Goal: Task Accomplishment & Management: Complete application form

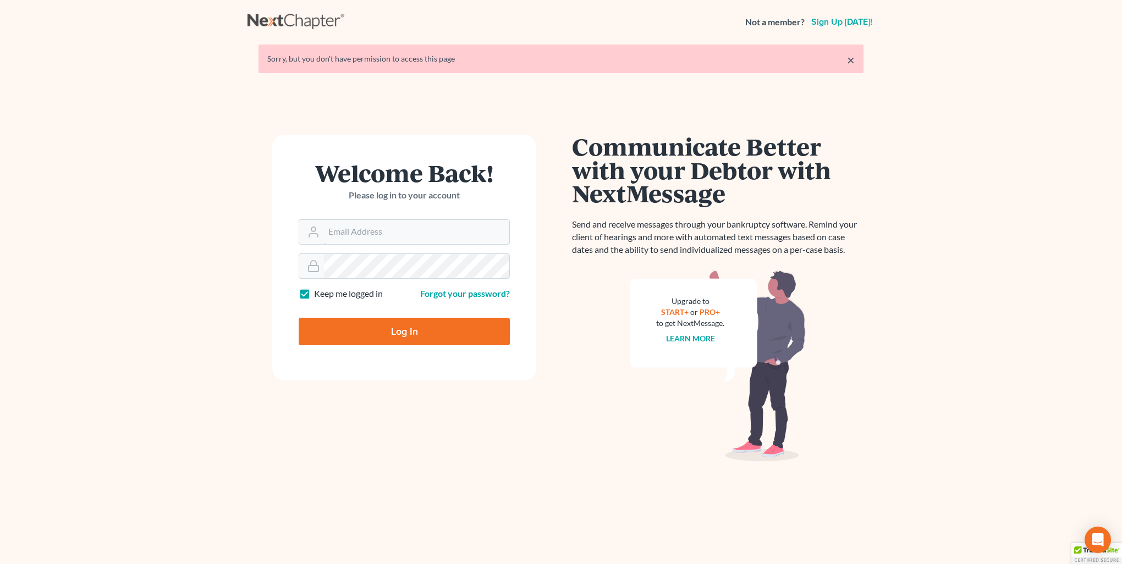
type input "[PERSON_NAME][EMAIL_ADDRESS][DOMAIN_NAME]"
click at [412, 332] on input "Log In" at bounding box center [404, 331] width 211 height 27
type input "Thinking..."
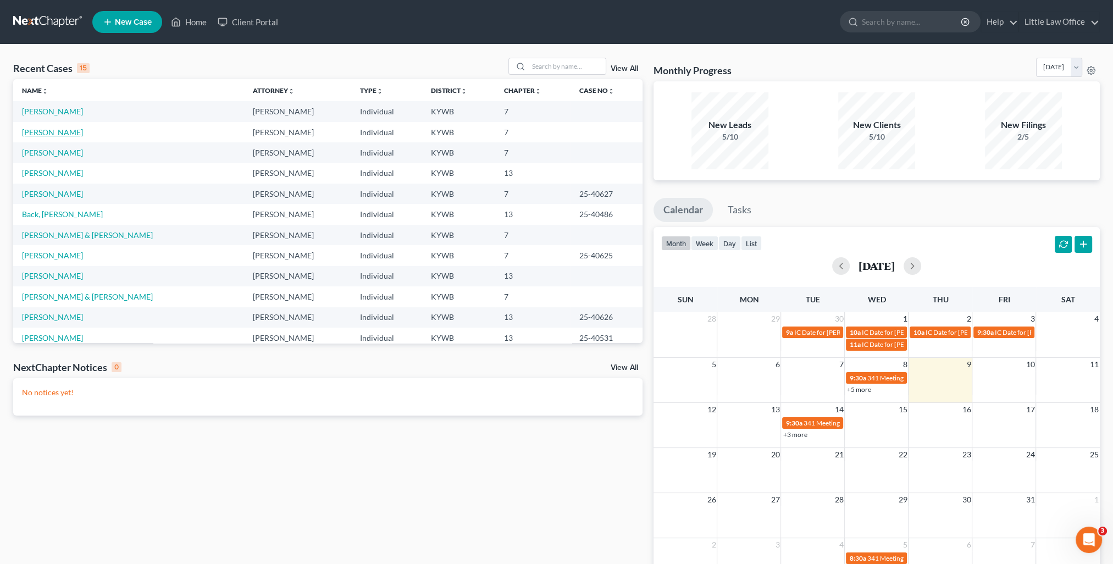
click at [64, 135] on link "Jackson, Mikayla" at bounding box center [52, 132] width 61 height 9
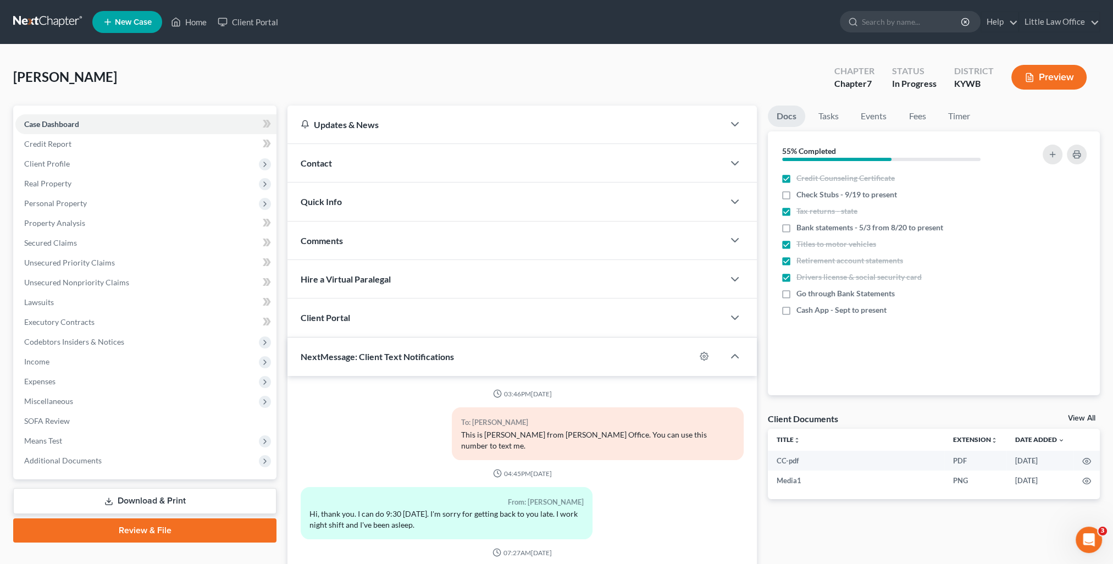
scroll to position [1694, 0]
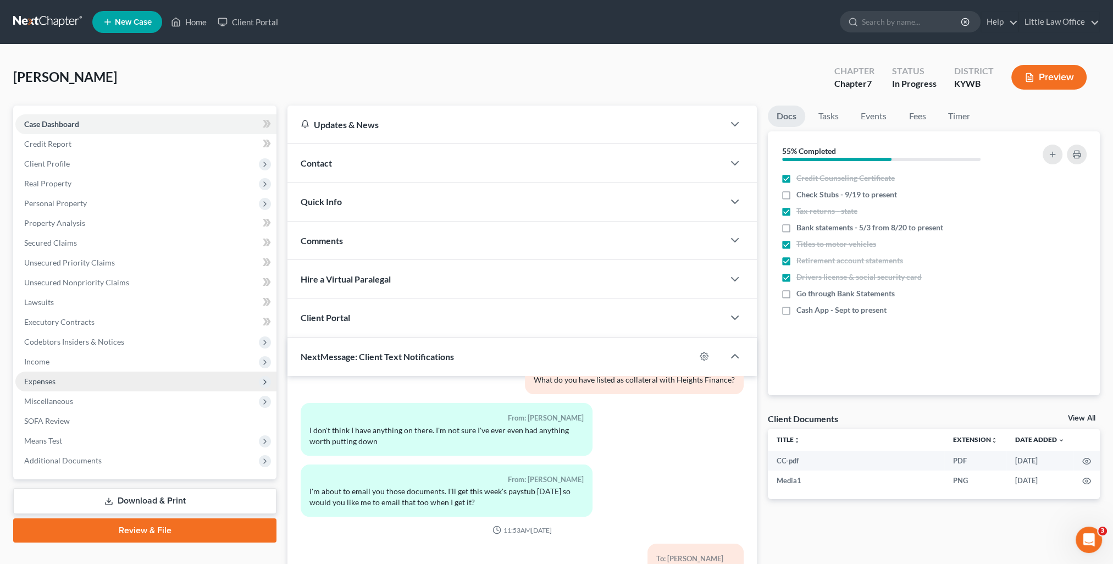
drag, startPoint x: 51, startPoint y: 377, endPoint x: 57, endPoint y: 376, distance: 6.1
click at [51, 377] on span "Expenses" at bounding box center [39, 381] width 31 height 9
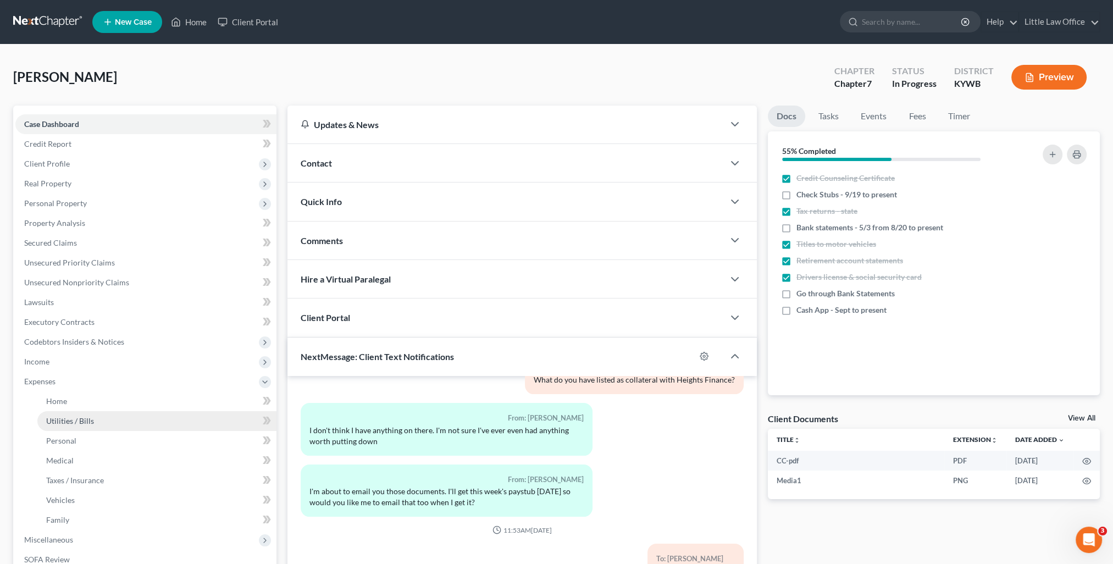
click at [61, 422] on span "Utilities / Bills" at bounding box center [70, 420] width 48 height 9
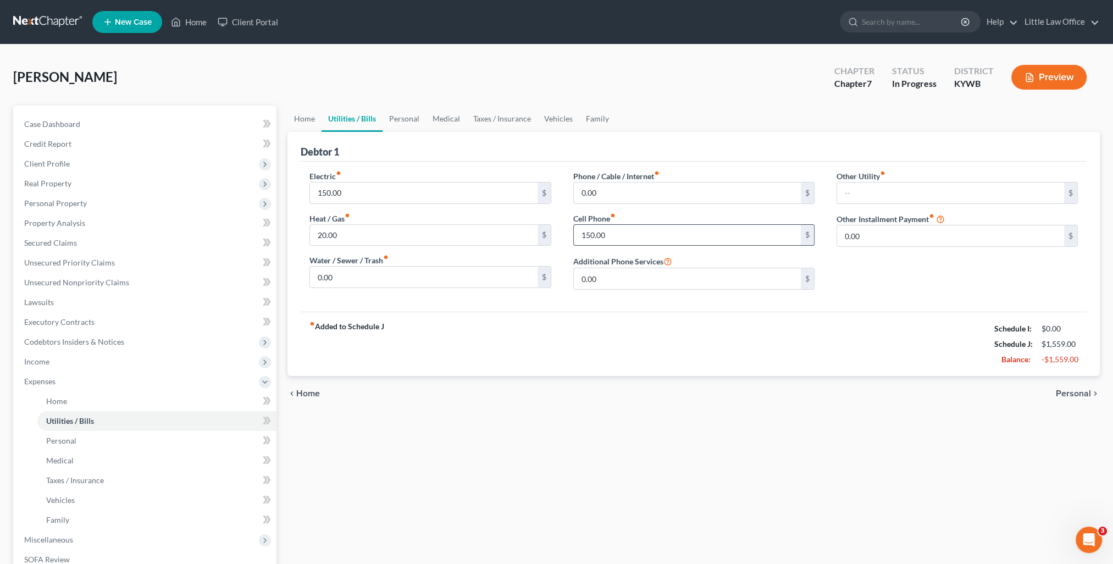
click at [616, 233] on input "150.00" at bounding box center [687, 235] width 227 height 21
click at [374, 241] on input "20.00" at bounding box center [423, 235] width 227 height 21
type input "36.15"
click at [63, 196] on span "Personal Property" at bounding box center [145, 204] width 261 height 20
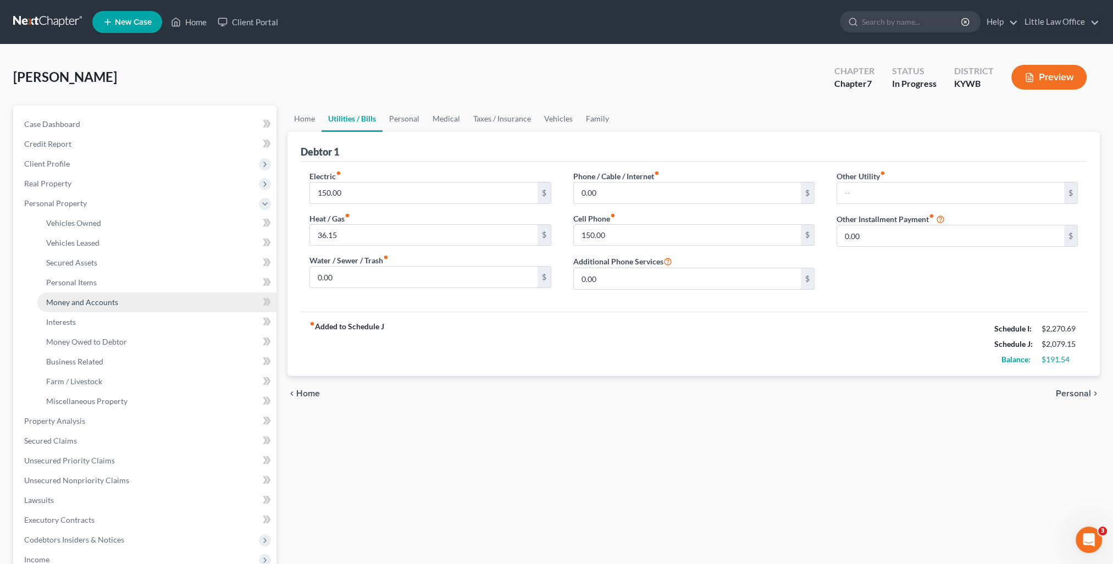
click at [107, 305] on span "Money and Accounts" at bounding box center [82, 301] width 72 height 9
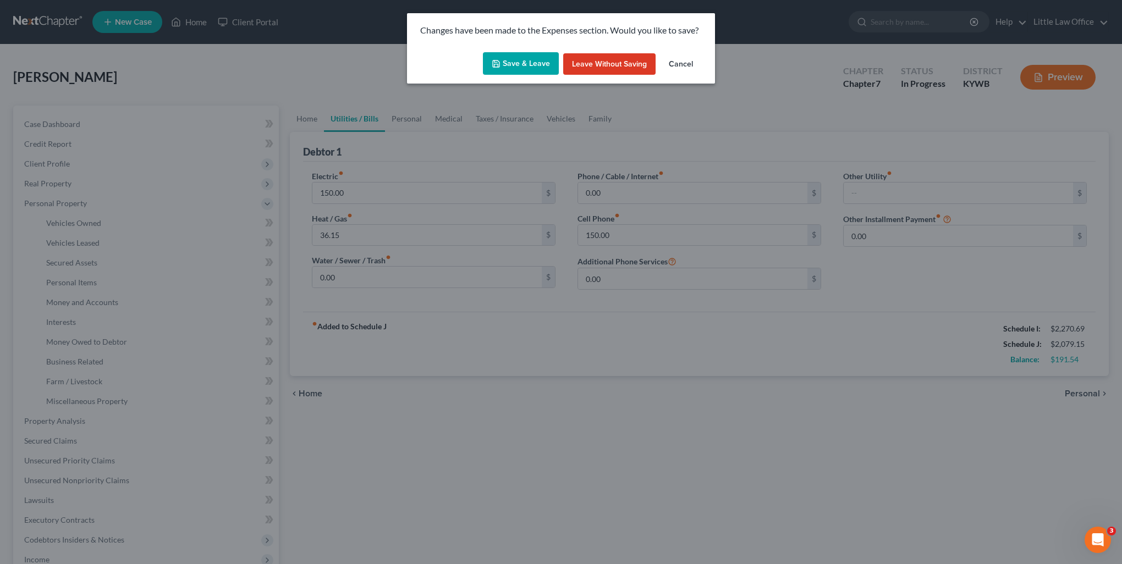
click at [527, 65] on button "Save & Leave" at bounding box center [521, 63] width 76 height 23
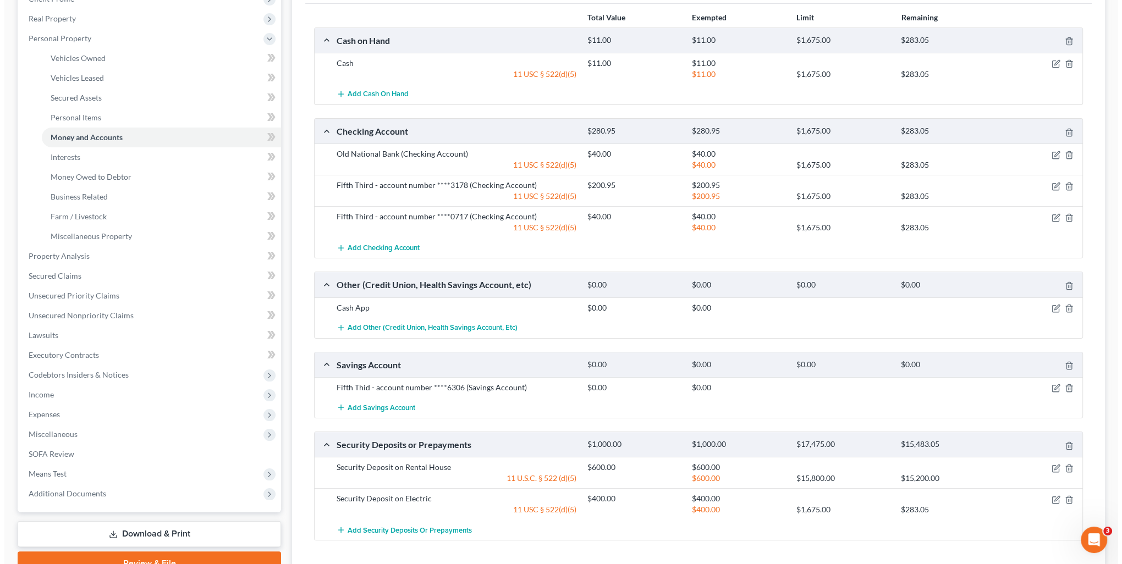
scroll to position [220, 0]
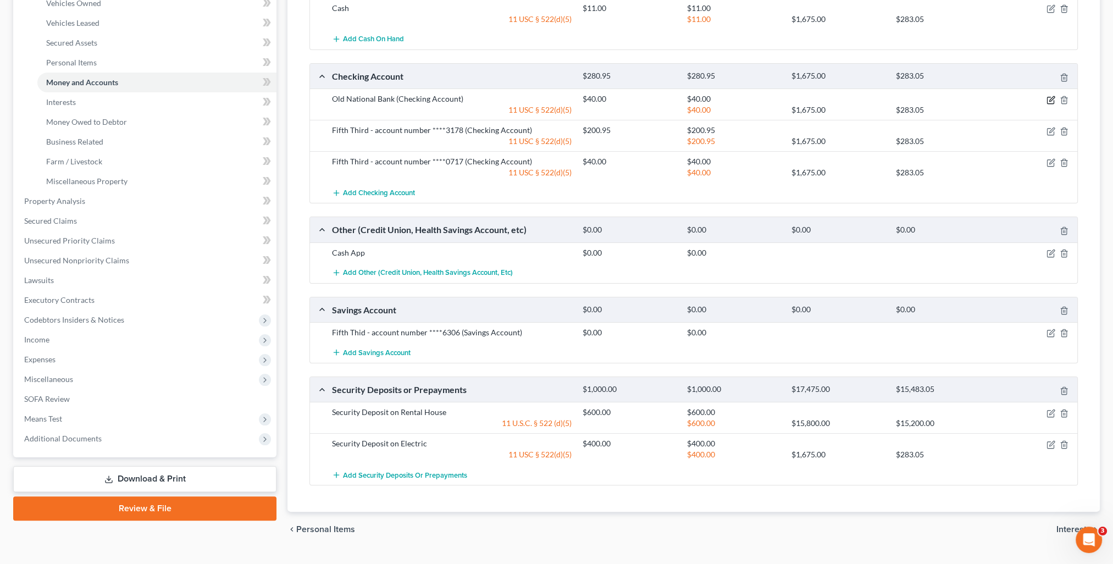
click at [1052, 99] on icon "button" at bounding box center [1052, 98] width 5 height 5
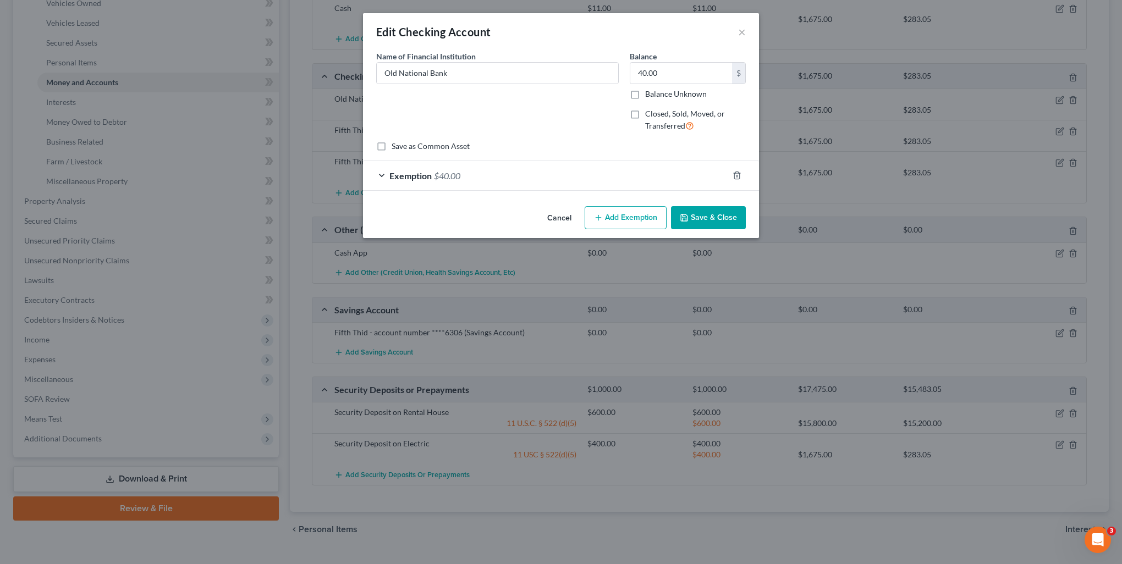
click at [719, 202] on div "Cancel Add Exemption Save & Close" at bounding box center [561, 220] width 396 height 36
click at [720, 216] on button "Save & Close" at bounding box center [708, 217] width 75 height 23
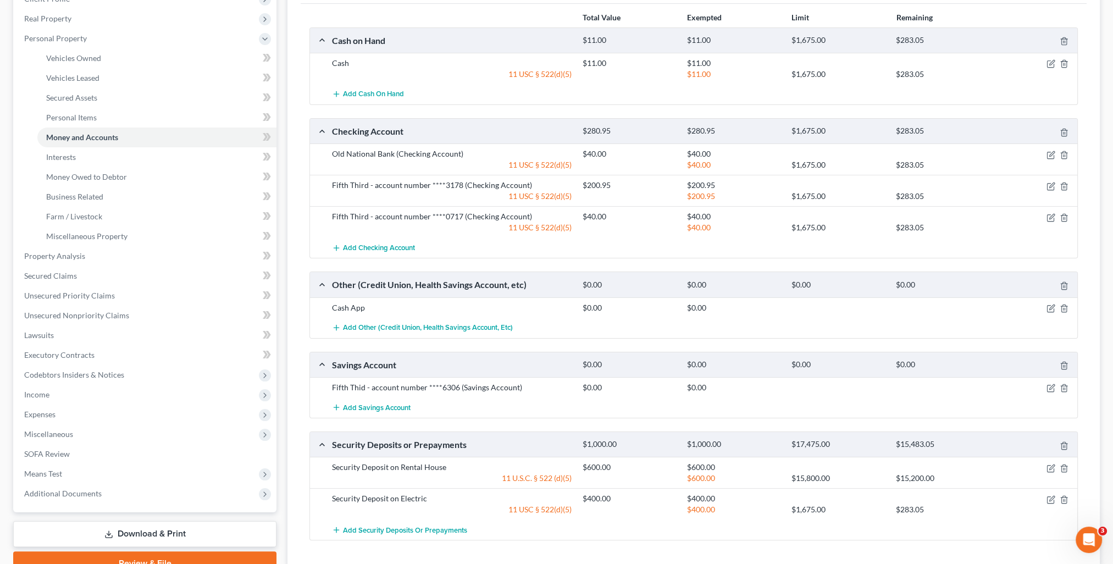
scroll to position [0, 0]
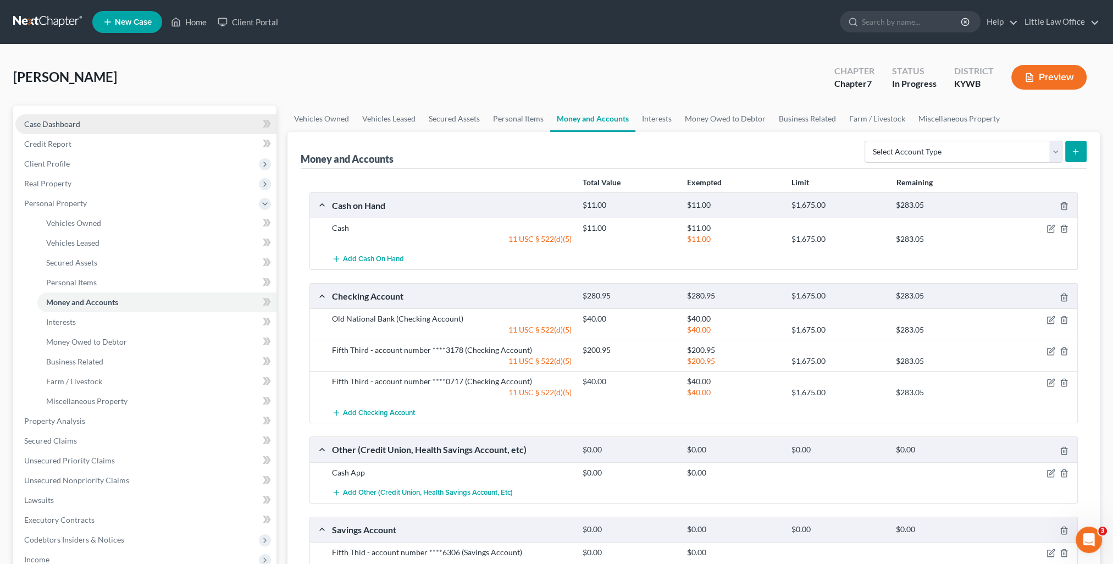
click at [96, 126] on link "Case Dashboard" at bounding box center [145, 124] width 261 height 20
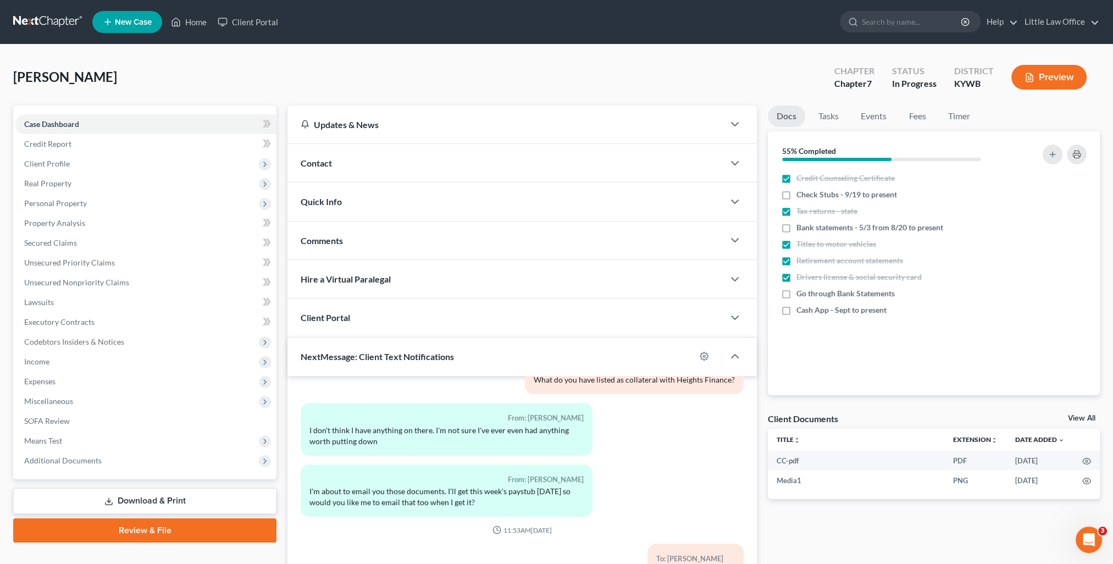
scroll to position [98, 0]
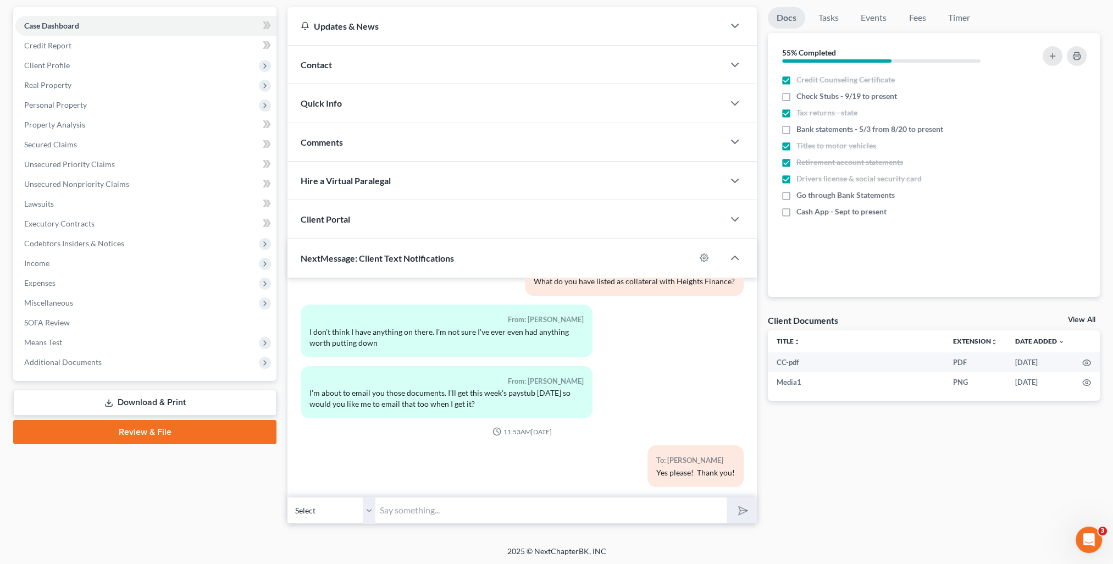
click at [541, 514] on input "text" at bounding box center [551, 510] width 351 height 27
type input "Do you have a bank account with Old National Bank?"
click at [727, 498] on button "submit" at bounding box center [742, 511] width 30 height 26
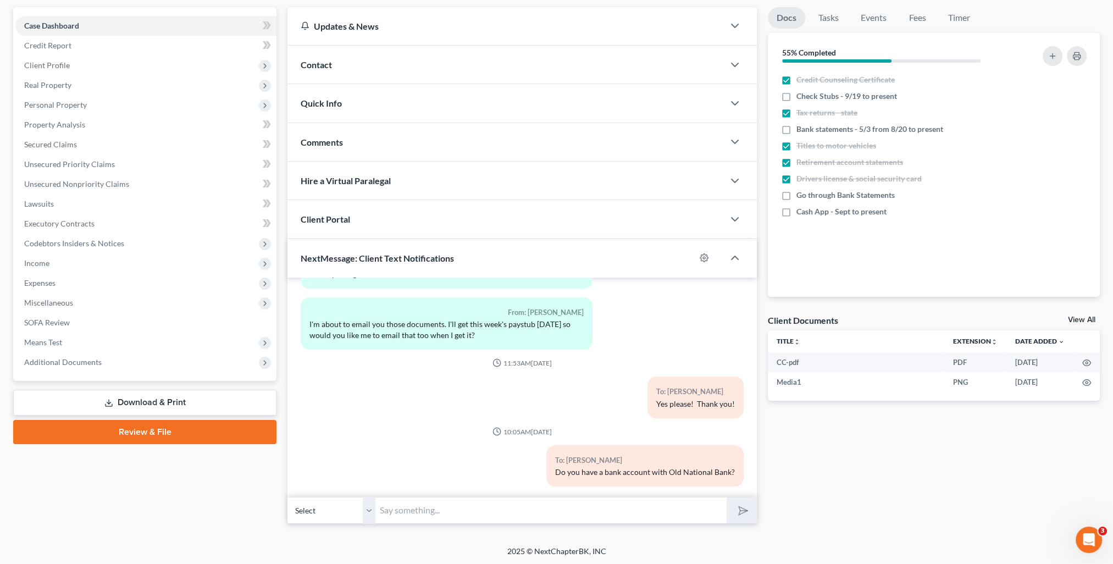
scroll to position [0, 0]
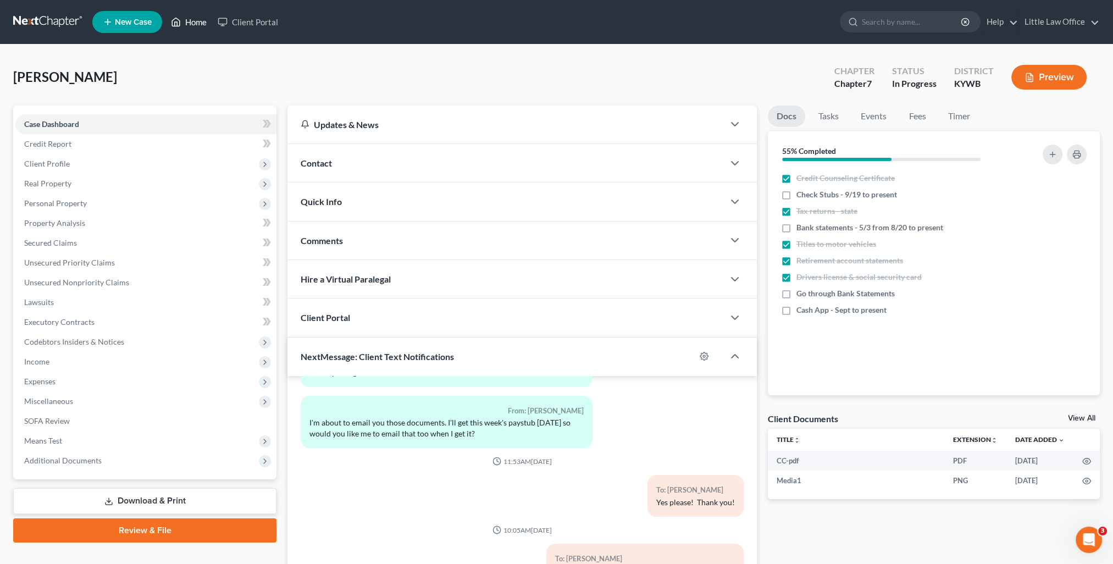
click at [204, 24] on link "Home" at bounding box center [189, 22] width 47 height 20
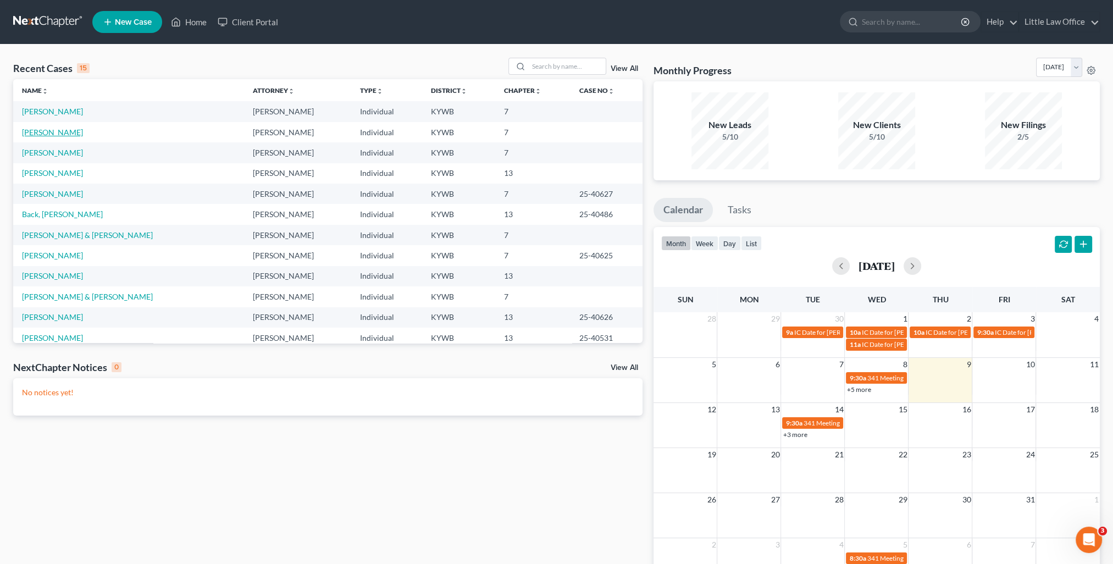
click at [51, 130] on link "O'Bryan, Taryne" at bounding box center [52, 132] width 61 height 9
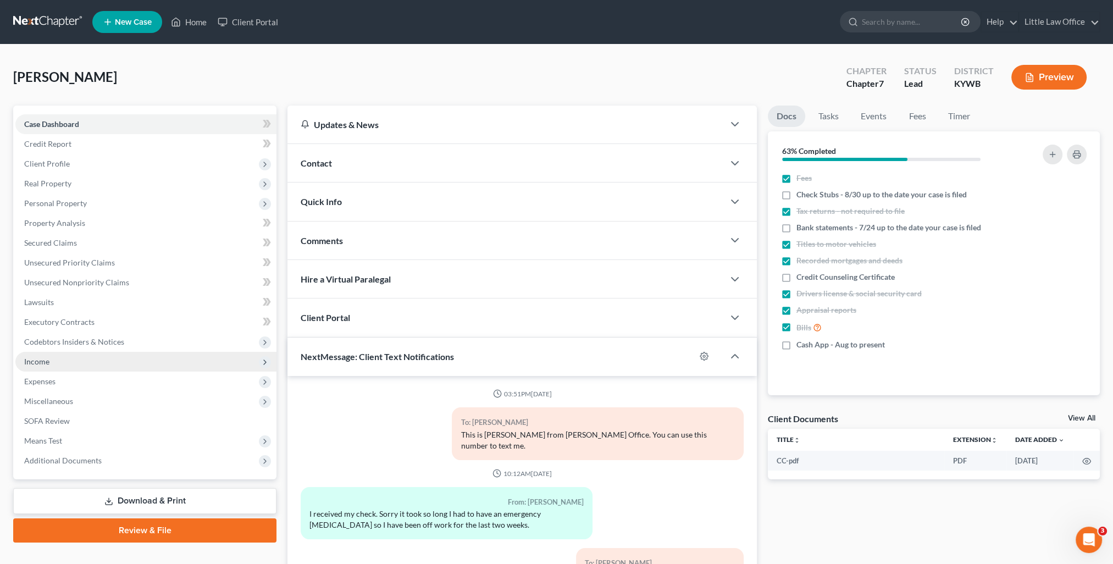
click at [86, 357] on span "Income" at bounding box center [145, 362] width 261 height 20
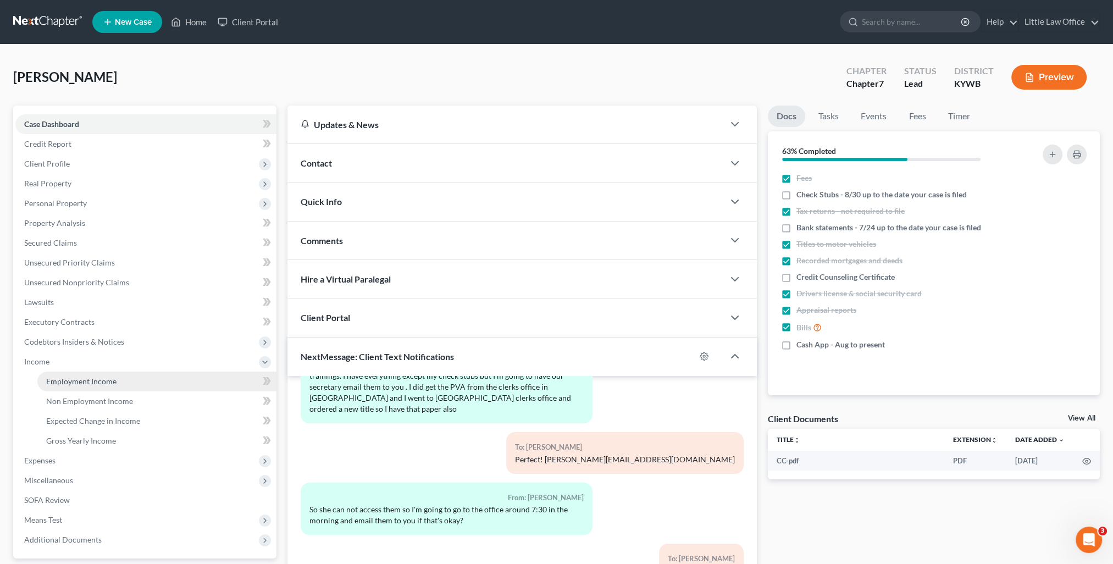
click at [104, 383] on span "Employment Income" at bounding box center [81, 381] width 70 height 9
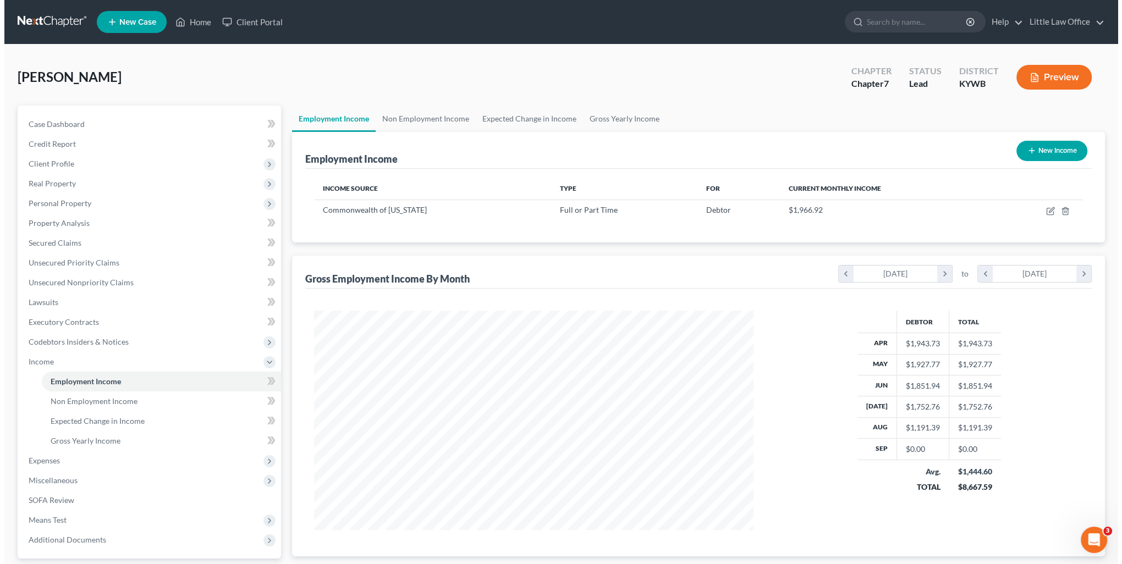
scroll to position [219, 461]
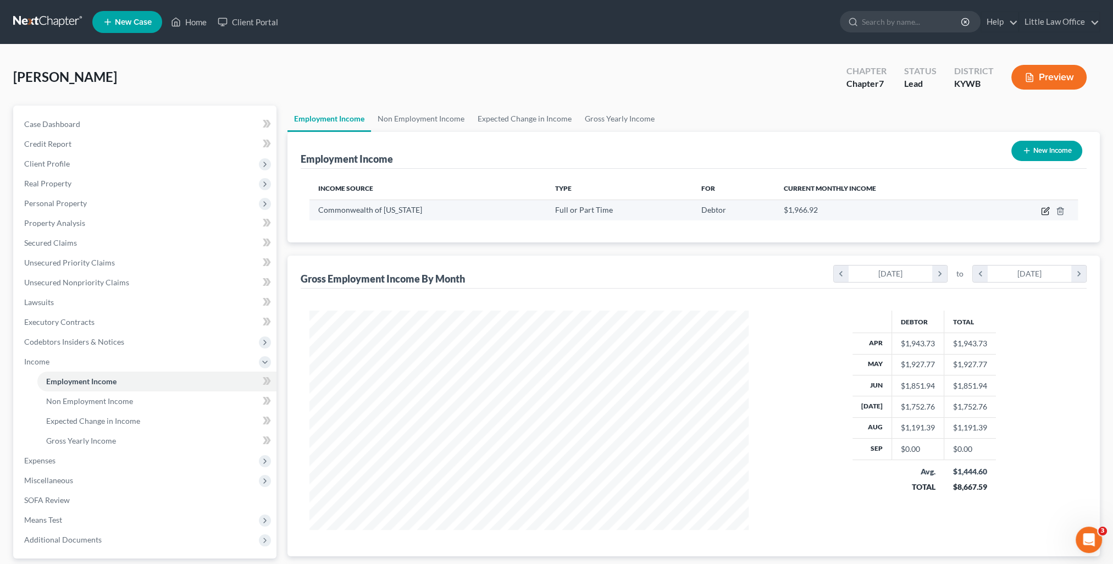
click at [1047, 210] on icon "button" at bounding box center [1046, 209] width 5 height 5
select select "0"
select select "18"
select select "1"
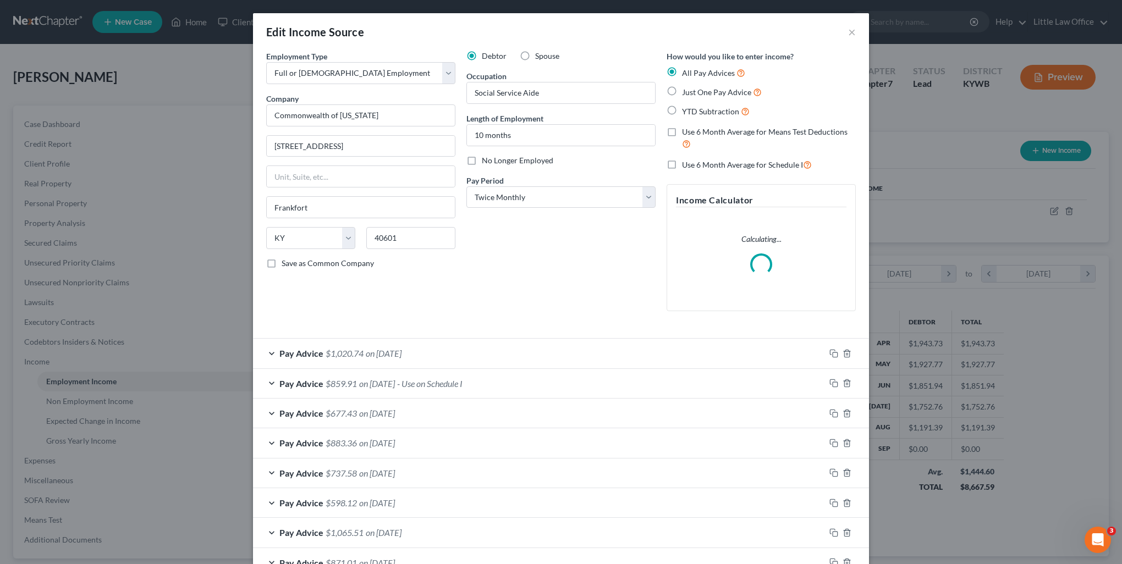
scroll to position [220, 464]
click at [833, 355] on rect "button" at bounding box center [835, 354] width 5 height 5
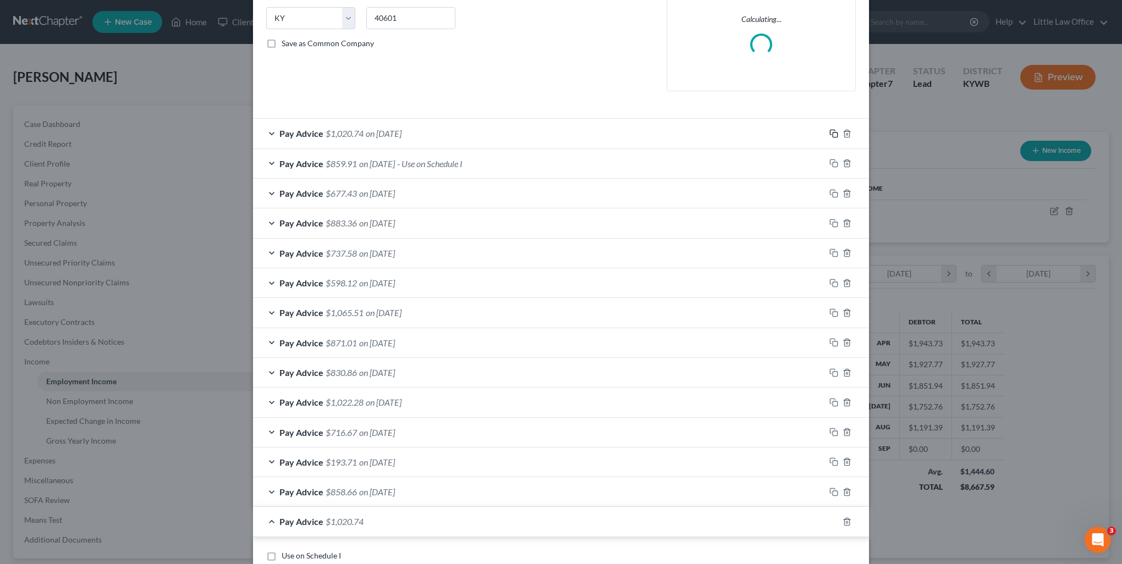
scroll to position [440, 0]
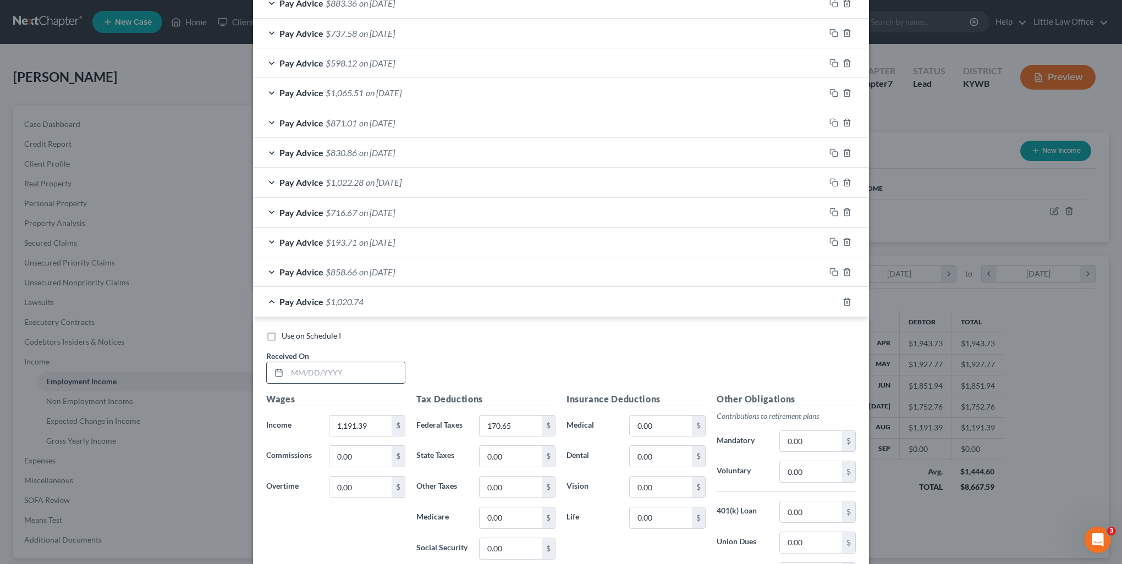
click at [343, 373] on input "text" at bounding box center [346, 372] width 118 height 21
type input "08/29/2025"
type input "1,180.15"
type input "168.11"
click at [829, 298] on icon "button" at bounding box center [833, 301] width 9 height 9
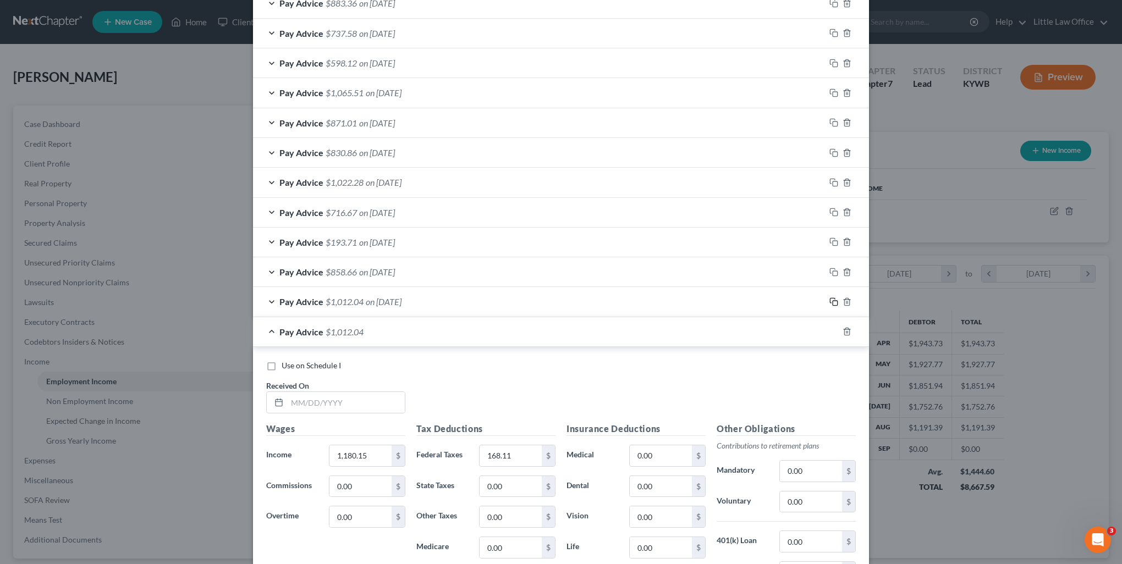
scroll to position [473, 0]
click at [352, 404] on input "text" at bounding box center [346, 402] width 118 height 21
type input "09/15/2025"
type input "1,062.13"
type input "141.38"
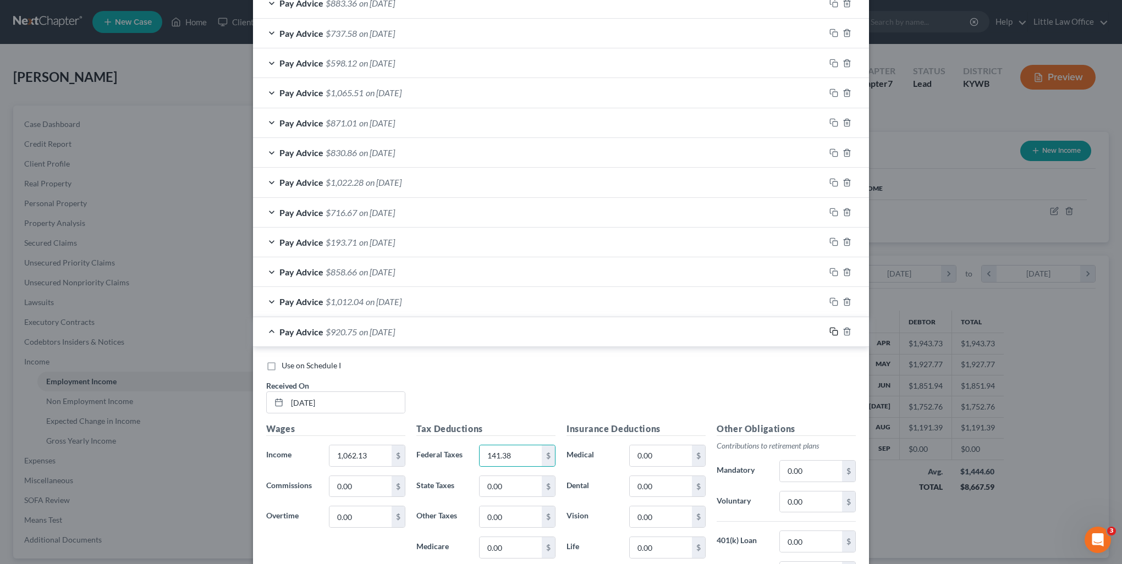
click at [829, 329] on icon "button" at bounding box center [833, 331] width 9 height 9
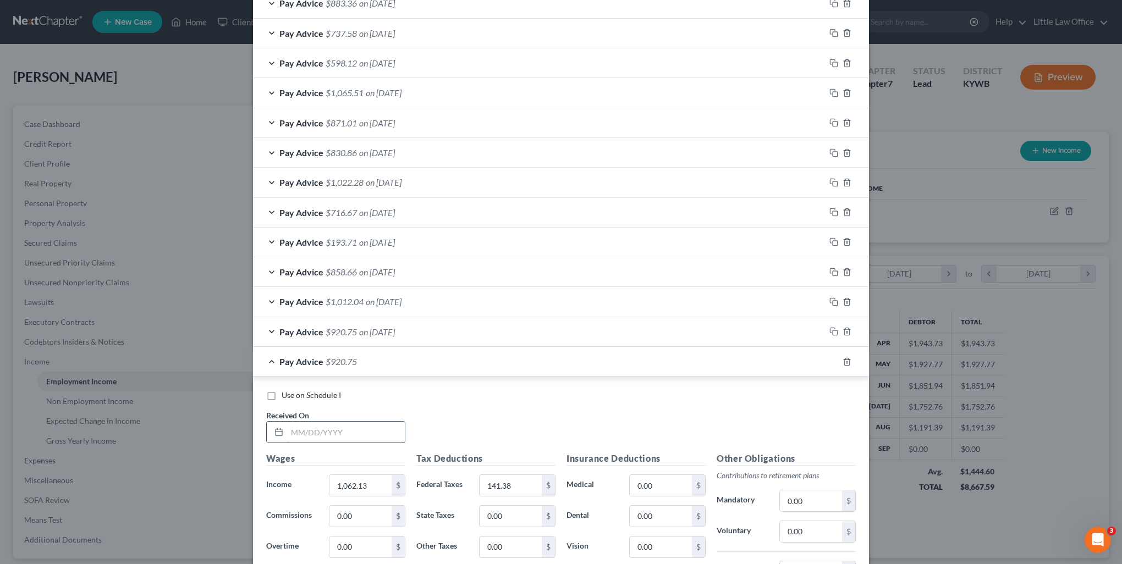
click at [371, 434] on input "text" at bounding box center [346, 432] width 118 height 21
type input "09/30/2025"
type input "927.26"
type input "111.84"
click at [829, 360] on icon "button" at bounding box center [833, 361] width 9 height 9
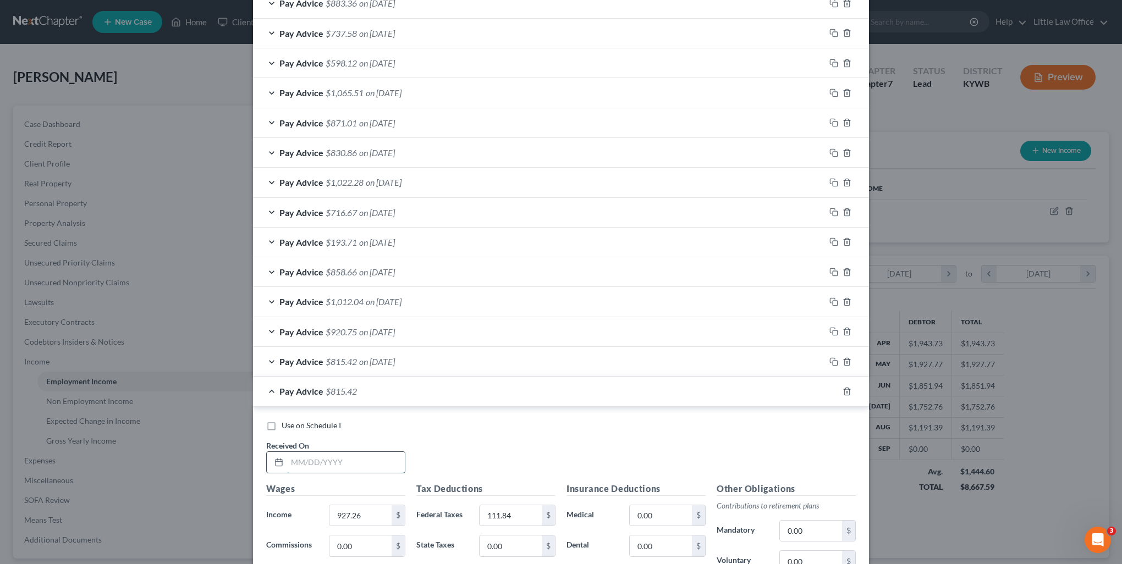
click at [330, 457] on input "text" at bounding box center [346, 462] width 118 height 21
type input "10/15/2025"
type input "719.34"
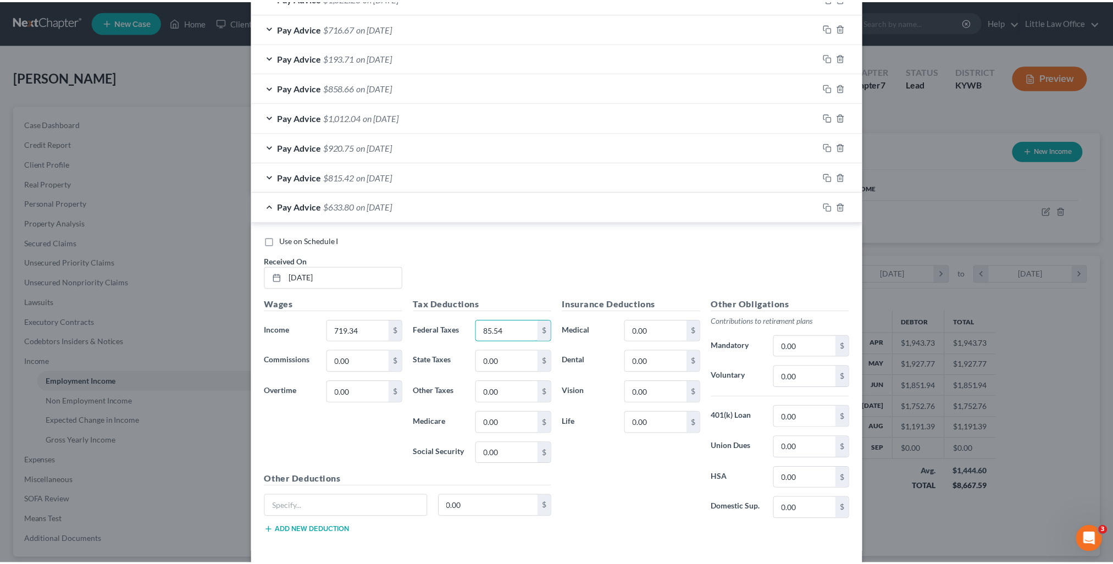
scroll to position [702, 0]
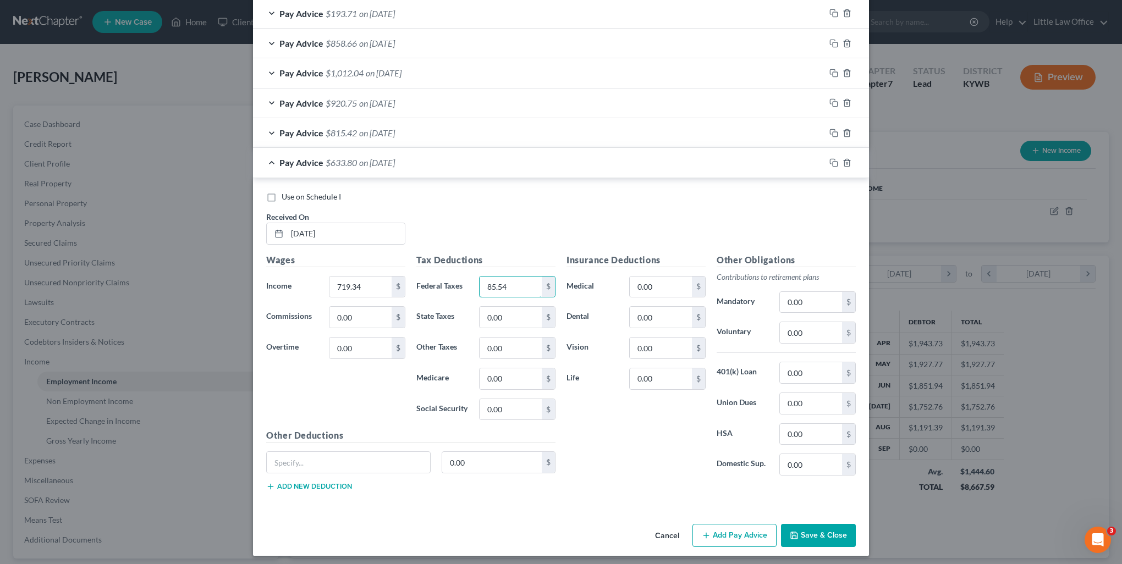
type input "85.54"
click at [810, 536] on button "Save & Close" at bounding box center [818, 535] width 75 height 23
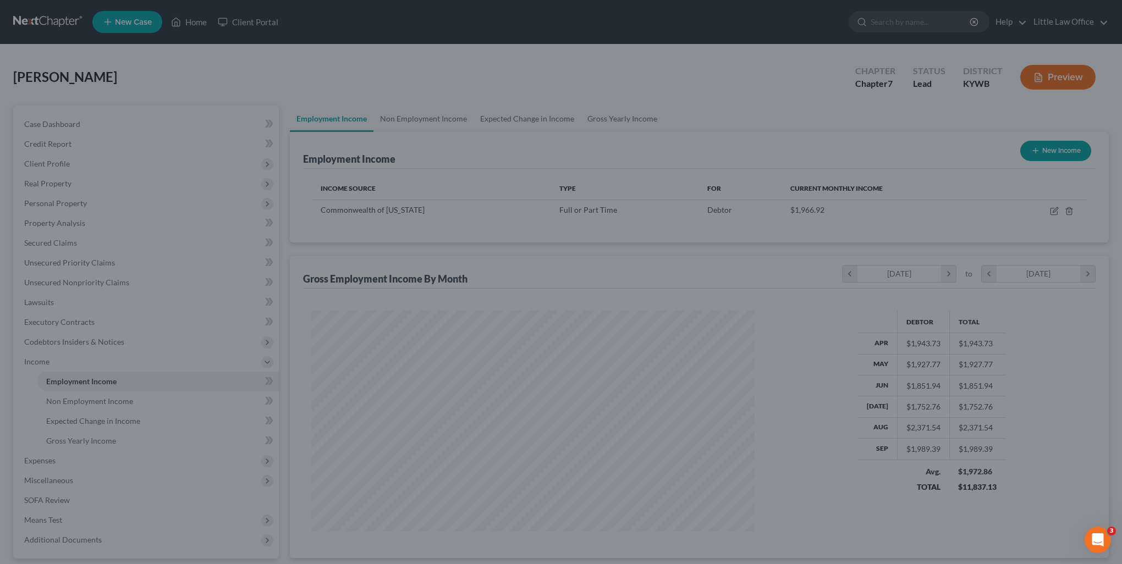
scroll to position [549653, 549412]
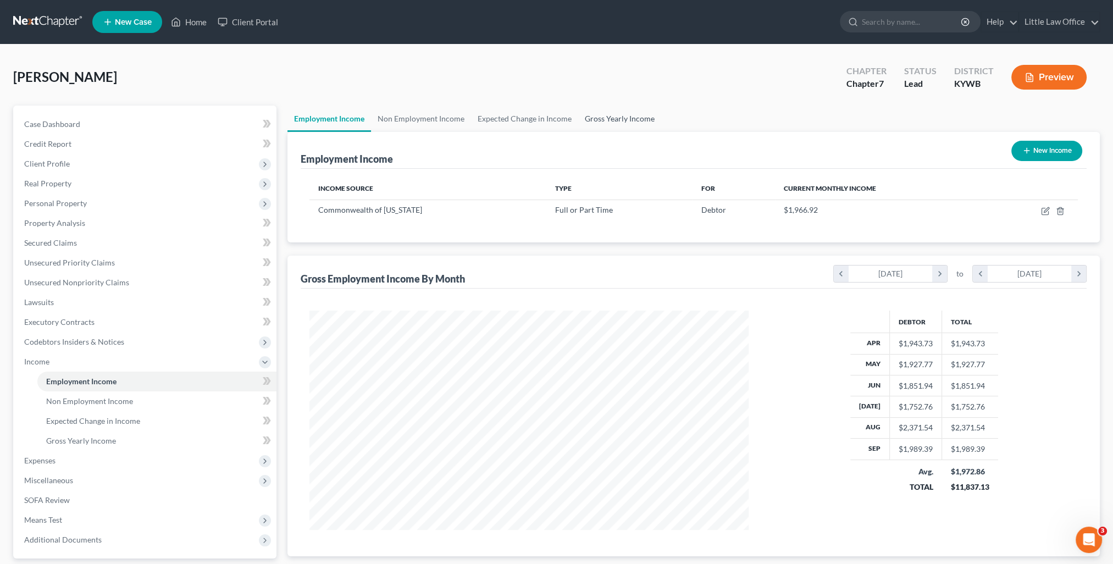
click at [622, 117] on link "Gross Yearly Income" at bounding box center [619, 119] width 83 height 26
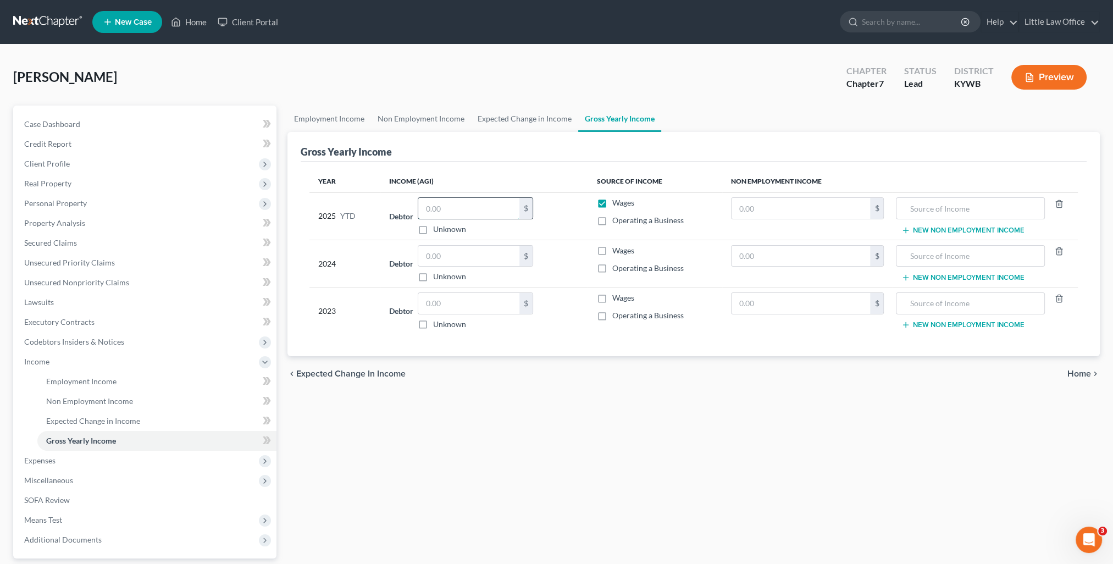
click at [446, 211] on input "text" at bounding box center [468, 208] width 101 height 21
type input "15,761.45"
click at [86, 195] on span "Personal Property" at bounding box center [145, 204] width 261 height 20
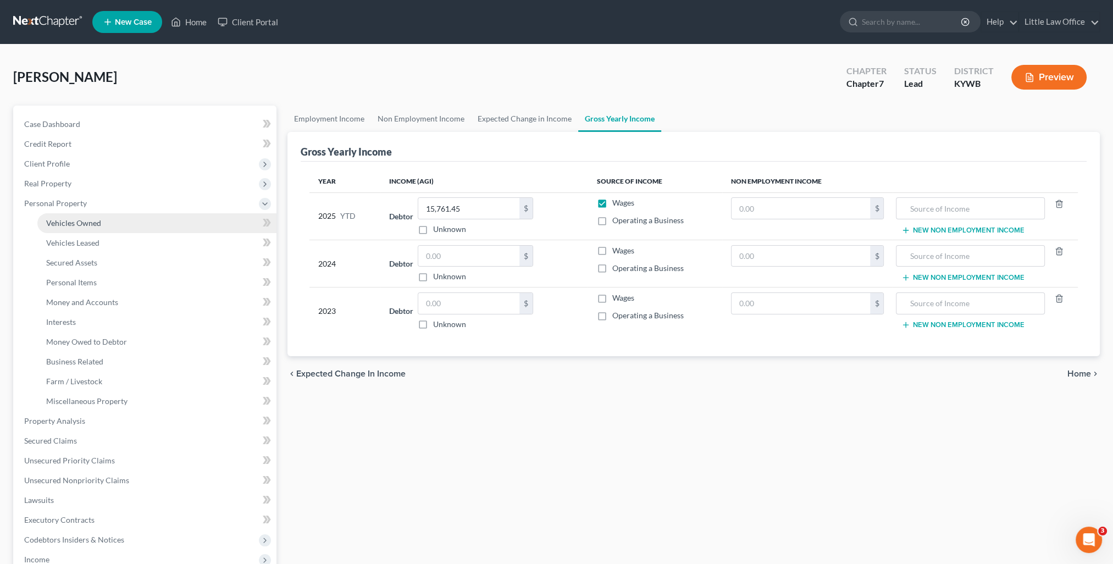
click at [101, 219] on link "Vehicles Owned" at bounding box center [156, 223] width 239 height 20
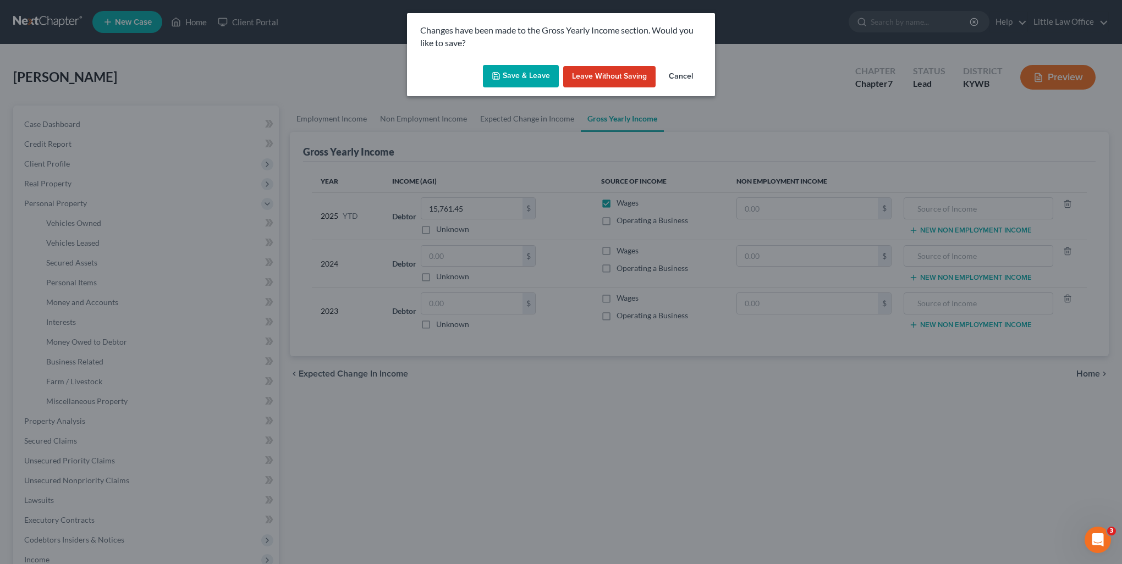
click at [538, 79] on button "Save & Leave" at bounding box center [521, 76] width 76 height 23
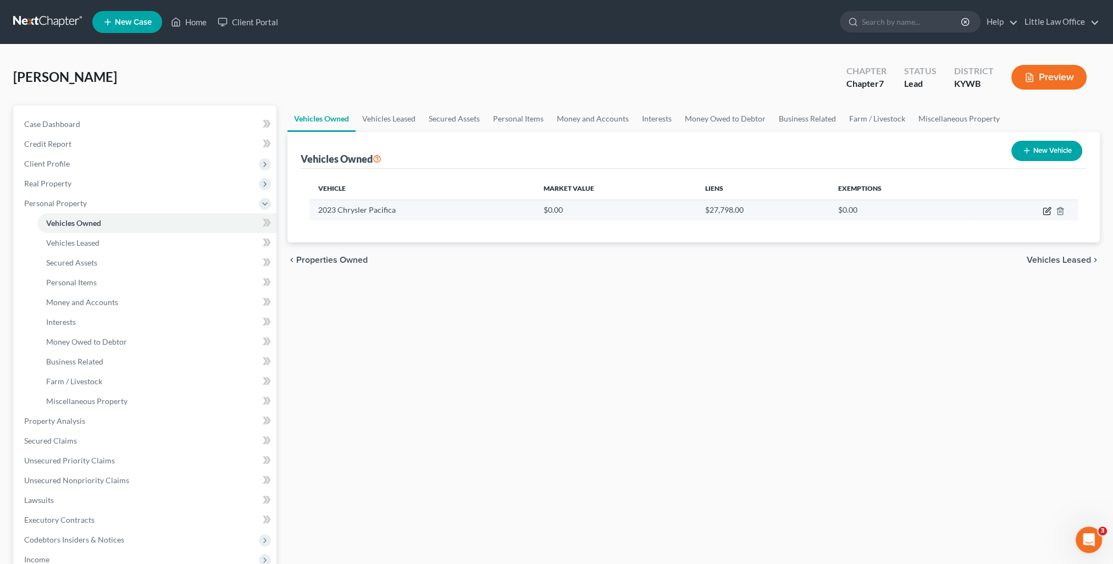
click at [1046, 210] on icon "button" at bounding box center [1047, 211] width 9 height 9
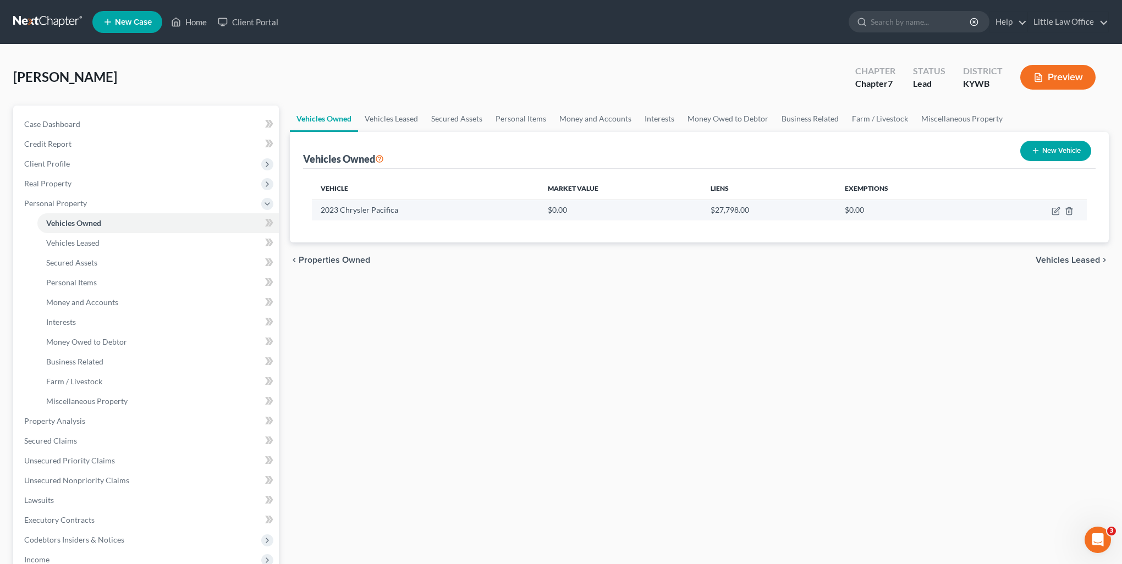
select select "0"
select select "3"
select select "0"
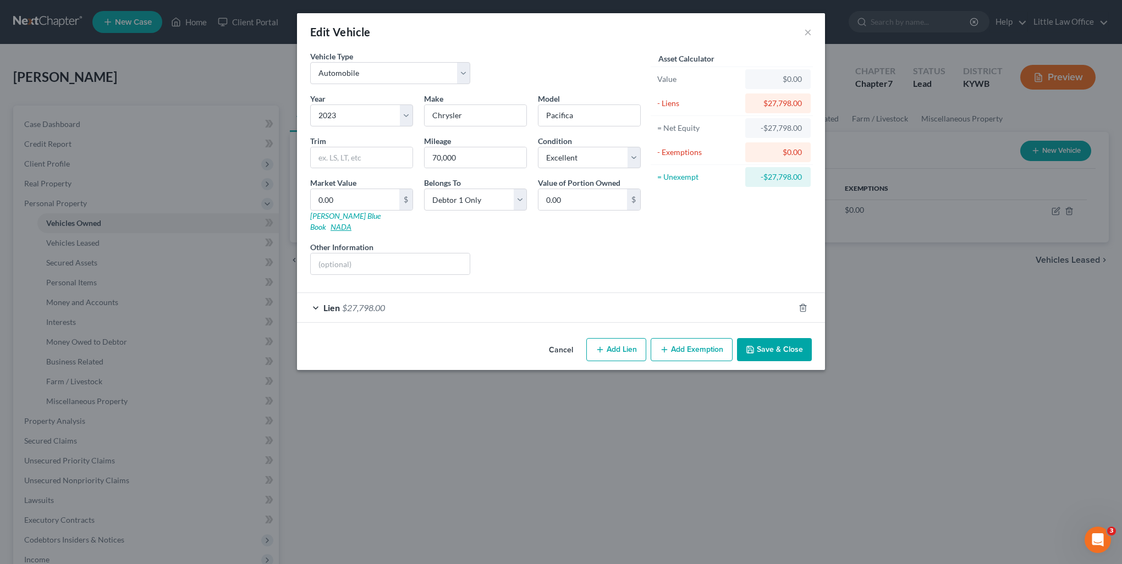
click at [351, 222] on link "NADA" at bounding box center [340, 226] width 21 height 9
click at [393, 254] on input "text" at bounding box center [390, 263] width 159 height 21
paste input "Wagon 4D Limited Hybrid"
type input "Wagon 4D Limited Hybrid"
click at [354, 195] on input "0.00" at bounding box center [355, 199] width 89 height 21
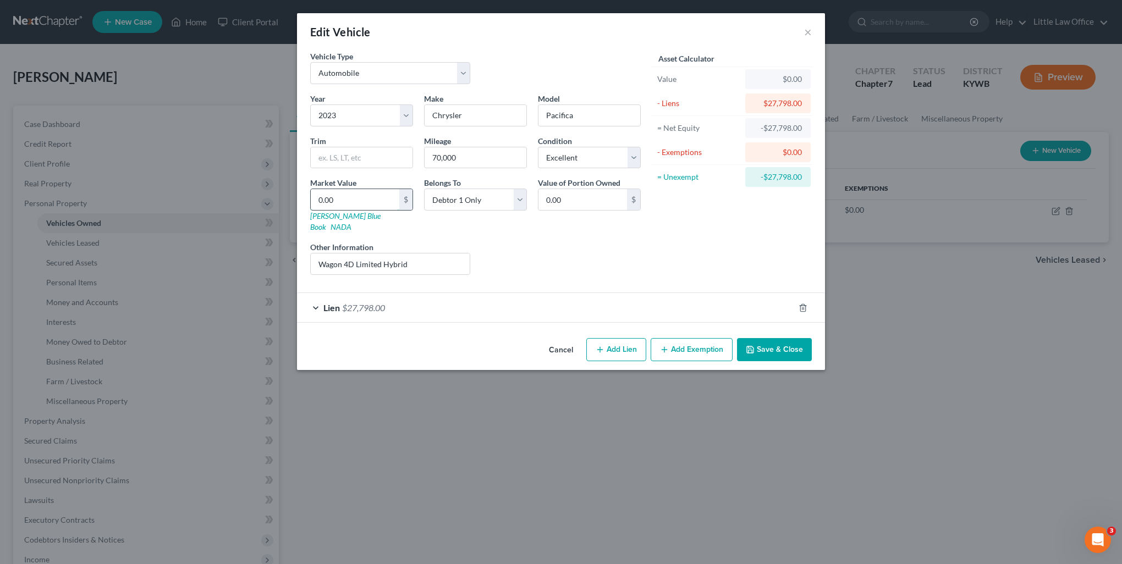
type input "2"
type input "2.00"
type input "26"
type input "26.00"
type input "264"
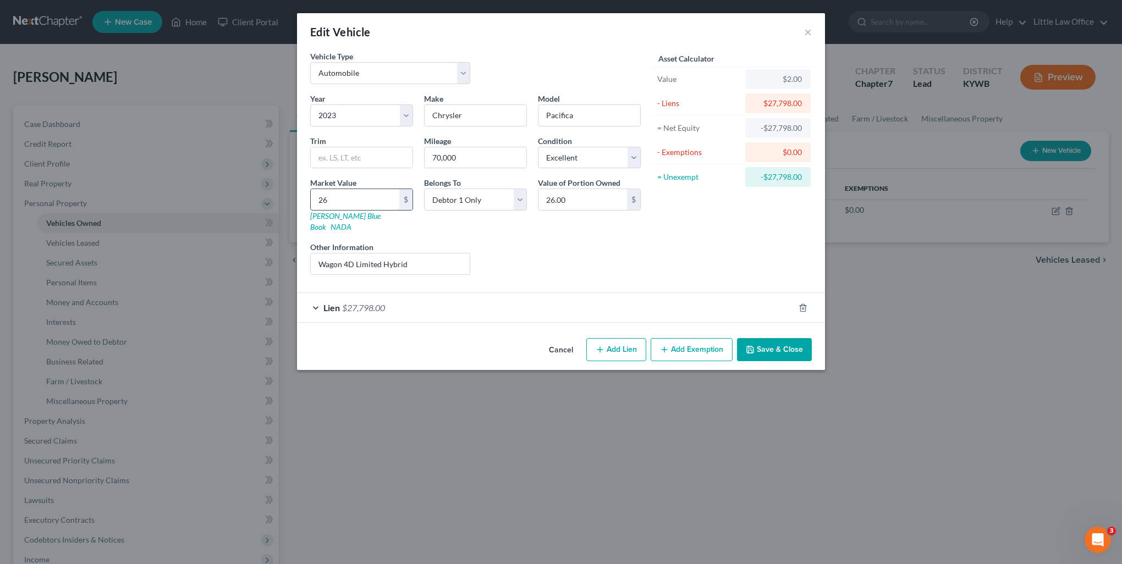
type input "264.00"
type input "2640"
type input "2,640.00"
type input "2,6400"
type input "26,400.00"
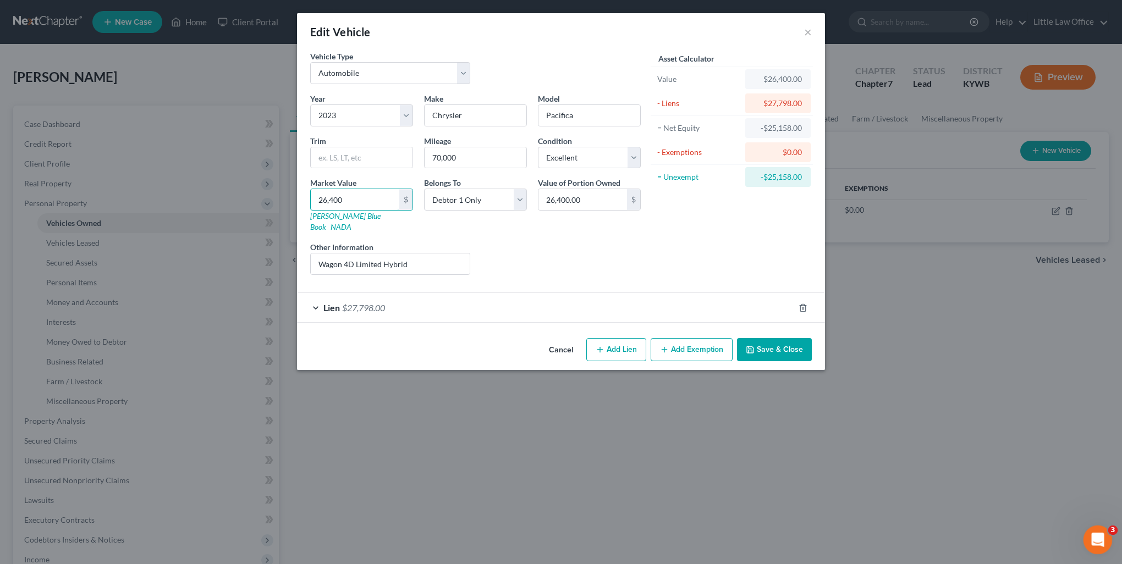
type input "26,400"
click at [700, 234] on div "Asset Calculator Value $26,400.00 - Liens $27,798.00 = Net Equity -$25,158.00 -…" at bounding box center [731, 167] width 171 height 233
click at [771, 338] on button "Save & Close" at bounding box center [774, 349] width 75 height 23
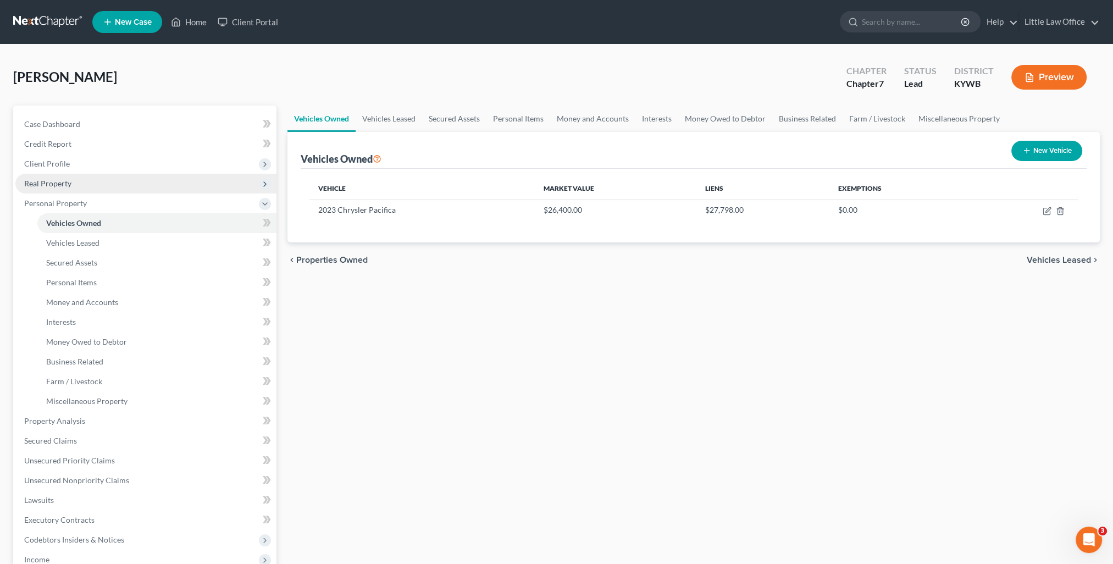
click at [68, 178] on span "Real Property" at bounding box center [145, 184] width 261 height 20
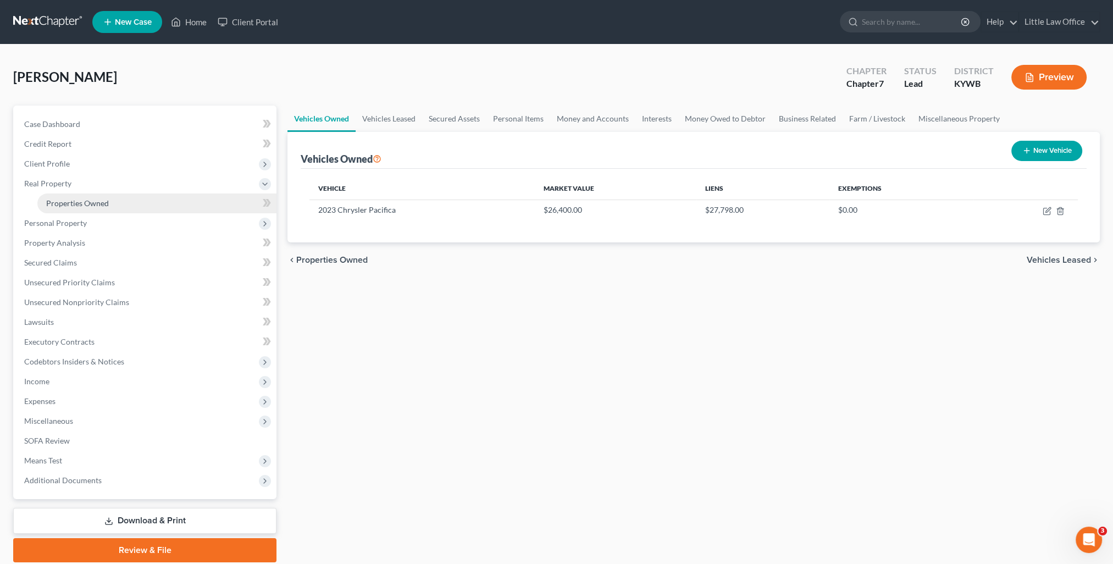
click at [87, 201] on span "Properties Owned" at bounding box center [77, 203] width 63 height 9
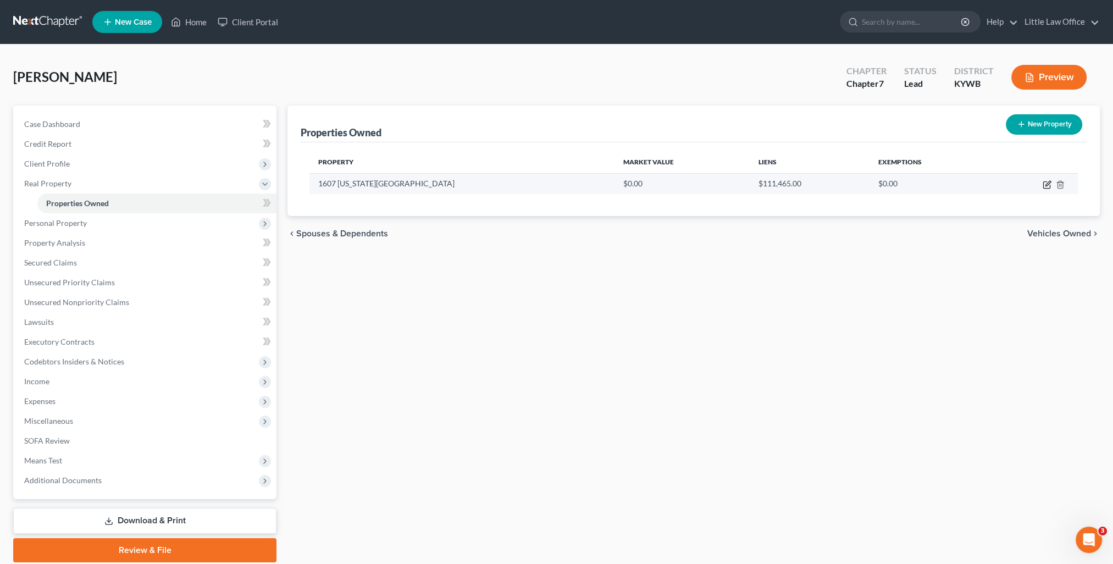
click at [1044, 184] on icon "button" at bounding box center [1047, 184] width 9 height 9
select select "18"
select select "0"
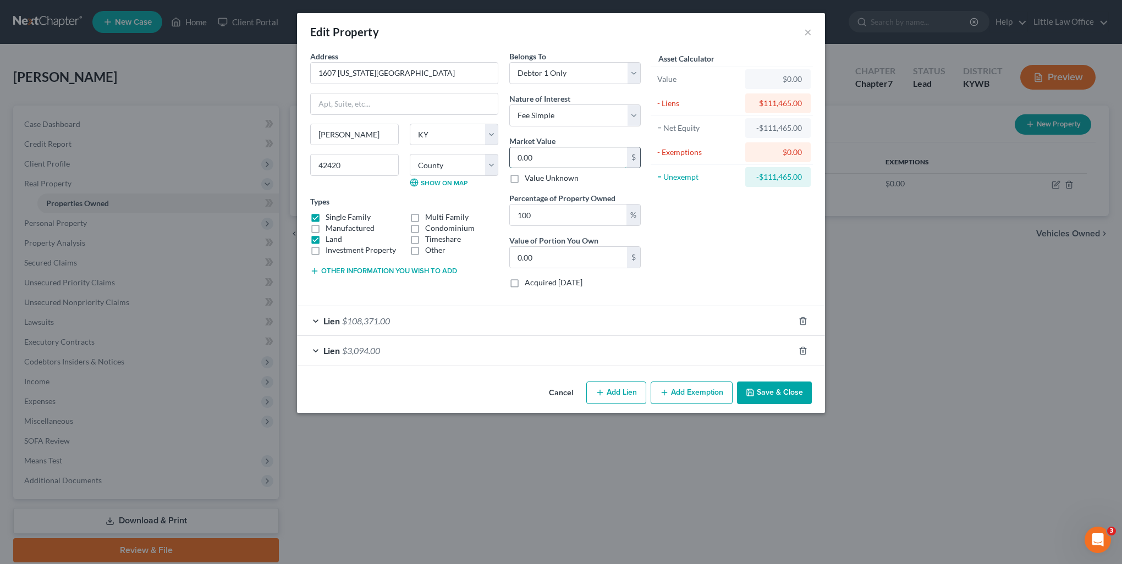
click at [563, 154] on input "0.00" at bounding box center [568, 157] width 117 height 21
type input "1"
type input "1.00"
type input "12"
type input "12.00"
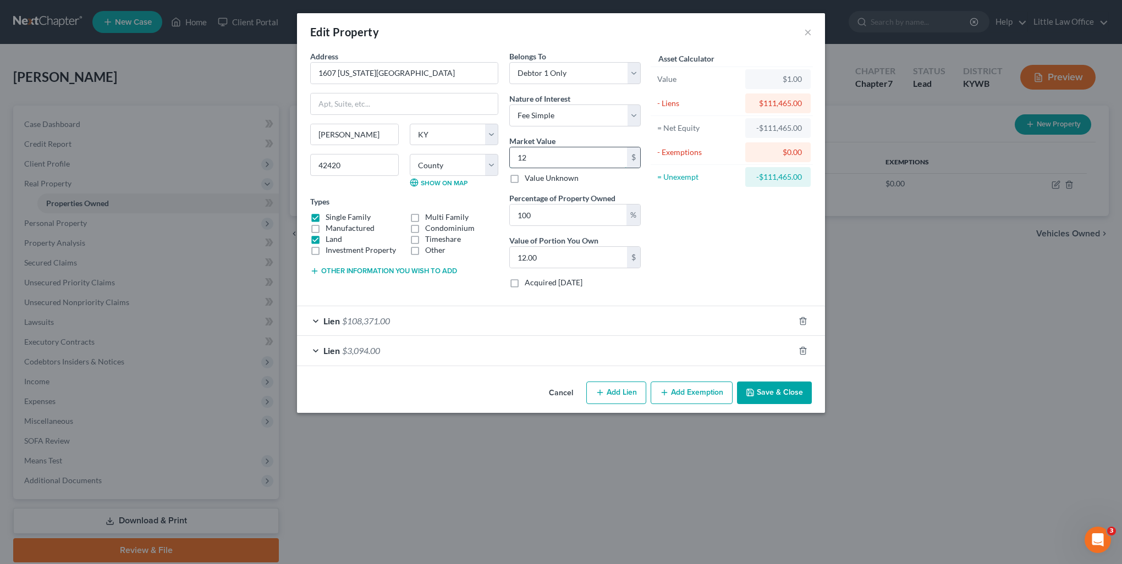
type input "120"
type input "120.00"
type input "1200"
type input "1,200.00"
type input "1,2000"
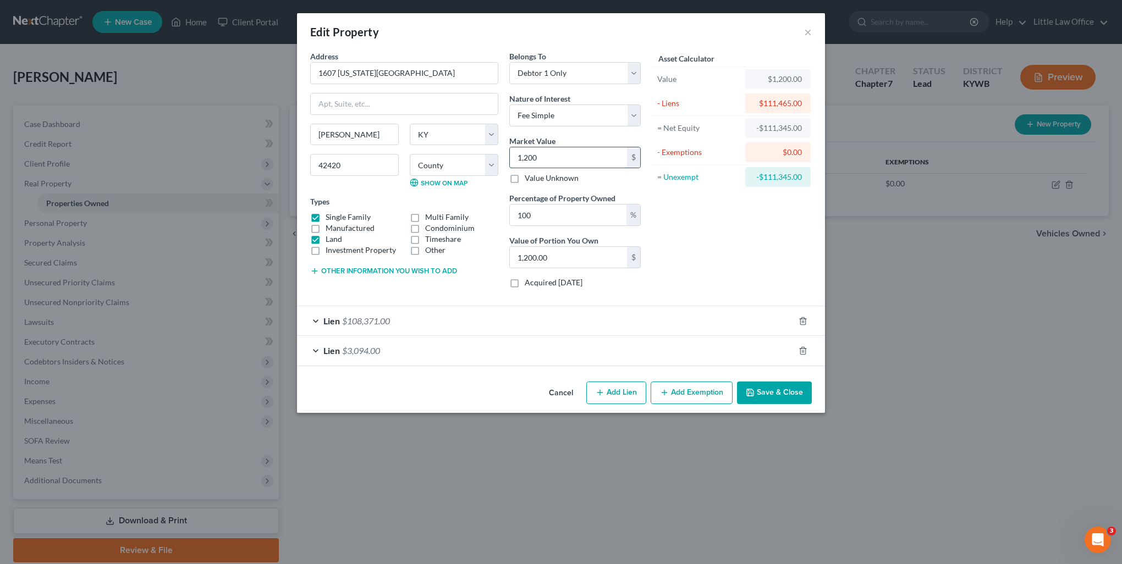
type input "12,000.00"
type input "12,0000"
type input "120,000.00"
type input "120,000"
click at [787, 245] on div "Asset Calculator Value $120,000.00 - Liens $111,465.00 = Net Equity -$99,465.00…" at bounding box center [731, 174] width 171 height 246
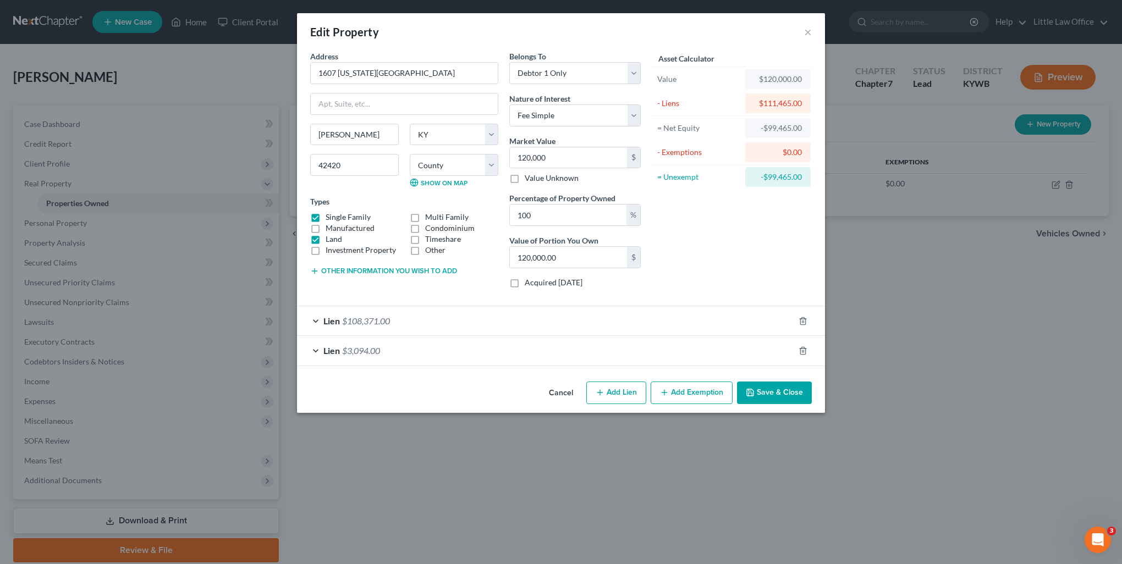
click at [677, 396] on button "Add Exemption" at bounding box center [692, 393] width 82 height 23
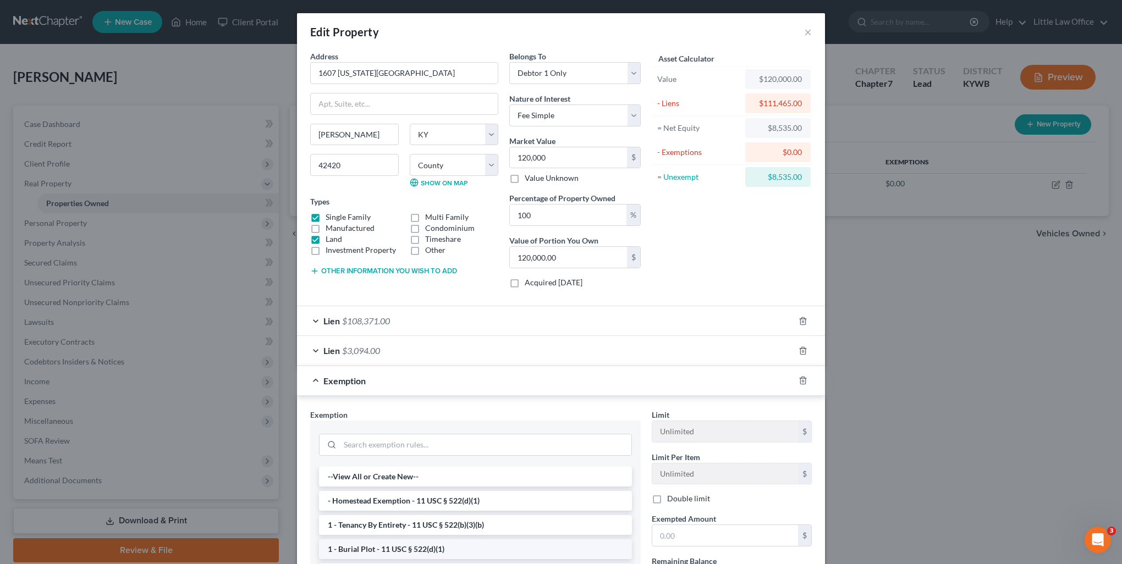
scroll to position [55, 0]
click at [798, 381] on icon "button" at bounding box center [802, 380] width 9 height 9
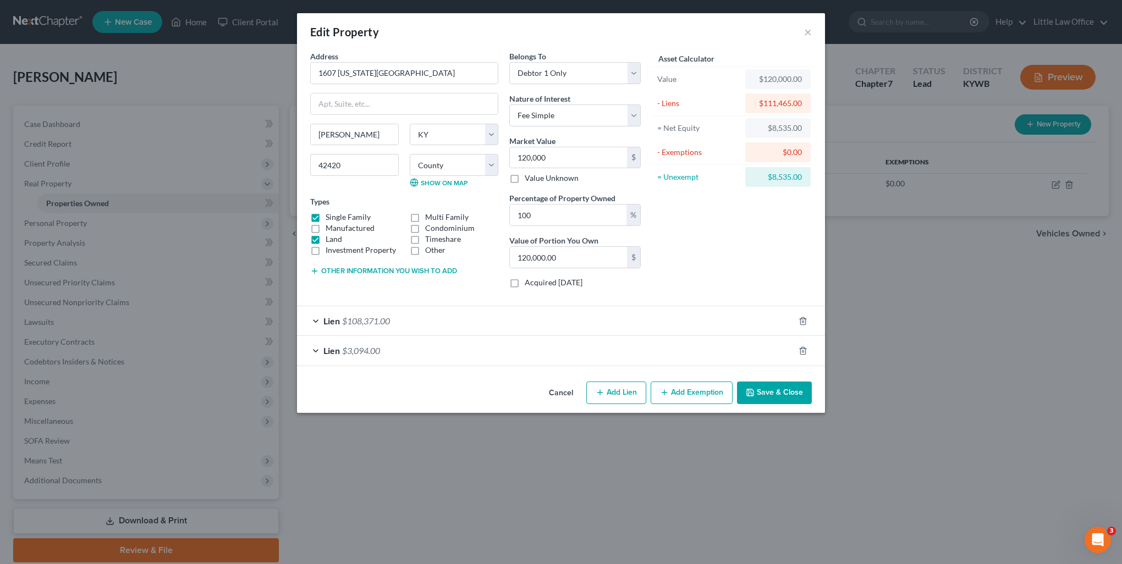
click at [676, 393] on button "Add Exemption" at bounding box center [692, 393] width 82 height 23
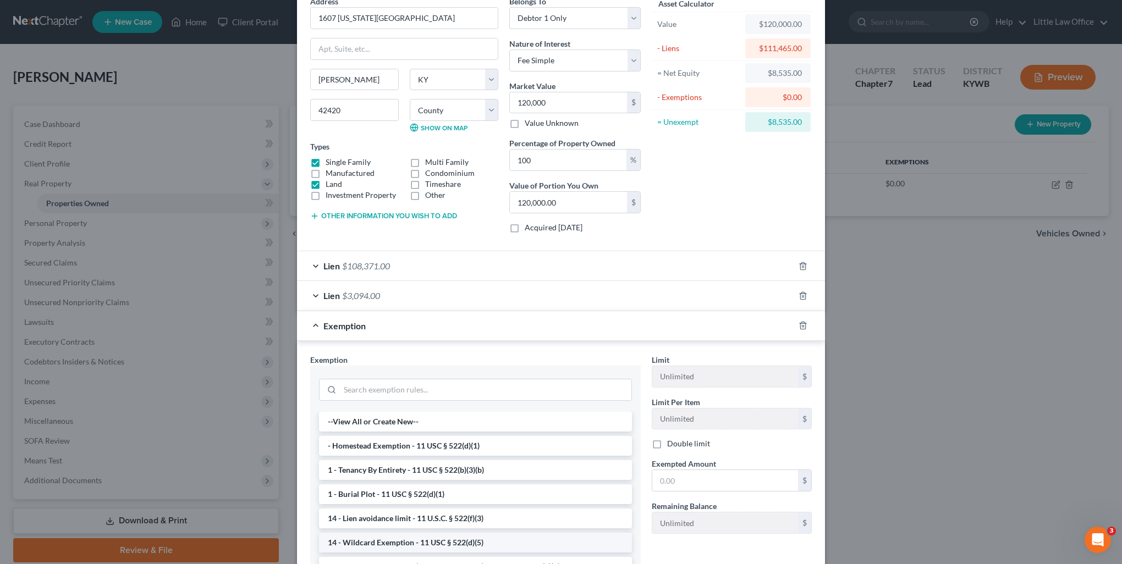
scroll to position [110, 0]
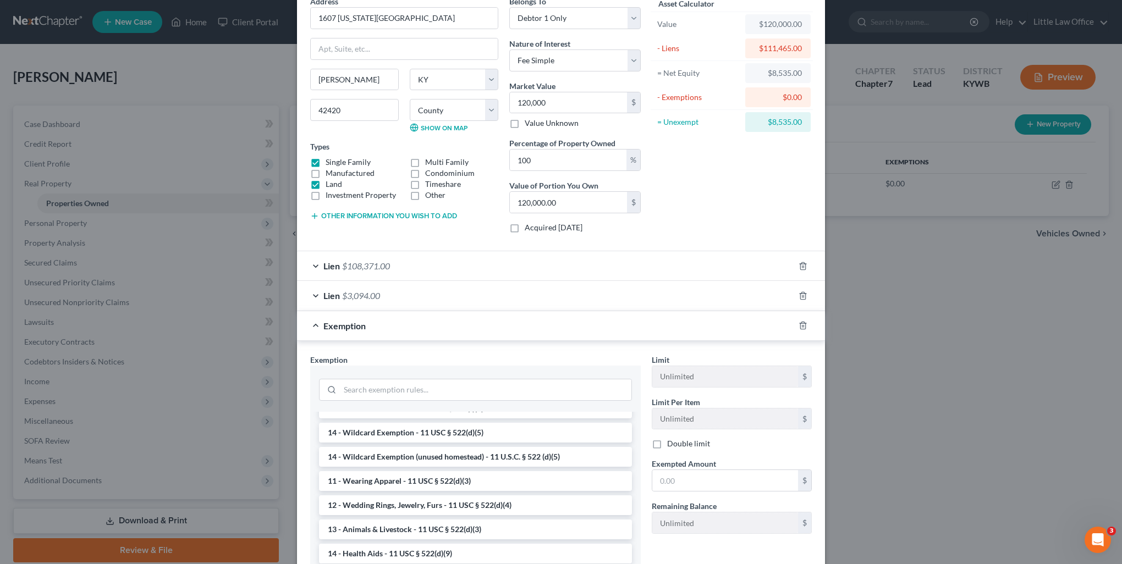
click at [385, 375] on div at bounding box center [475, 388] width 313 height 29
click at [384, 388] on input "search" at bounding box center [485, 389] width 291 height 21
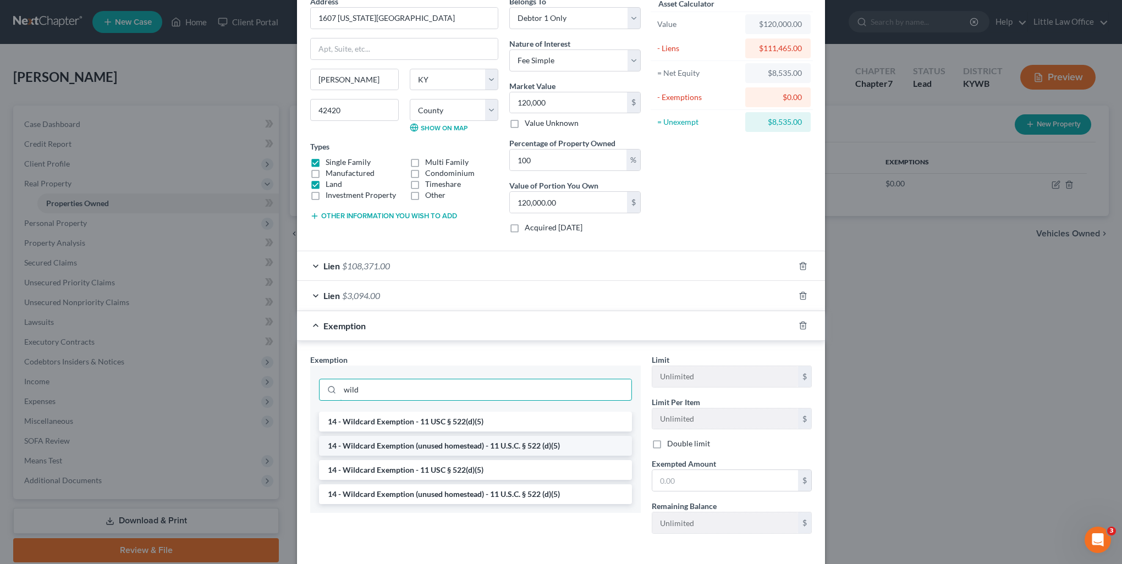
type input "wild"
click at [409, 441] on li "14 - Wildcard Exemption (unused homestead) - 11 U.S.C. § 522 (d)(5)" at bounding box center [475, 446] width 313 height 20
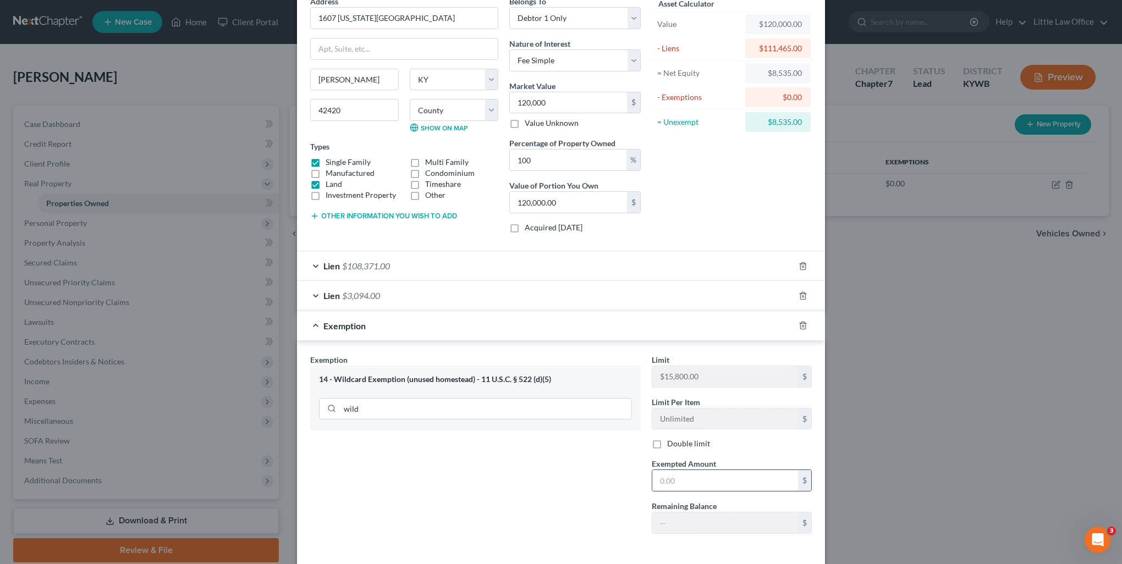
click at [748, 476] on input "text" at bounding box center [725, 480] width 146 height 21
type input "8,535"
click at [725, 211] on div "Asset Calculator Value $120,000.00 - Liens $111,465.00 = Net Equity $8,535.00 -…" at bounding box center [731, 119] width 171 height 246
click at [402, 406] on input "wild" at bounding box center [485, 409] width 291 height 21
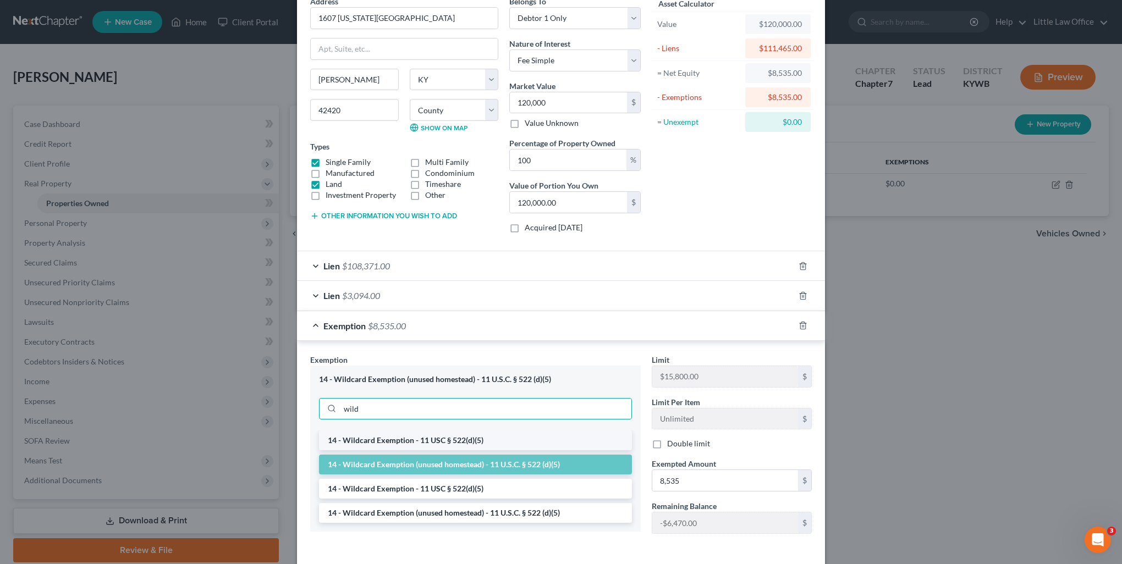
click at [409, 439] on li "14 - Wildcard Exemption - 11 USC § 522(d)(5)" at bounding box center [475, 441] width 313 height 20
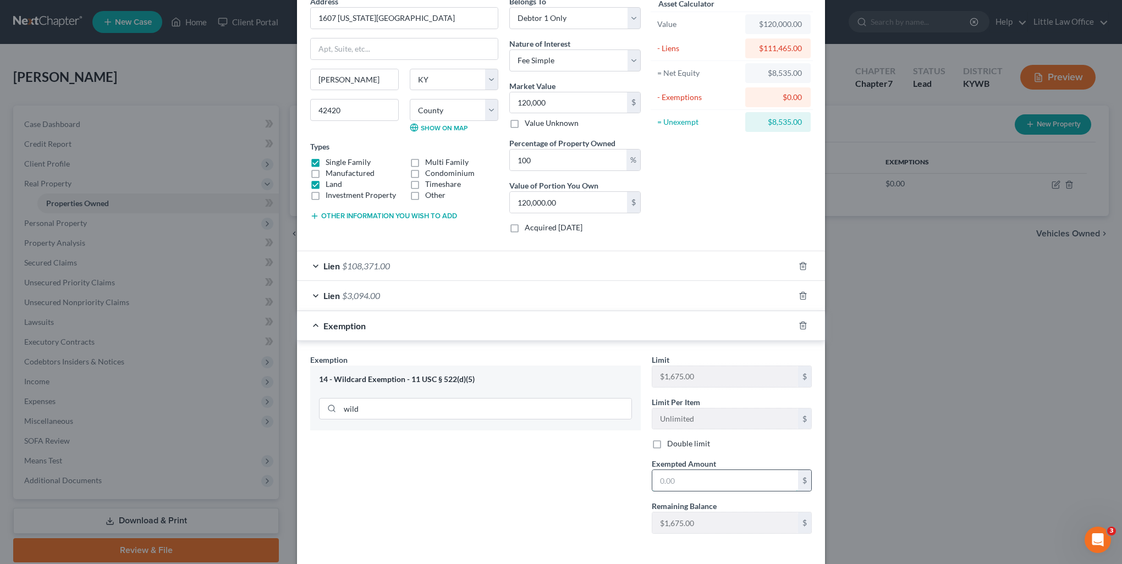
click at [670, 481] on input "text" at bounding box center [725, 480] width 146 height 21
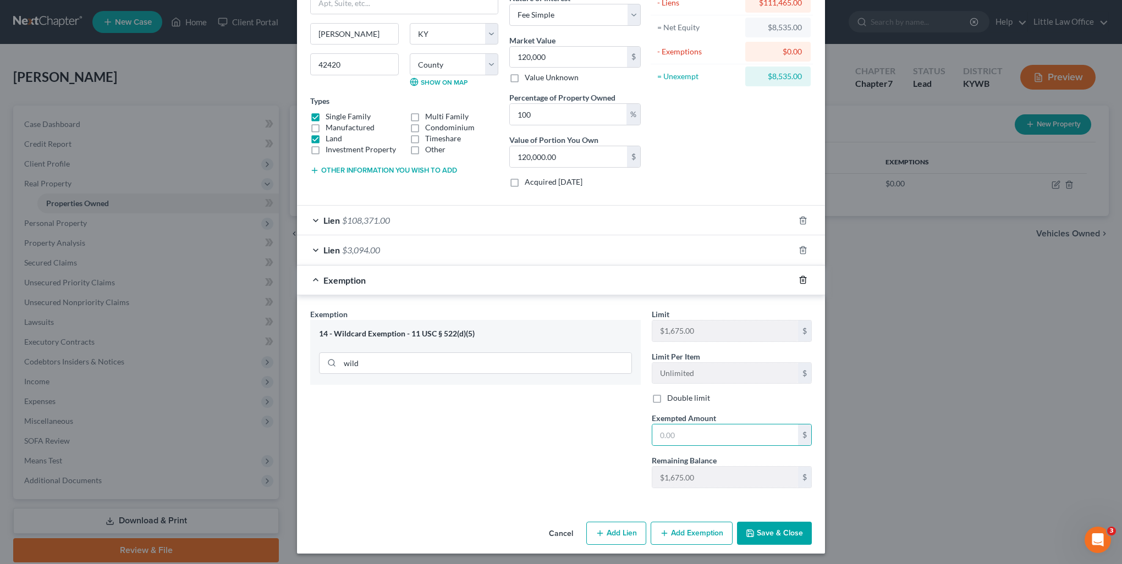
click at [801, 280] on icon "button" at bounding box center [802, 279] width 9 height 9
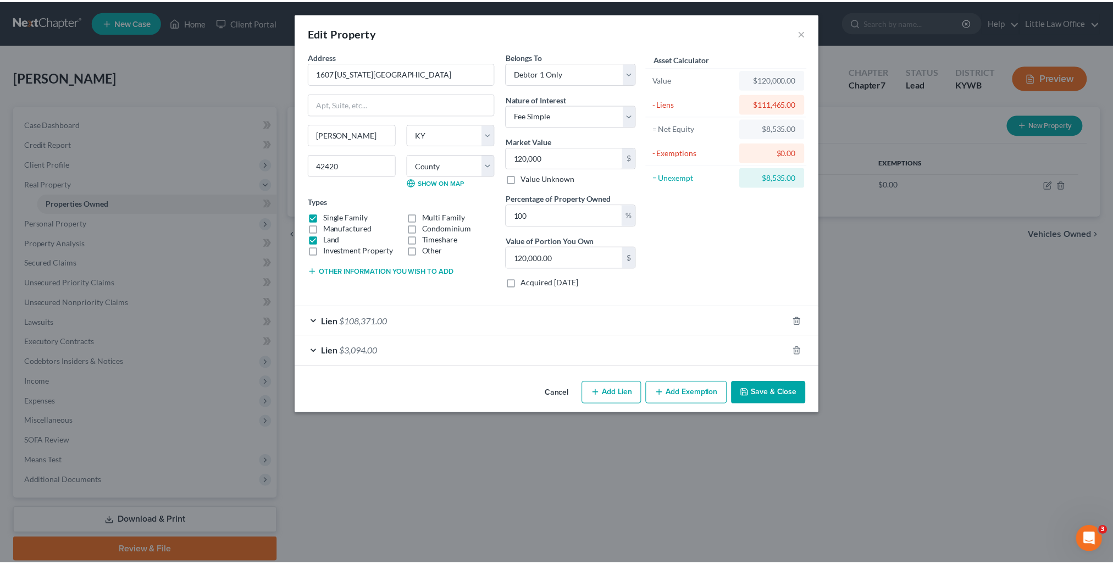
scroll to position [0, 0]
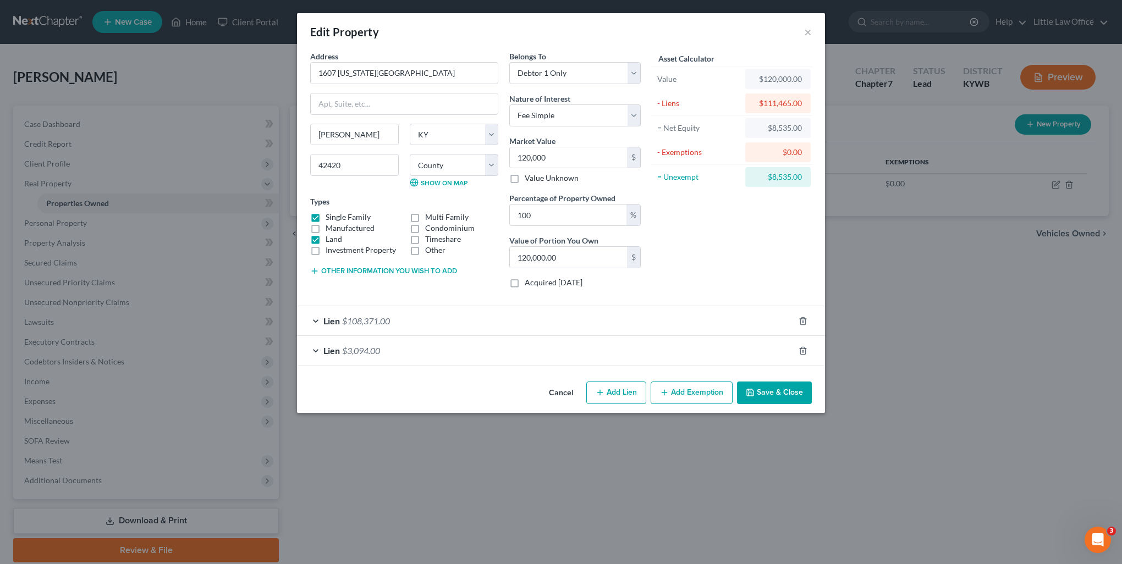
click at [779, 396] on button "Save & Close" at bounding box center [774, 393] width 75 height 23
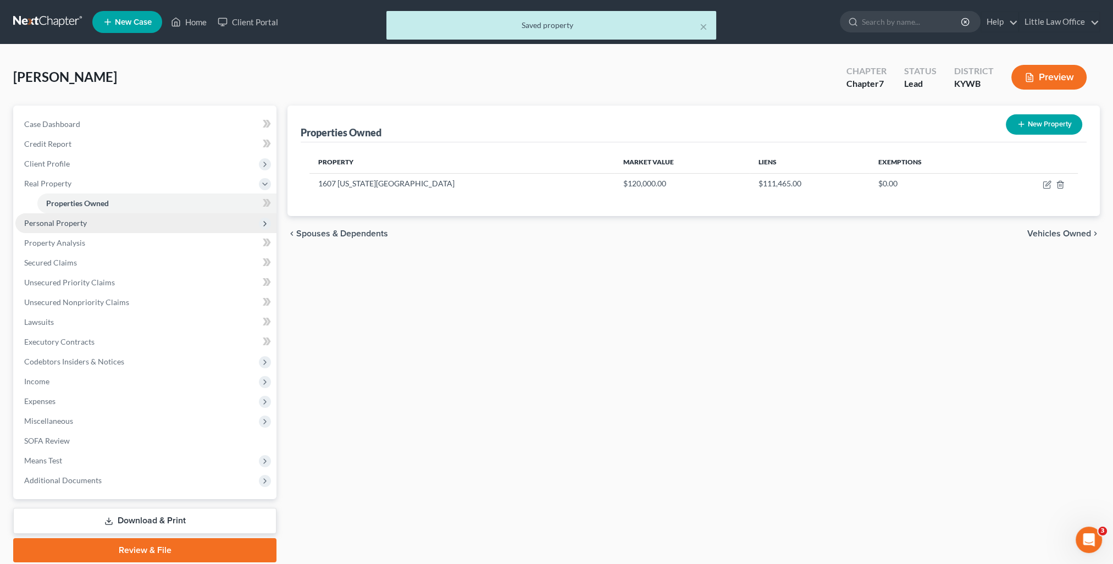
click at [89, 227] on span "Personal Property" at bounding box center [145, 223] width 261 height 20
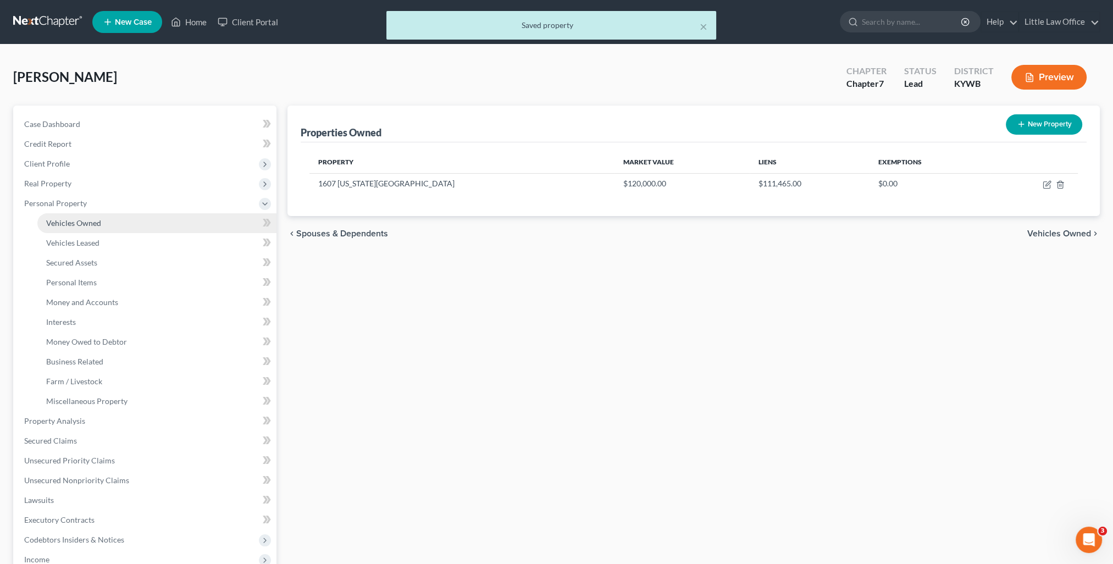
click at [95, 229] on link "Vehicles Owned" at bounding box center [156, 223] width 239 height 20
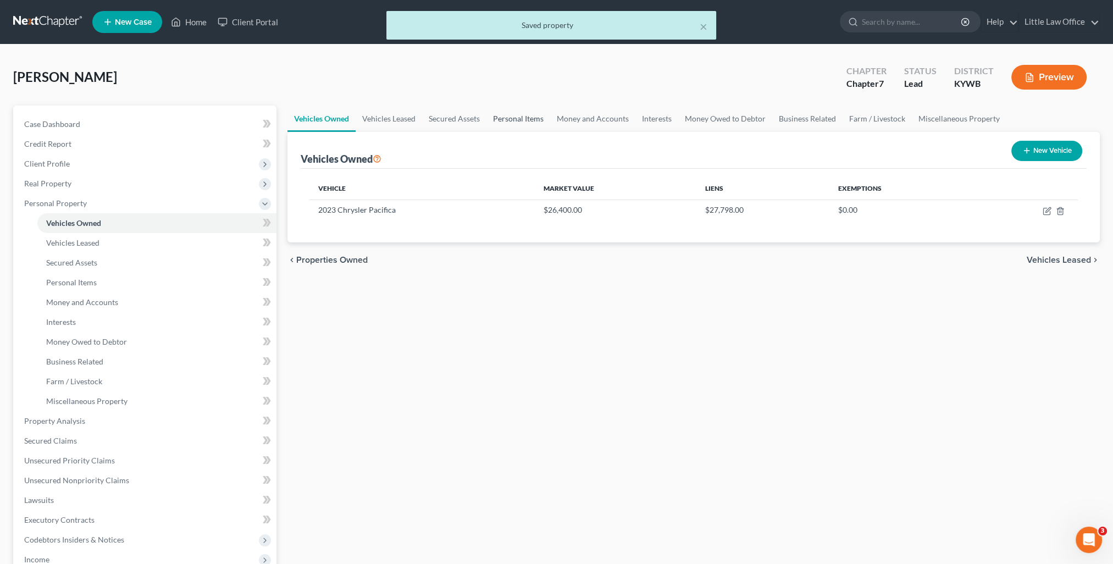
click at [504, 129] on link "Personal Items" at bounding box center [519, 119] width 64 height 26
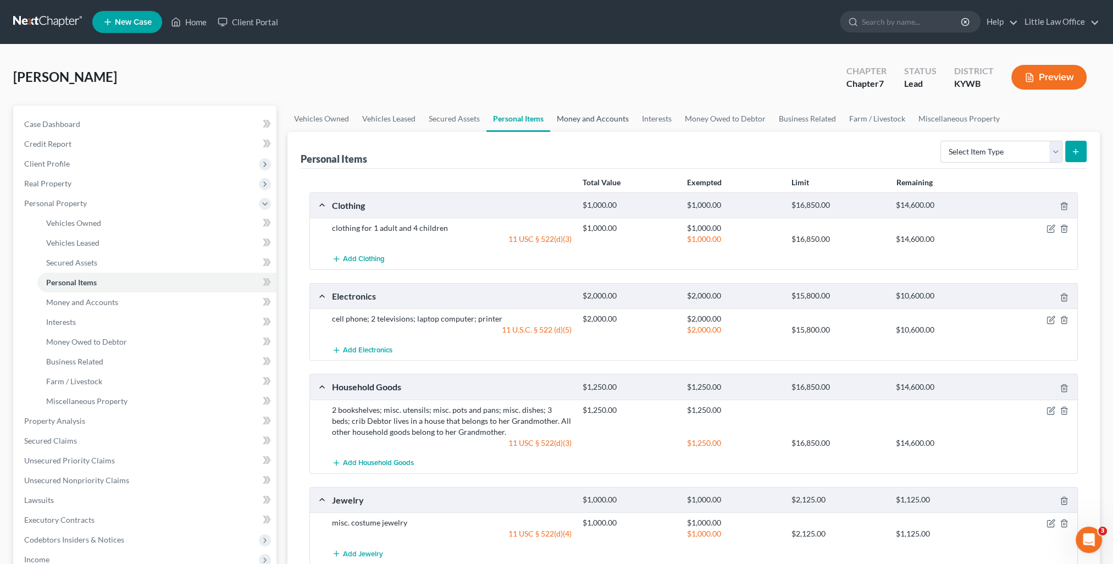
click at [589, 118] on link "Money and Accounts" at bounding box center [592, 119] width 85 height 26
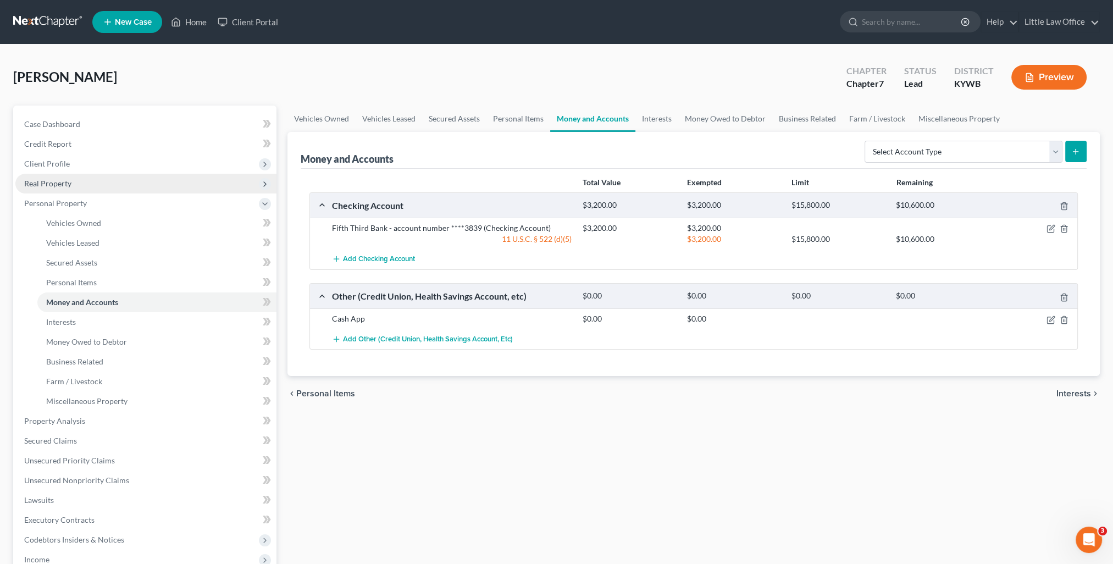
click at [81, 186] on span "Real Property" at bounding box center [145, 184] width 261 height 20
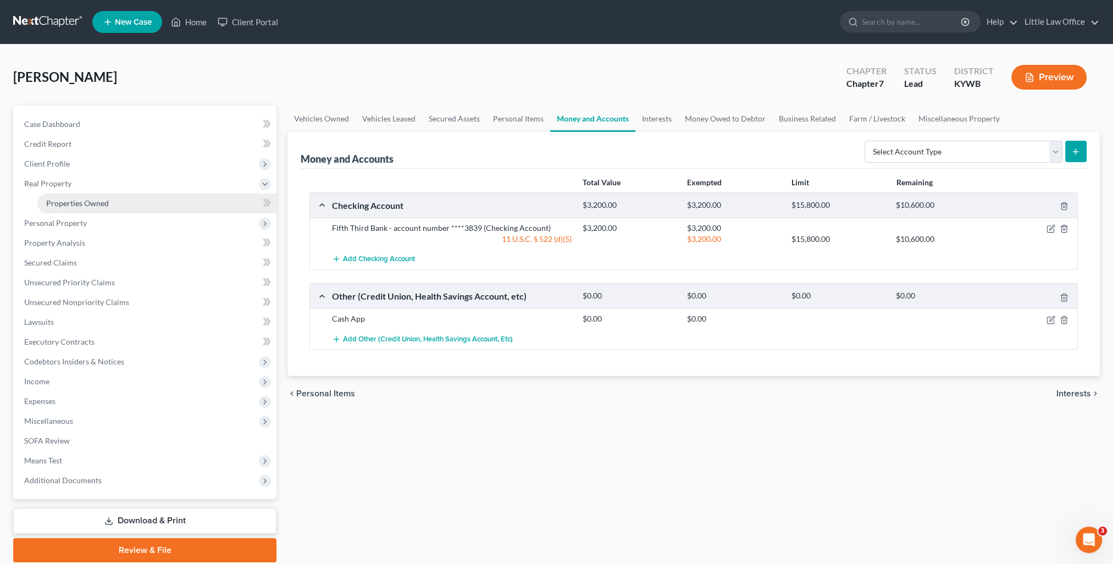
click at [97, 201] on span "Properties Owned" at bounding box center [77, 203] width 63 height 9
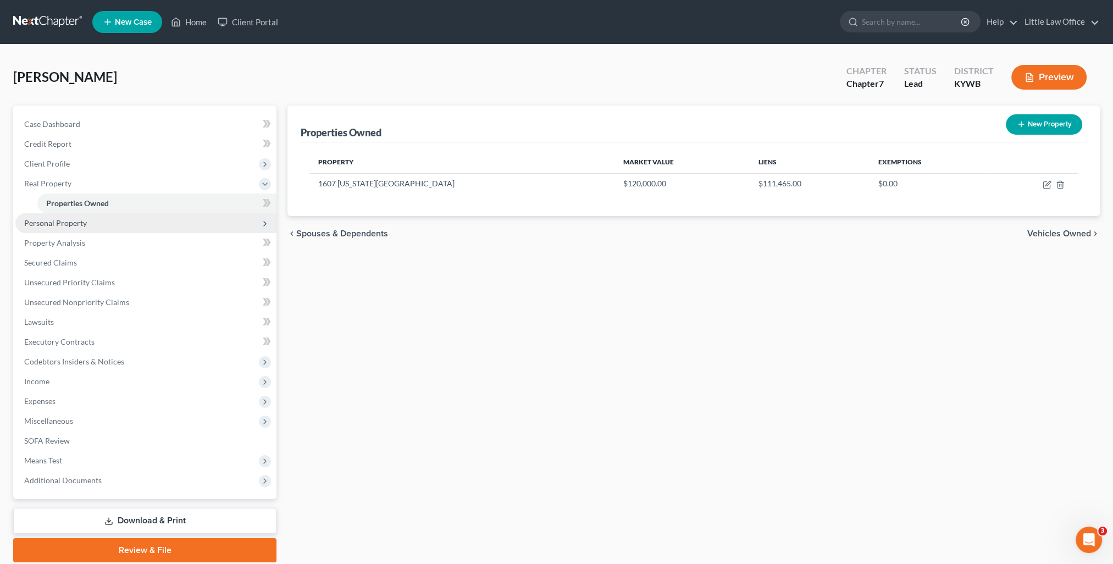
click at [77, 222] on span "Personal Property" at bounding box center [55, 222] width 63 height 9
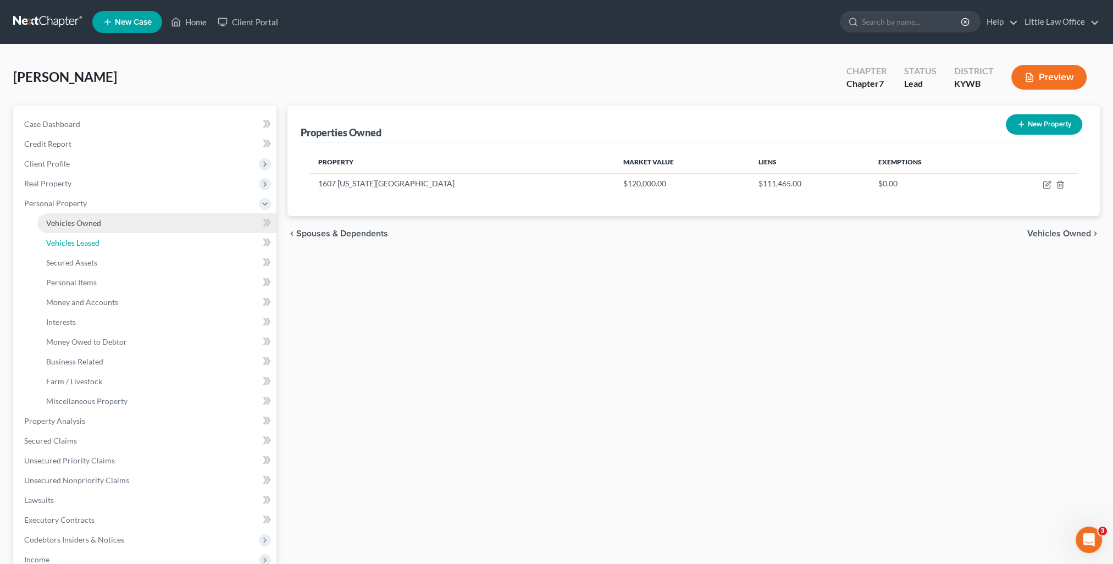
click at [80, 236] on link "Vehicles Leased" at bounding box center [156, 243] width 239 height 20
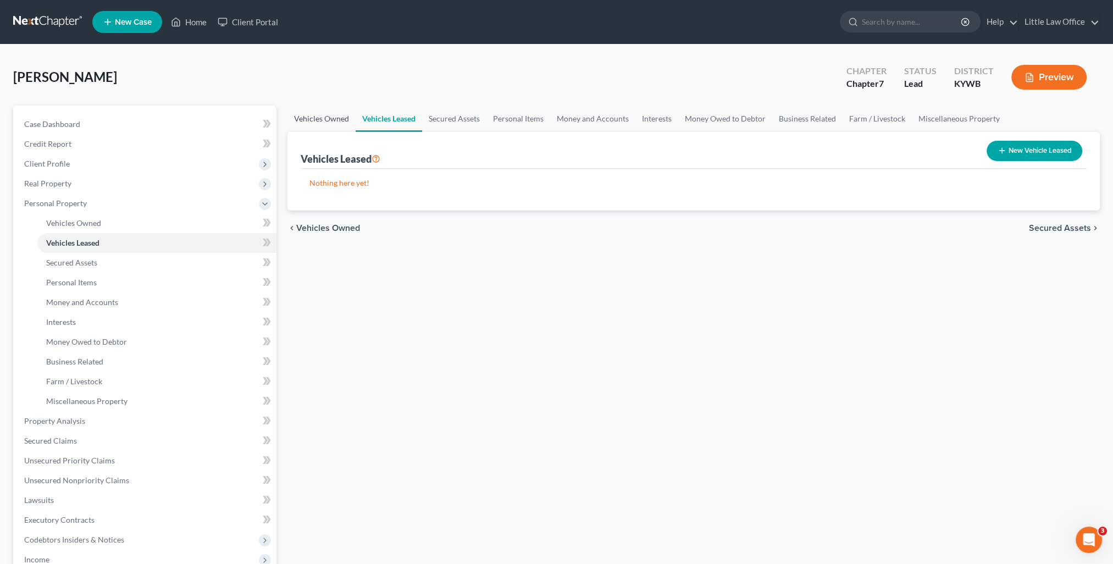
click at [344, 114] on link "Vehicles Owned" at bounding box center [322, 119] width 68 height 26
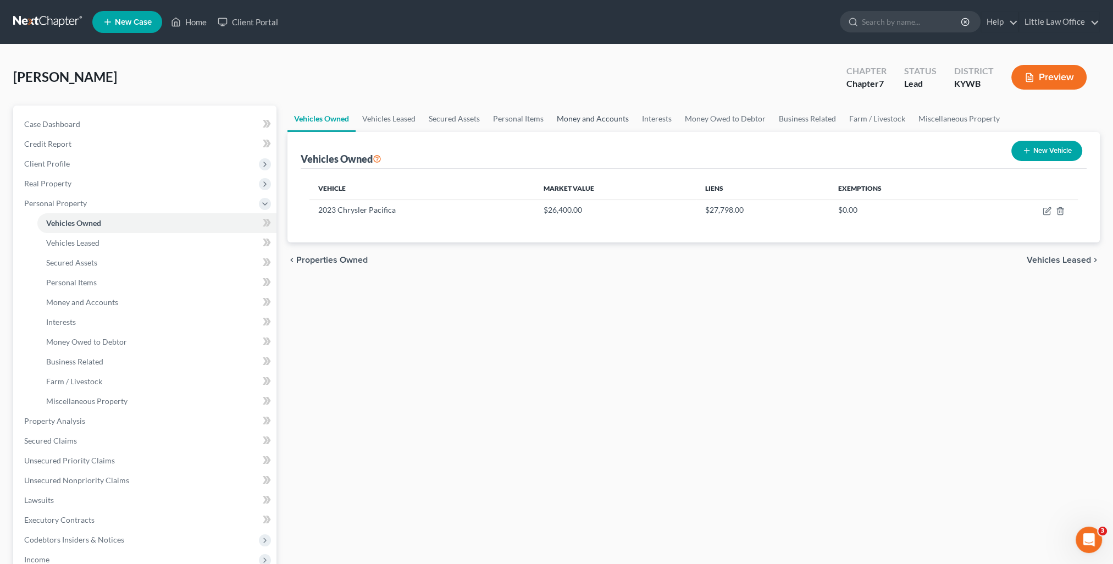
click at [583, 109] on link "Money and Accounts" at bounding box center [592, 119] width 85 height 26
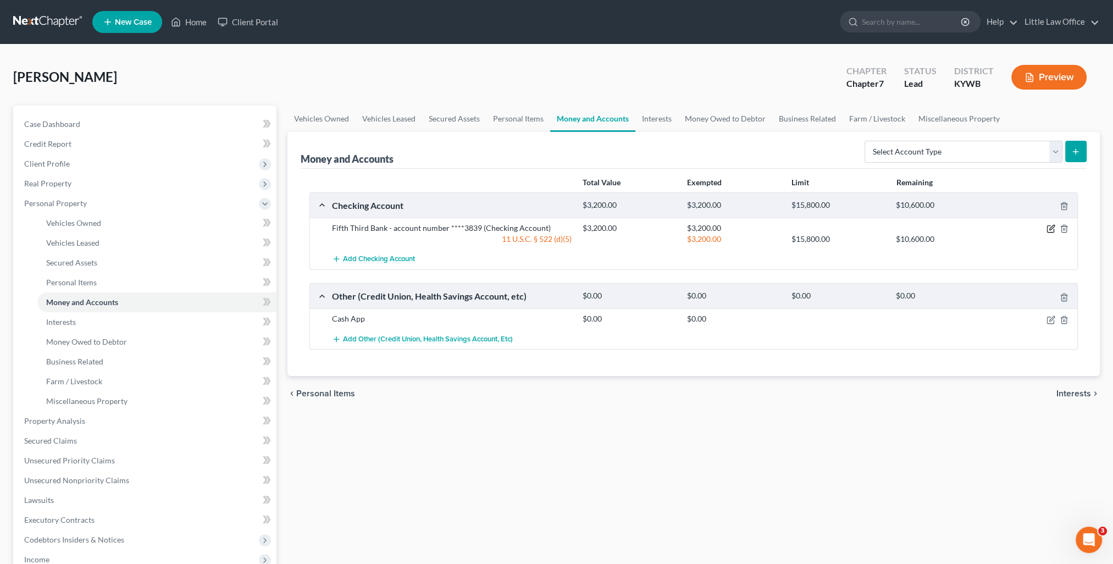
click at [1051, 225] on icon "button" at bounding box center [1051, 228] width 9 height 9
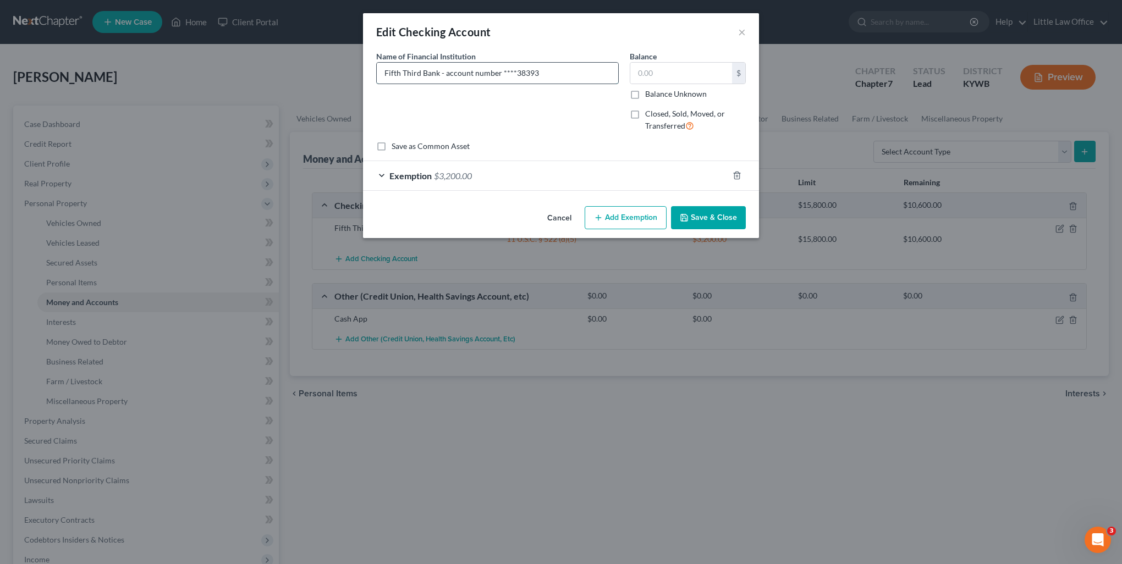
type input "Fifth Third Bank - account number ****3839"
type input "300"
click at [534, 183] on div "Exemption $3,200.00" at bounding box center [545, 175] width 365 height 29
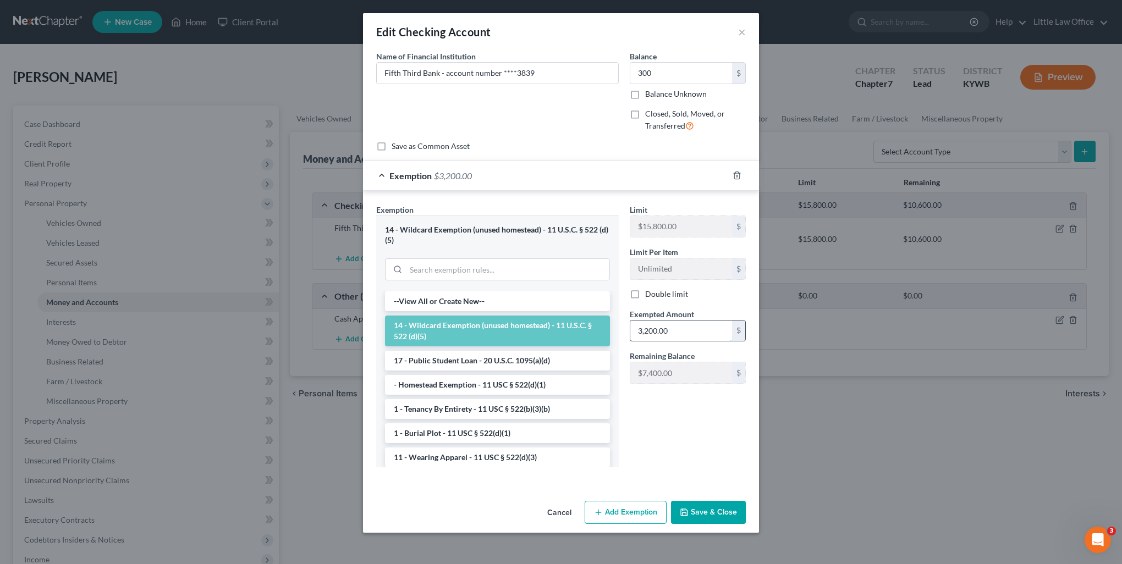
click at [683, 337] on input "3,200.00" at bounding box center [681, 331] width 102 height 21
type input "300"
click at [453, 269] on input "search" at bounding box center [507, 269] width 203 height 21
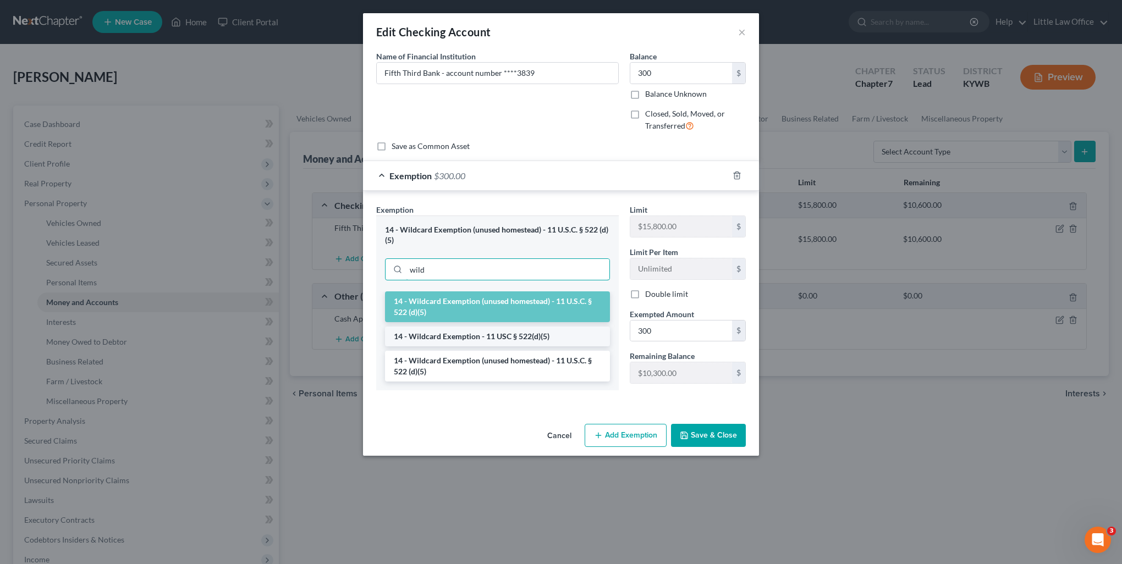
type input "wild"
click at [439, 332] on li "14 - Wildcard Exemption - 11 USC § 522(d)(5)" at bounding box center [497, 337] width 225 height 20
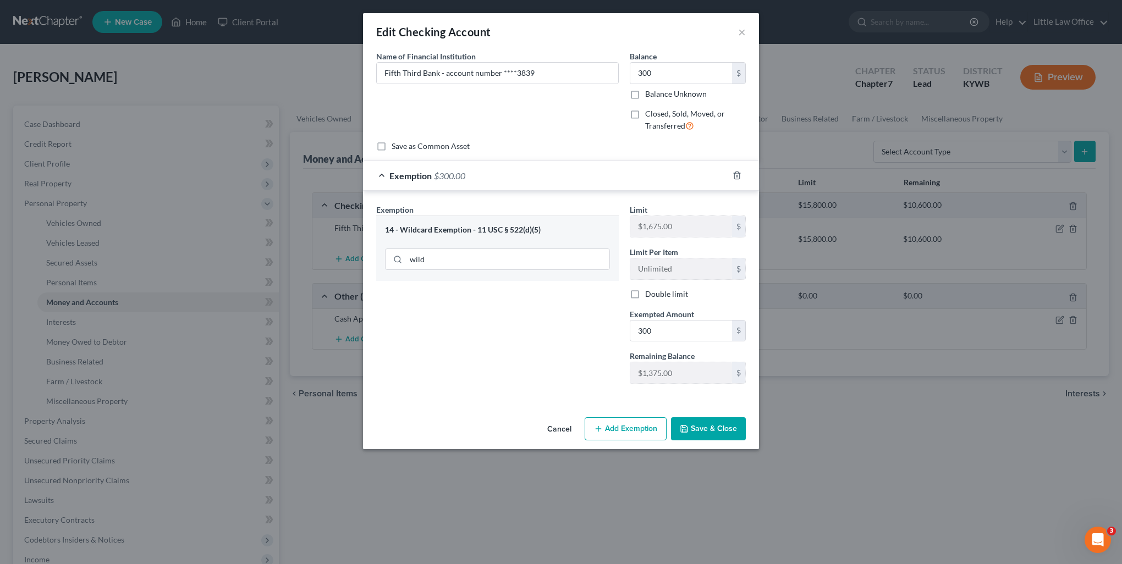
click at [726, 423] on button "Save & Close" at bounding box center [708, 428] width 75 height 23
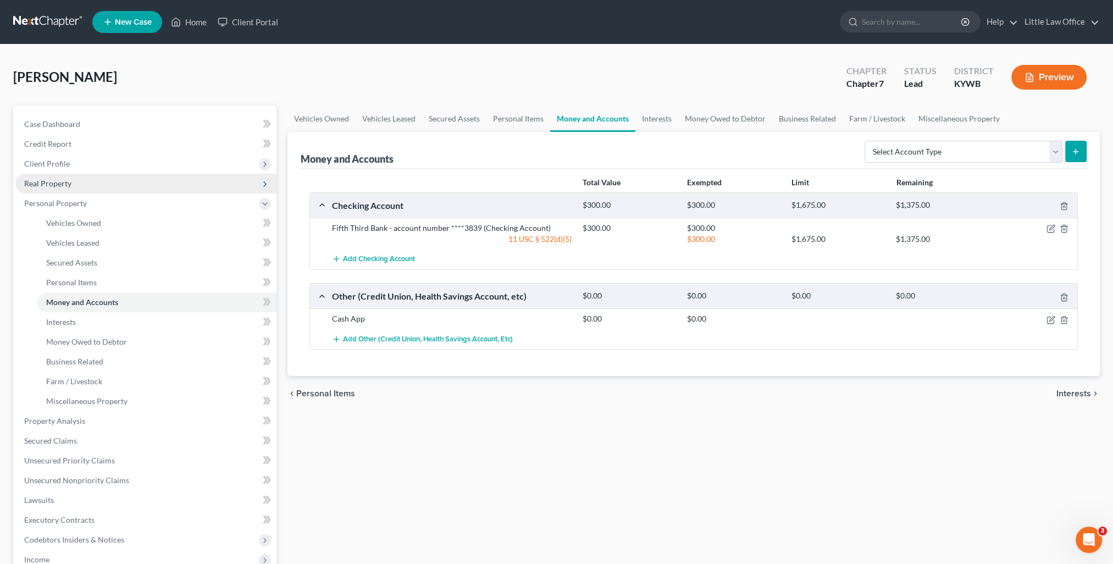
click at [78, 186] on span "Real Property" at bounding box center [145, 184] width 261 height 20
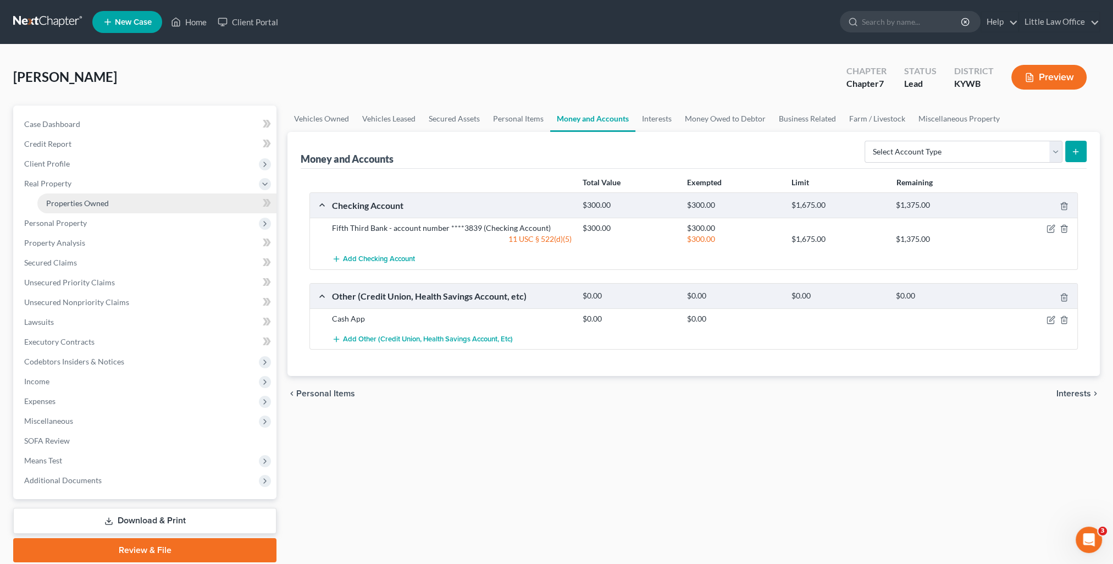
click at [86, 200] on span "Properties Owned" at bounding box center [77, 203] width 63 height 9
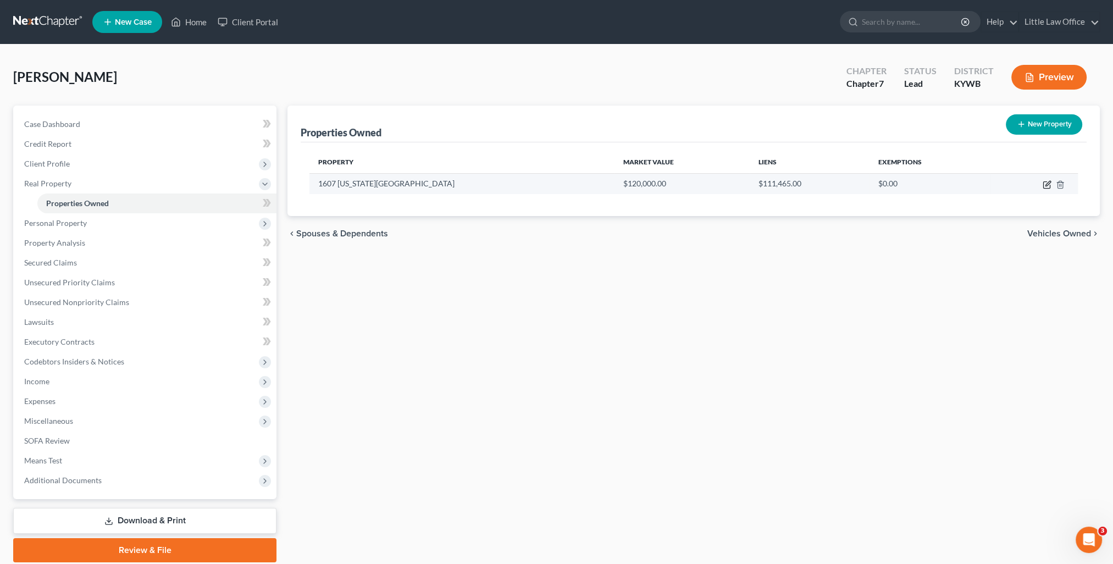
click at [1049, 186] on icon "button" at bounding box center [1047, 184] width 9 height 9
select select "18"
select select "50"
select select "0"
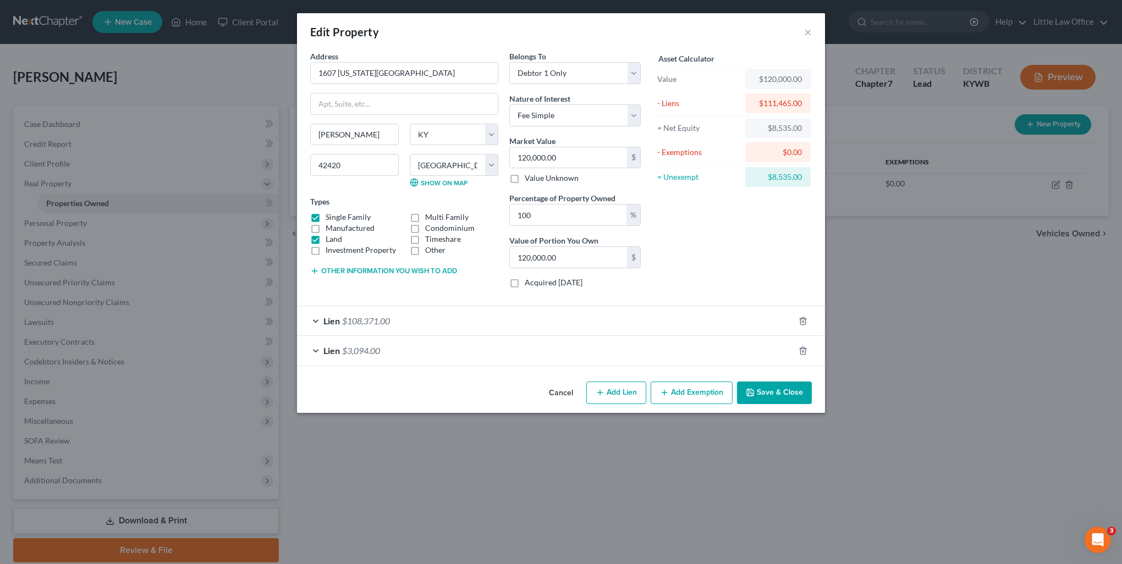
click at [683, 388] on button "Add Exemption" at bounding box center [692, 393] width 82 height 23
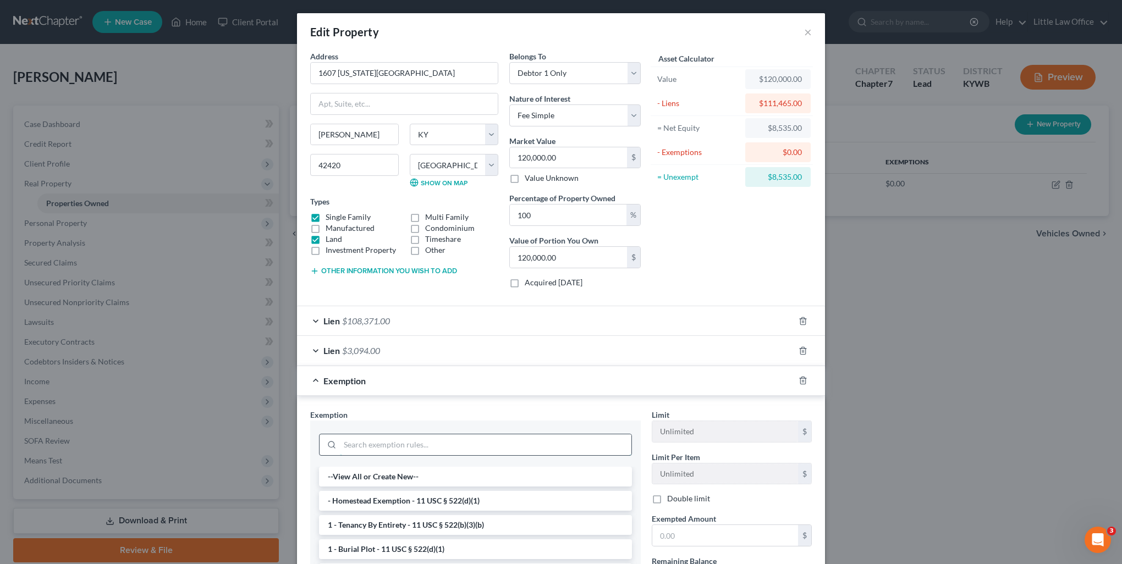
click at [433, 441] on input "search" at bounding box center [485, 444] width 291 height 21
type input "wild"
click at [456, 481] on li "14 - Wildcard Exemption - 11 USC § 522(d)(5)" at bounding box center [475, 477] width 313 height 20
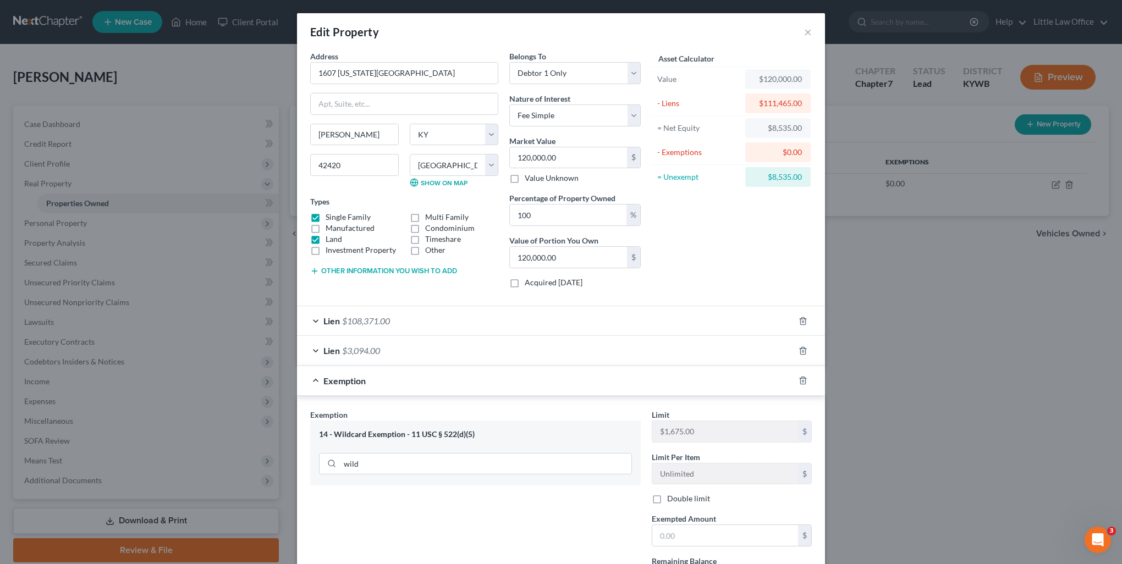
scroll to position [55, 0]
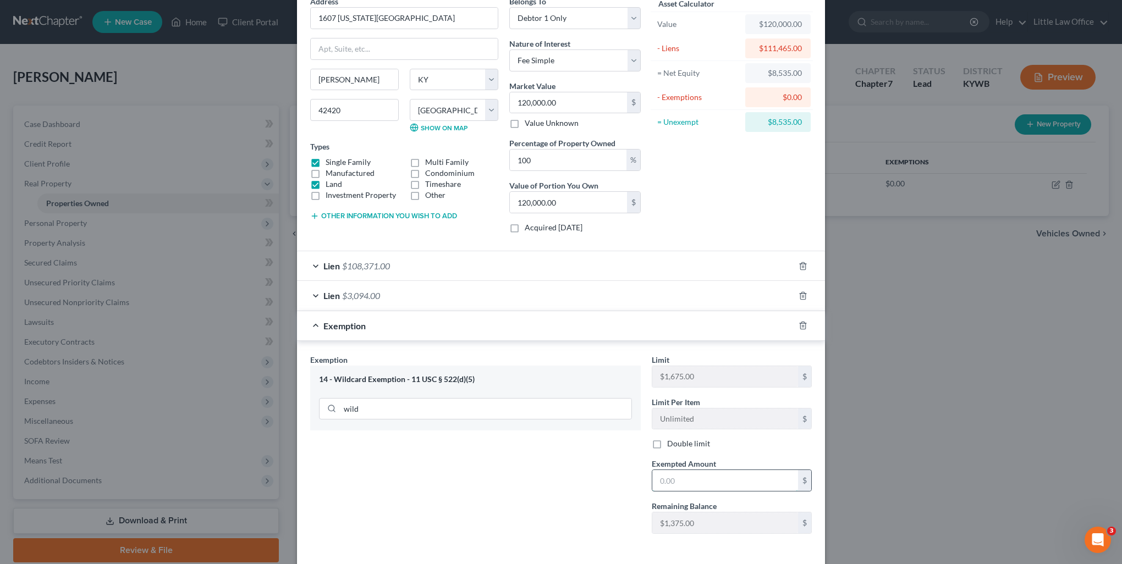
click at [694, 474] on input "text" at bounding box center [725, 480] width 146 height 21
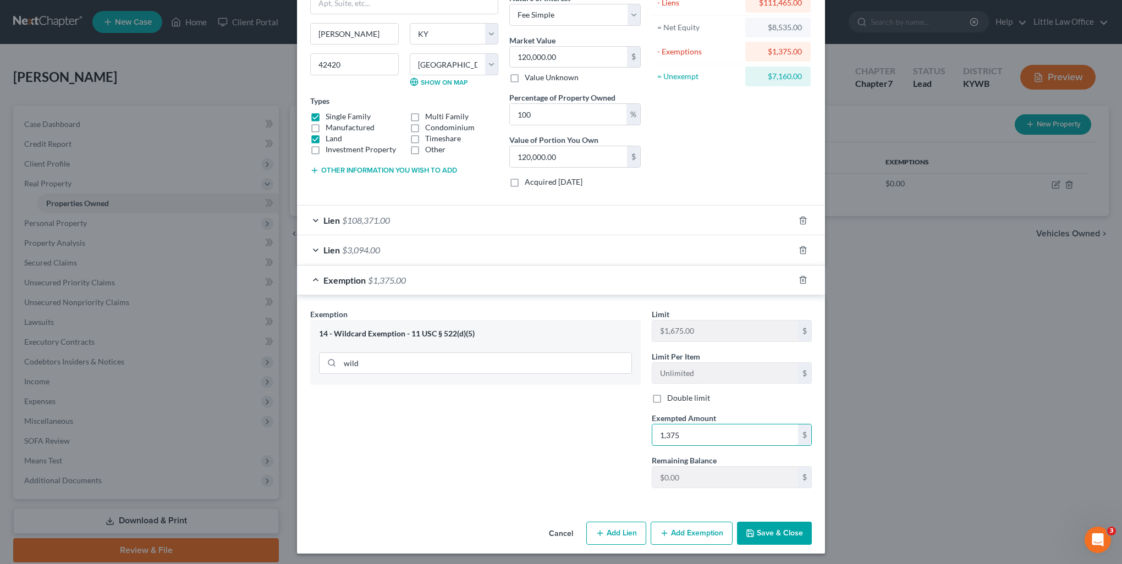
type input "1,375"
click at [682, 539] on button "Add Exemption" at bounding box center [692, 533] width 82 height 23
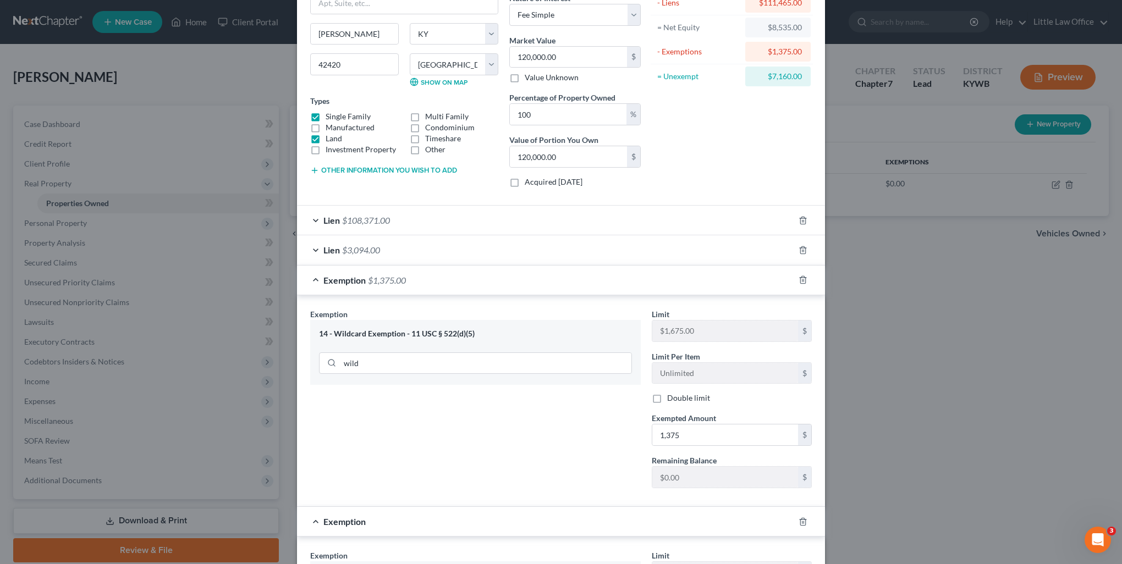
scroll to position [211, 0]
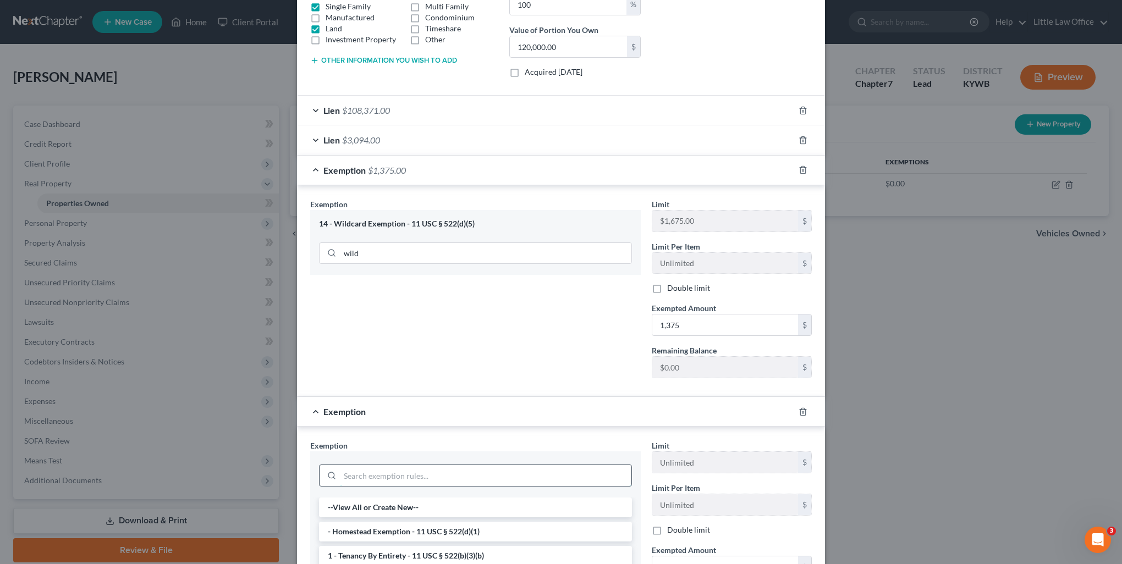
click at [376, 470] on input "search" at bounding box center [485, 475] width 291 height 21
type input "wild"
click at [416, 526] on li "14 - Wildcard Exemption (unused homestead) - 11 U.S.C. § 522 (d)(5)" at bounding box center [475, 532] width 313 height 20
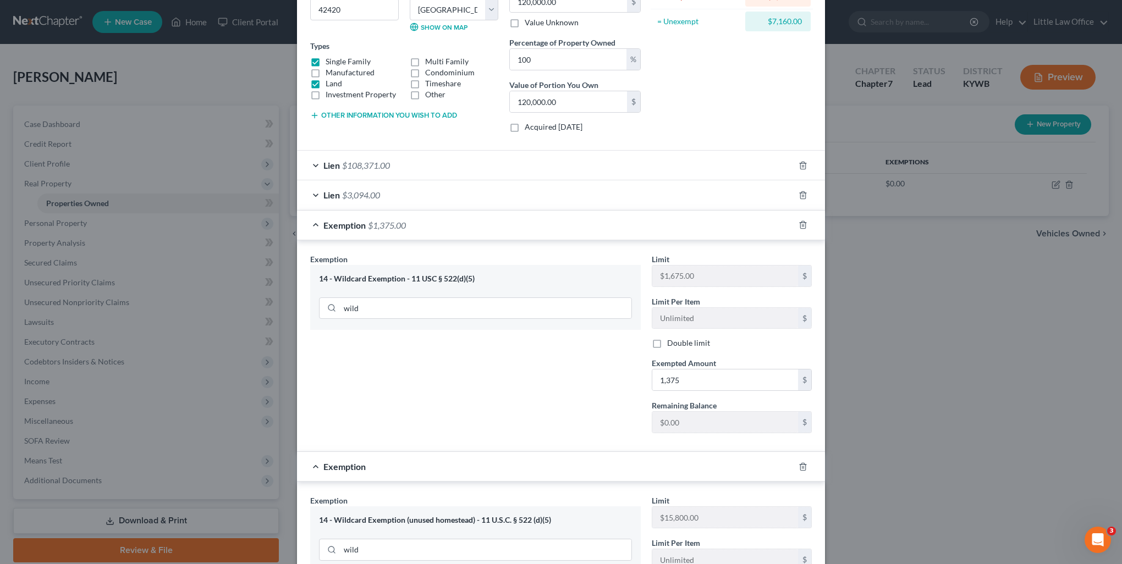
scroll to position [321, 0]
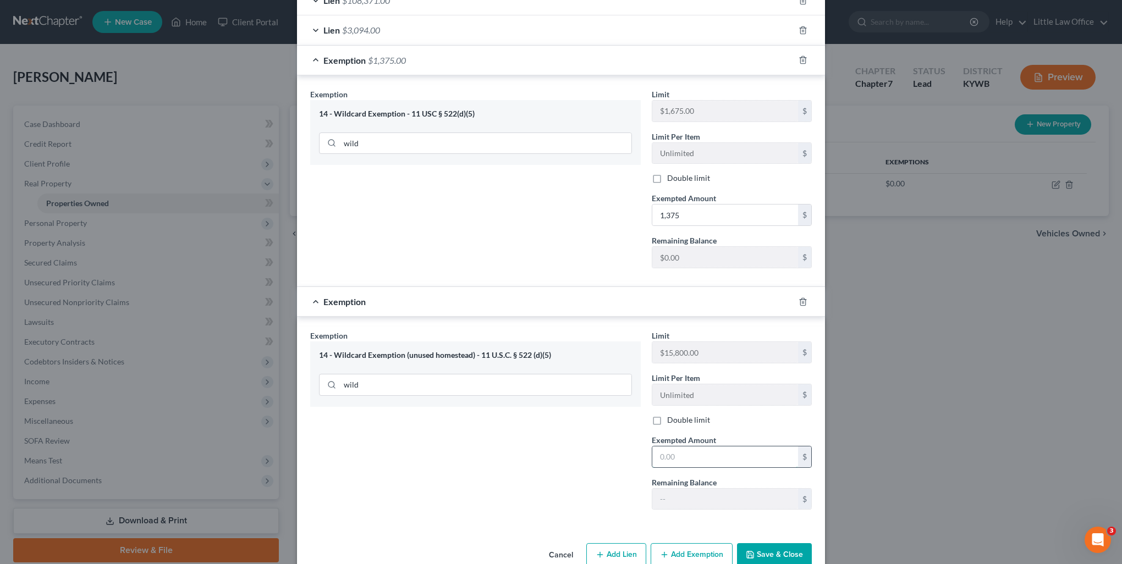
click at [705, 452] on input "text" at bounding box center [725, 456] width 146 height 21
click at [706, 456] on input "7,160" at bounding box center [725, 456] width 146 height 21
type input "7"
click at [724, 470] on div "Limit $15,800.00 $ Limit Per Item Unlimited $ Double limit Exempted Amount * 6,…" at bounding box center [731, 424] width 171 height 189
click at [688, 462] on input "6,640" at bounding box center [725, 456] width 146 height 21
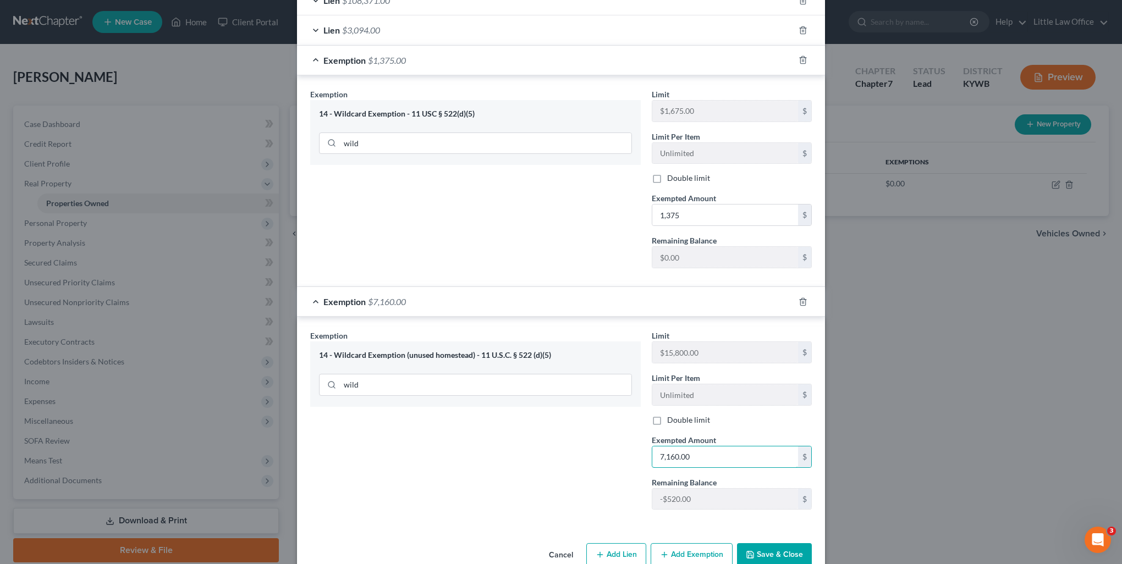
type input "7,160.00"
drag, startPoint x: 539, startPoint y: 495, endPoint x: 613, endPoint y: 508, distance: 75.3
click at [545, 495] on div "Exemption Set must be selected for CA. Exemption * 14 - Wildcard Exemption (unu…" at bounding box center [475, 424] width 341 height 189
click at [768, 549] on button "Save & Close" at bounding box center [774, 554] width 75 height 23
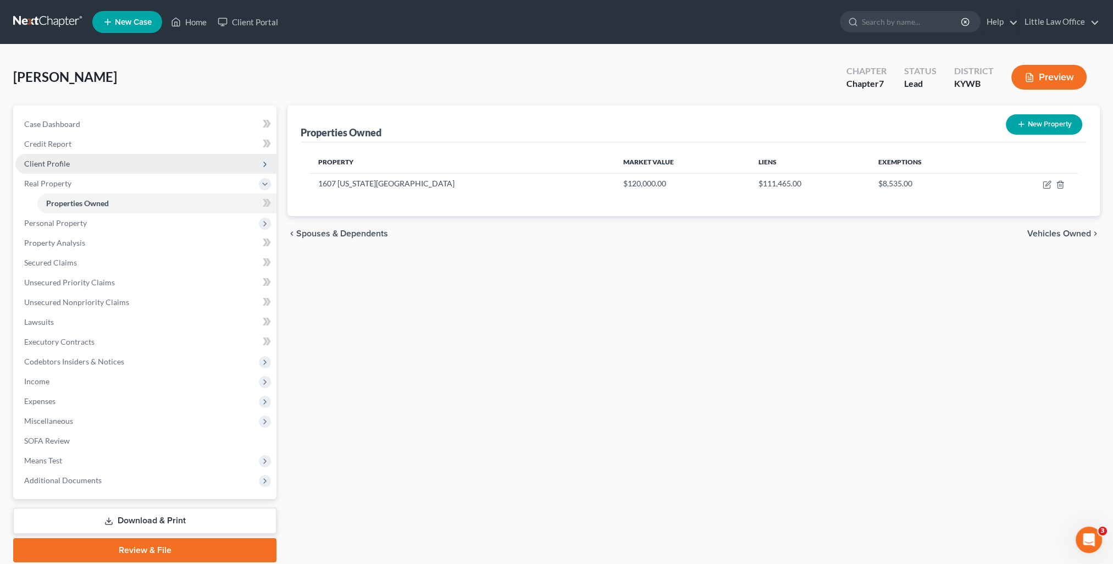
click at [117, 167] on span "Client Profile" at bounding box center [145, 164] width 261 height 20
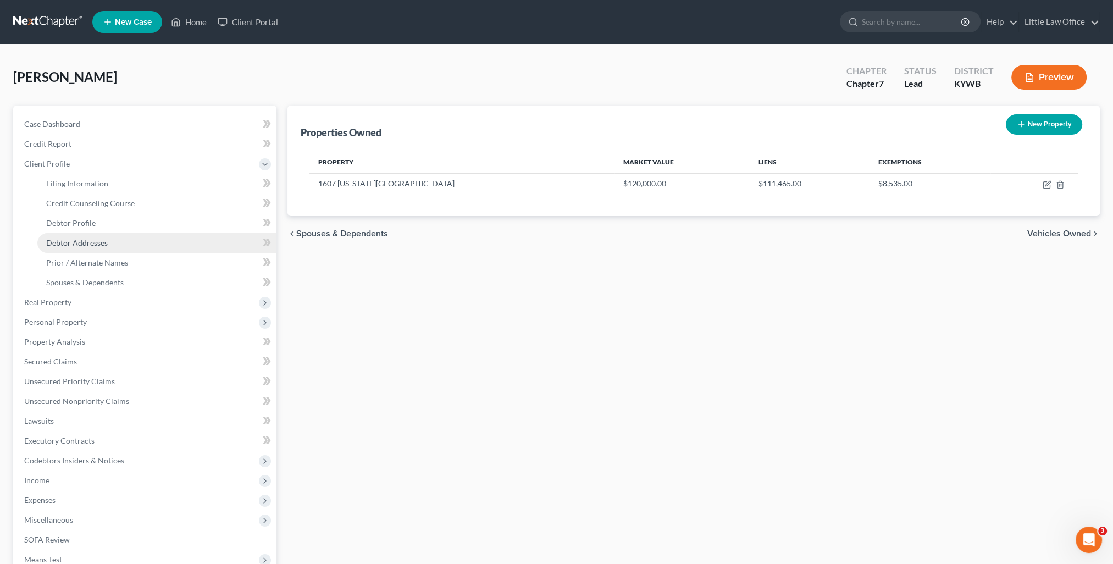
click at [107, 239] on link "Debtor Addresses" at bounding box center [156, 243] width 239 height 20
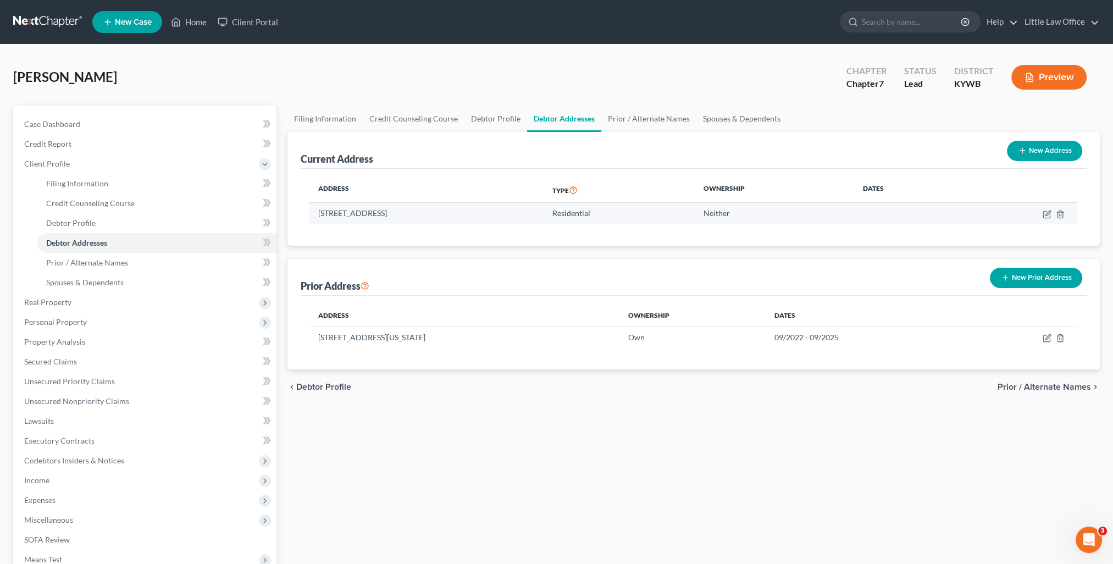
drag, startPoint x: 319, startPoint y: 211, endPoint x: 481, endPoint y: 214, distance: 161.7
click at [481, 214] on td "5570 US Highway 60 W, Owensboro, KY 42301" at bounding box center [427, 213] width 234 height 21
copy td "5570 US Highway 60 W, Owensboro, KY 42301"
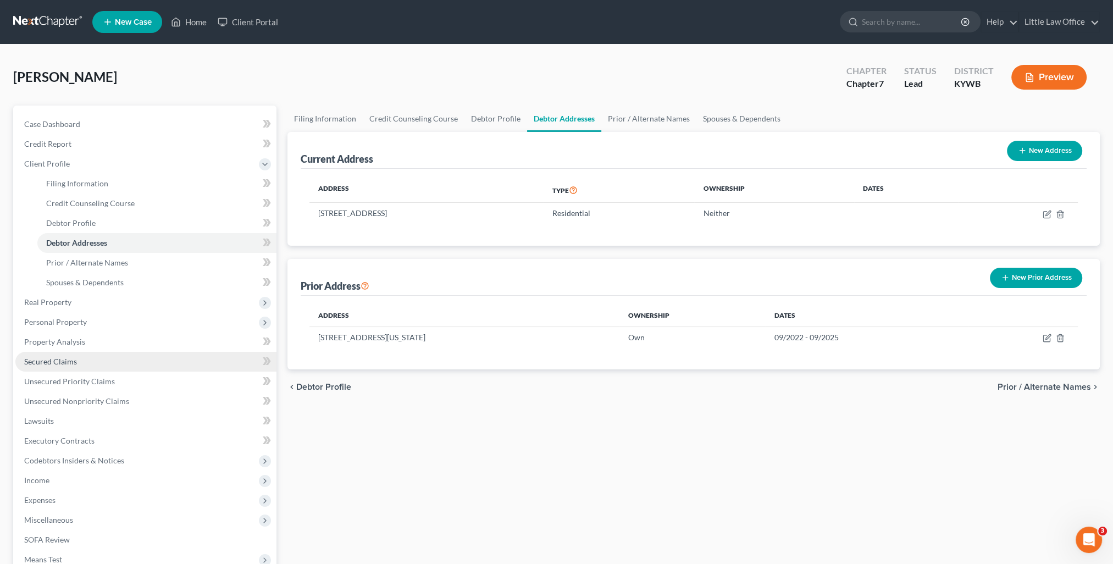
click at [96, 357] on link "Secured Claims" at bounding box center [145, 362] width 261 height 20
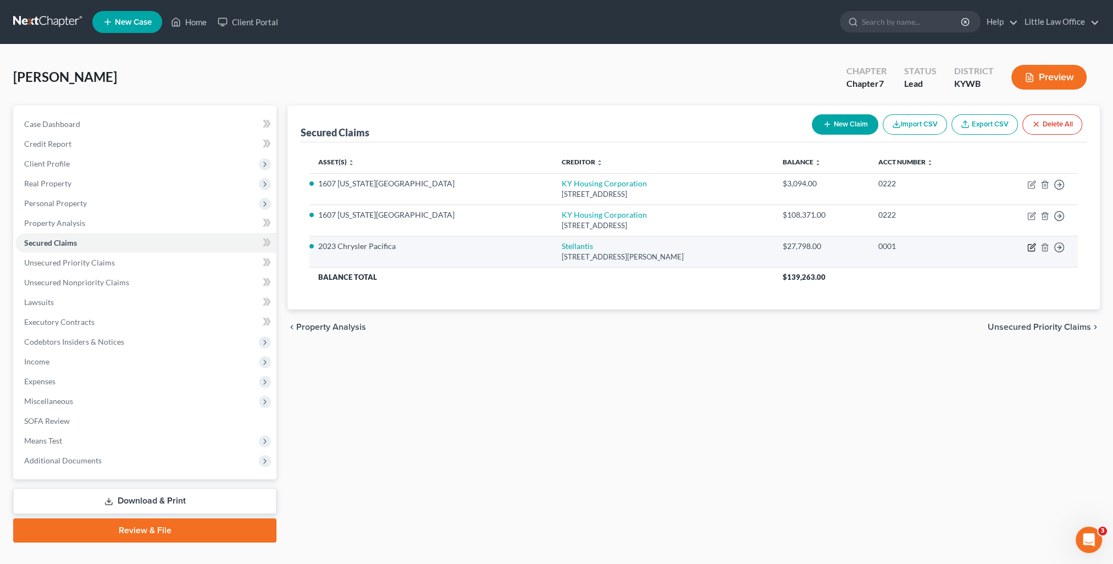
click at [1031, 244] on icon "button" at bounding box center [1032, 247] width 9 height 9
select select "10"
select select "2"
select select "0"
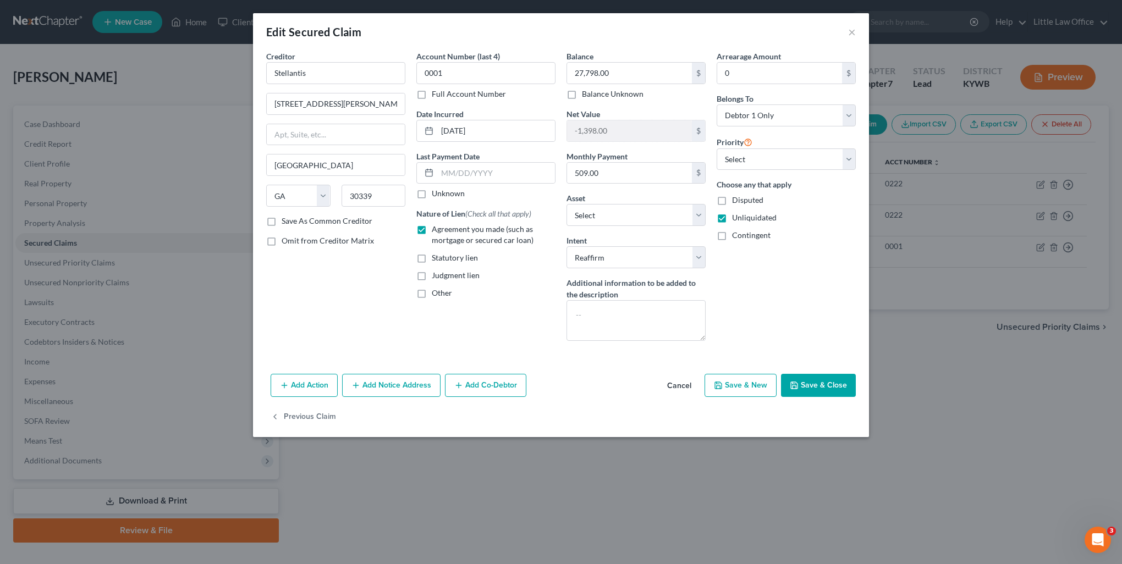
click at [501, 379] on button "Add Co-Debtor" at bounding box center [485, 385] width 81 height 23
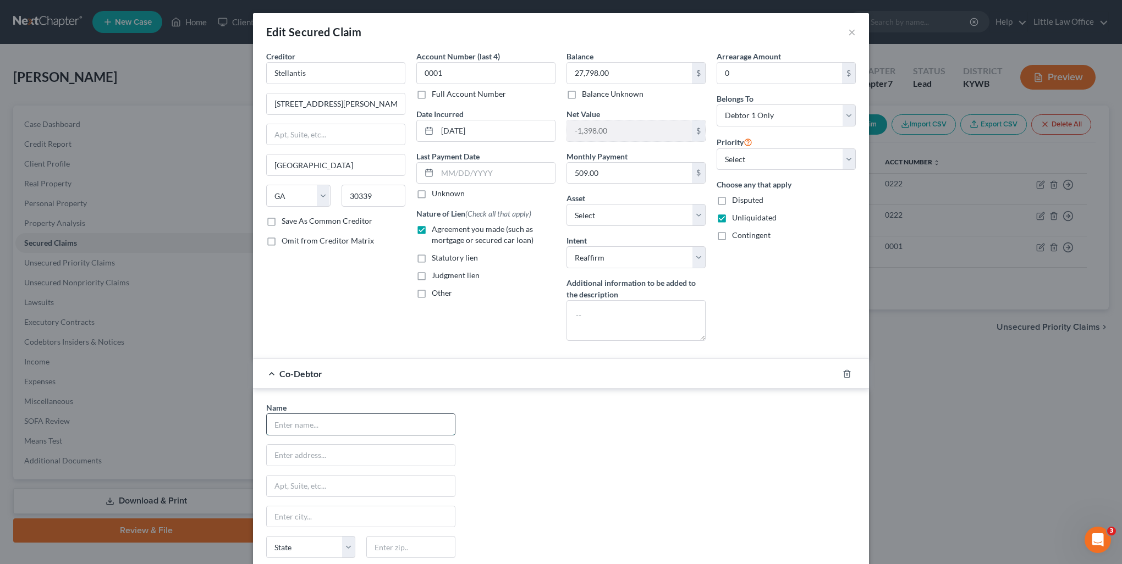
click at [385, 419] on input "text" at bounding box center [361, 424] width 188 height 21
type input "Freda O'Bryan"
paste input "5570 US Highway 60 W, Owensboro, KY 42301"
type input "5570 US Highway 60 W, Owensboro, KY 42301"
type input "42301"
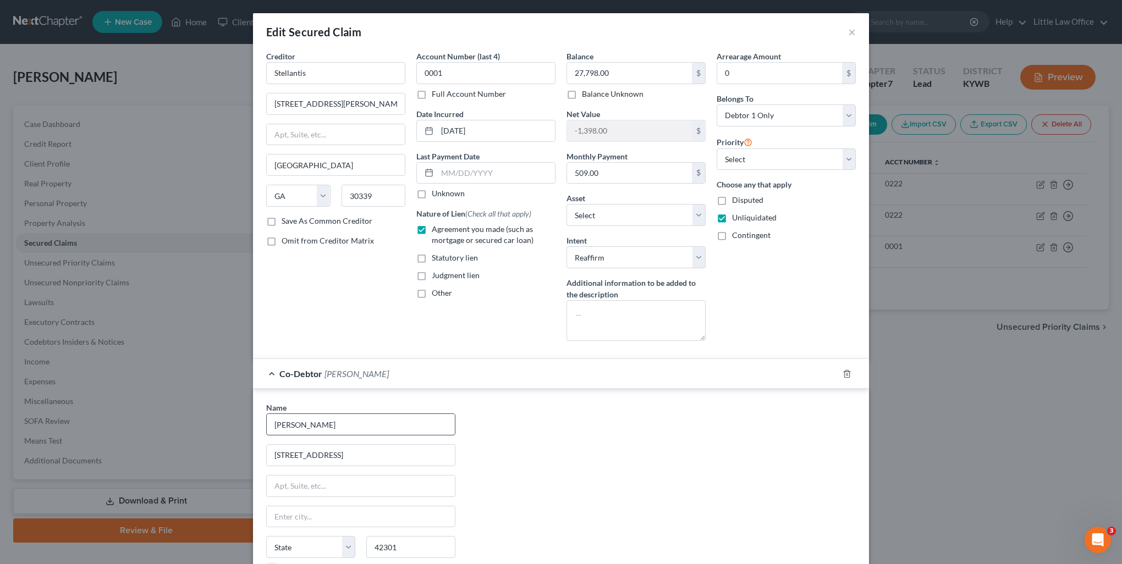
type input "Owensboro"
select select "18"
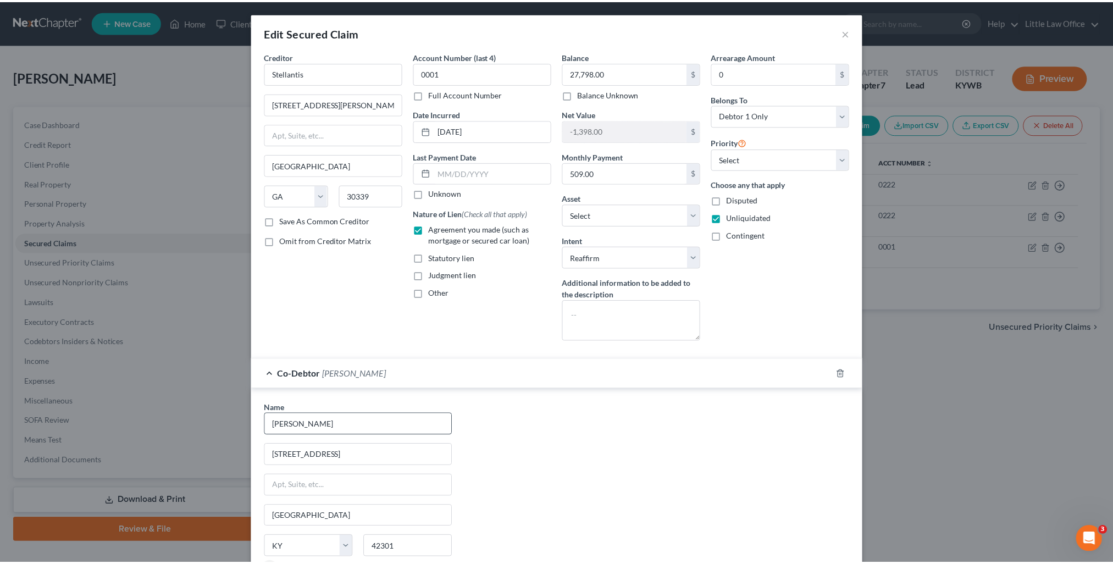
scroll to position [140, 0]
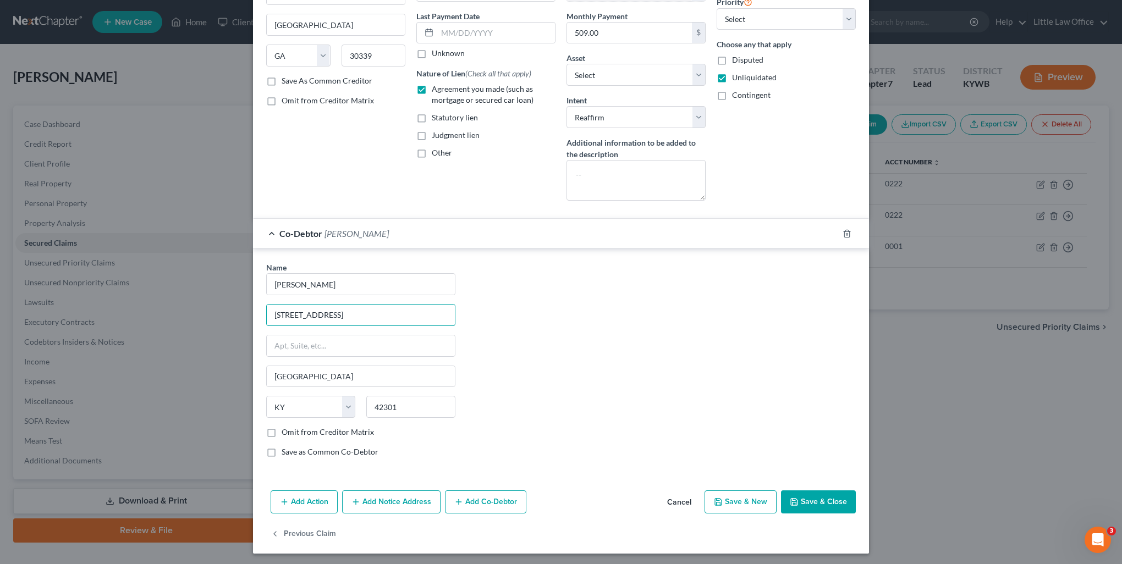
drag, startPoint x: 349, startPoint y: 313, endPoint x: 468, endPoint y: 313, distance: 118.8
click at [471, 311] on div "Name * Freda O'Bryan 5570 US Highway 60 W, Owensboro, KY 42301 Owensboro State …" at bounding box center [561, 364] width 600 height 205
type input "5570 US Highway 60 W"
click at [841, 500] on button "Save & Close" at bounding box center [818, 501] width 75 height 23
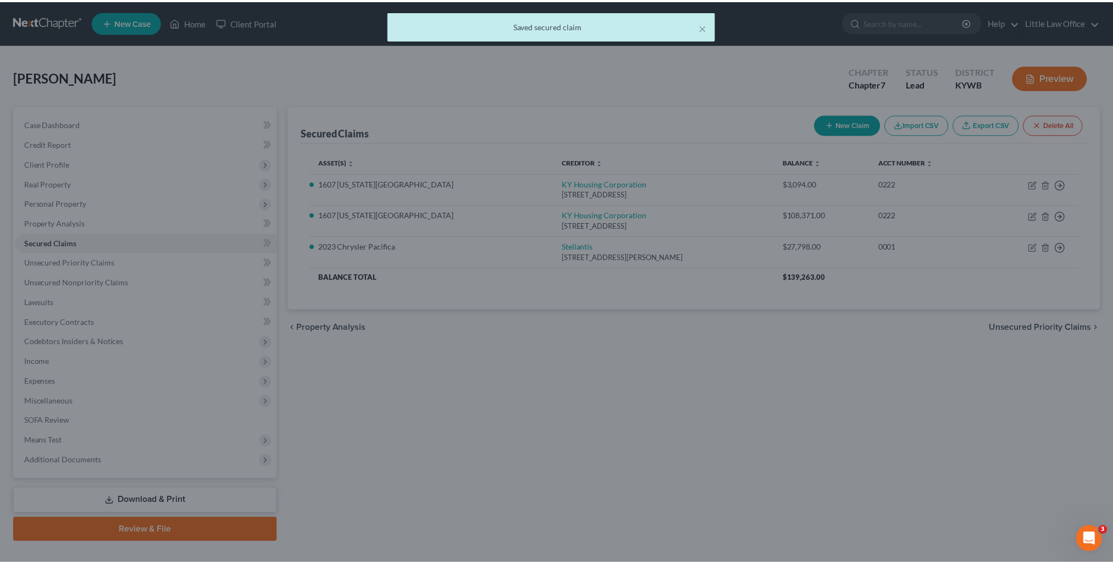
scroll to position [0, 0]
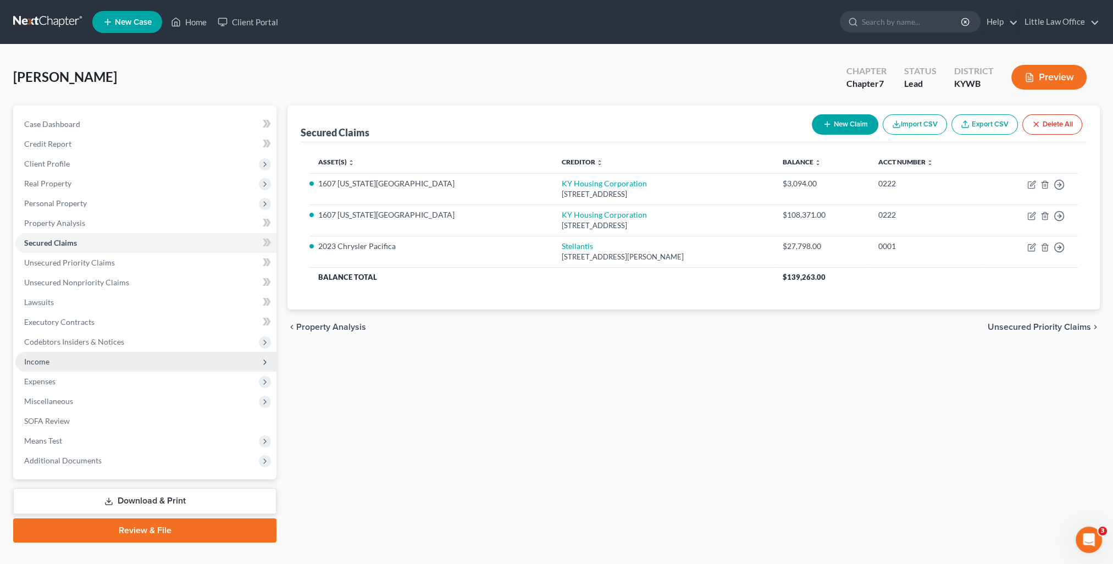
click at [95, 362] on span "Income" at bounding box center [145, 362] width 261 height 20
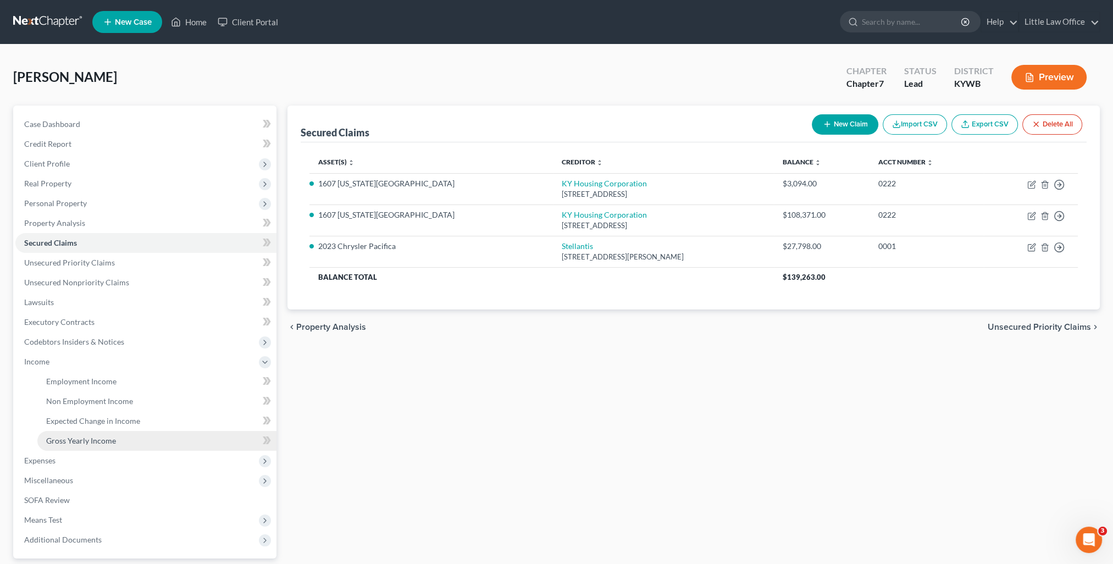
click at [108, 437] on span "Gross Yearly Income" at bounding box center [81, 440] width 70 height 9
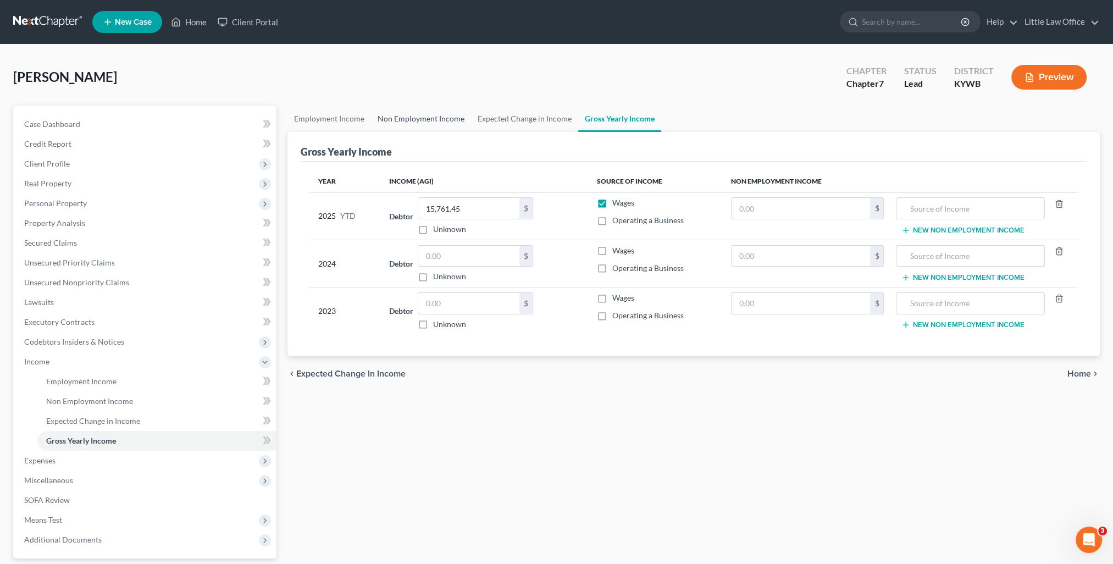
click at [418, 118] on link "Non Employment Income" at bounding box center [421, 119] width 100 height 26
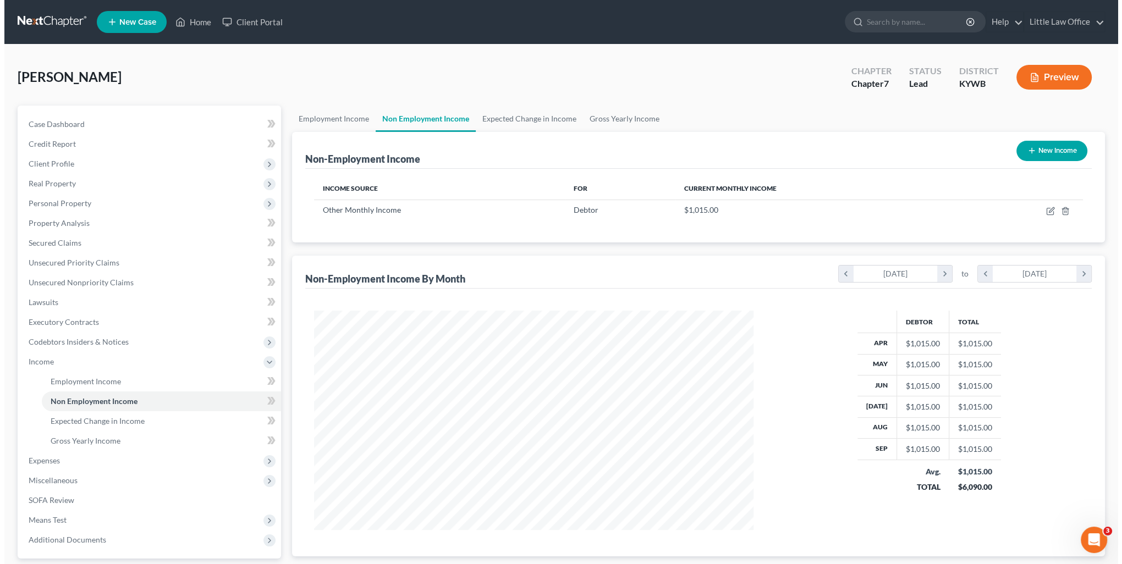
scroll to position [219, 461]
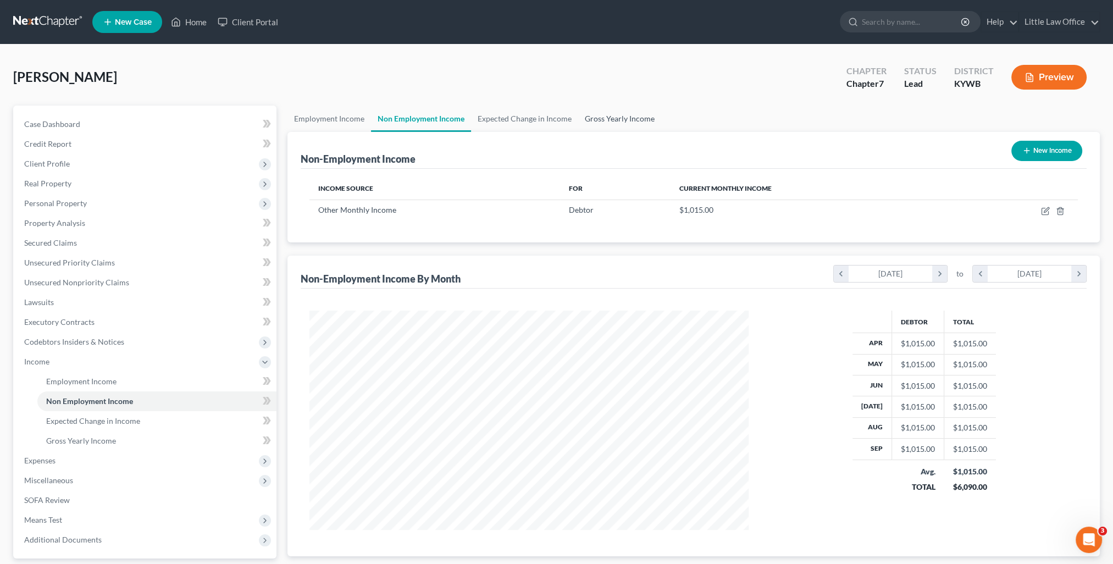
click at [638, 115] on link "Gross Yearly Income" at bounding box center [619, 119] width 83 height 26
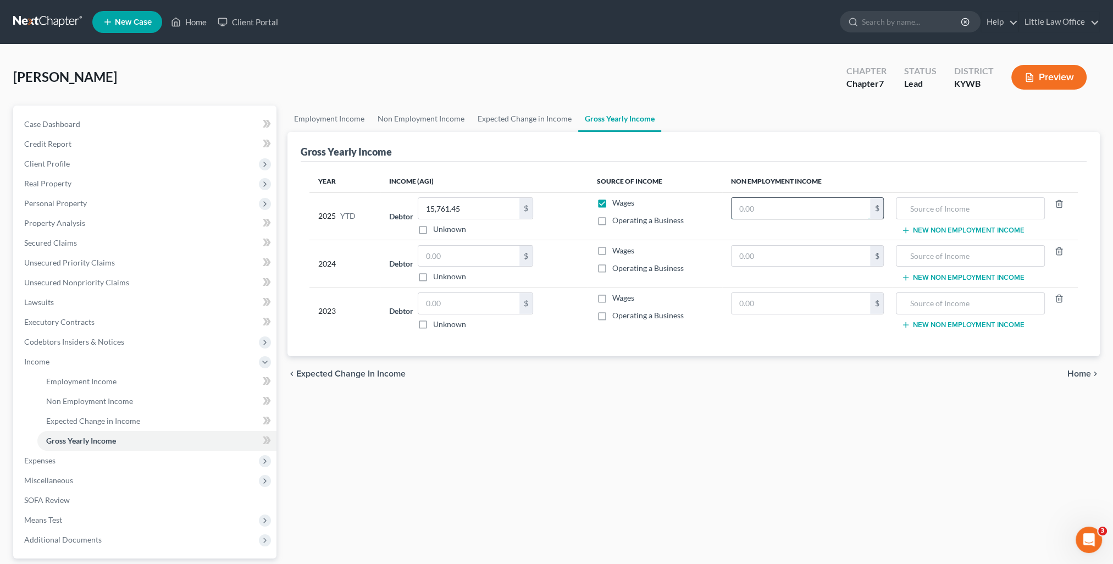
click at [774, 205] on input "text" at bounding box center [801, 208] width 139 height 21
type input "10,150"
type input "Food Stamps"
click at [797, 265] on div "$" at bounding box center [807, 256] width 153 height 22
type input "12,180"
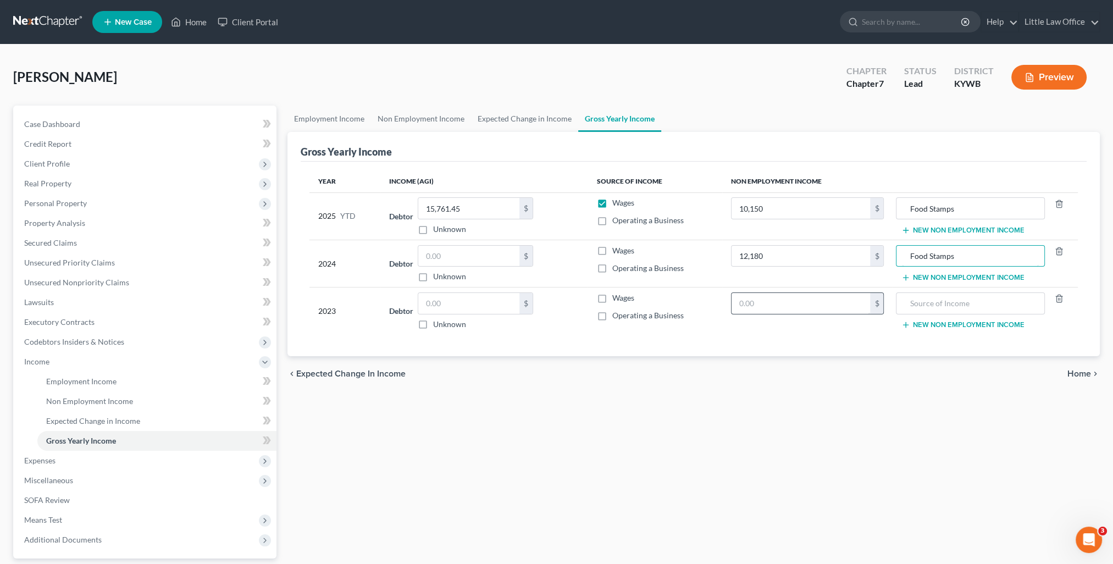
type input "Food Stamps"
click at [779, 306] on input "text" at bounding box center [801, 303] width 139 height 21
type input "12,180"
type input "Food Stamps"
click at [725, 542] on div "Employment Income Non Employment Income Expected Change in Income Gross Yearly …" at bounding box center [694, 364] width 824 height 516
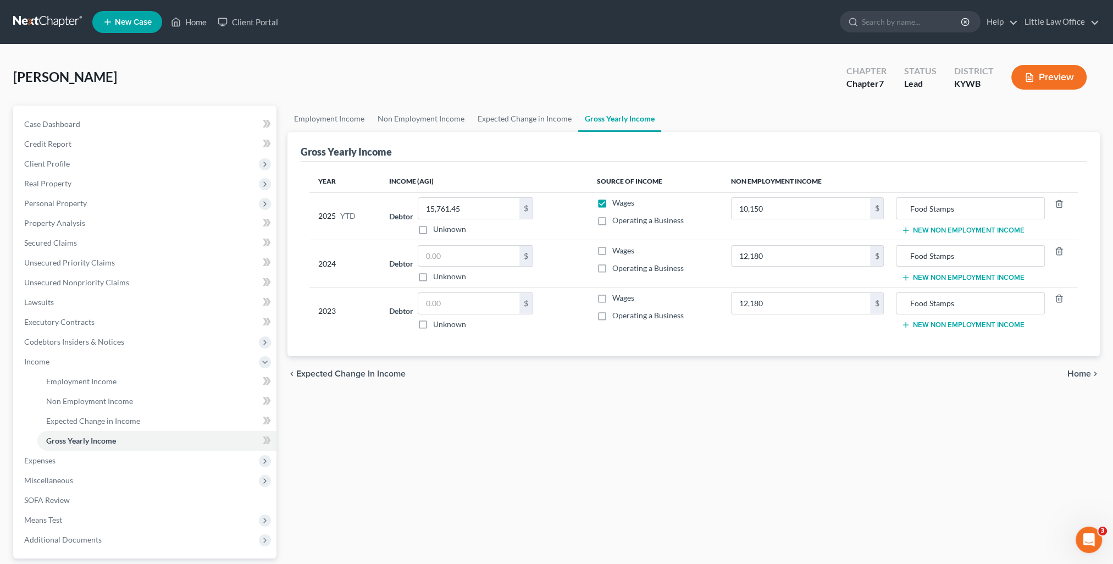
click at [1085, 365] on div "chevron_left Expected Change in Income Home chevron_right" at bounding box center [694, 373] width 813 height 35
click at [51, 182] on span "Real Property" at bounding box center [47, 183] width 47 height 9
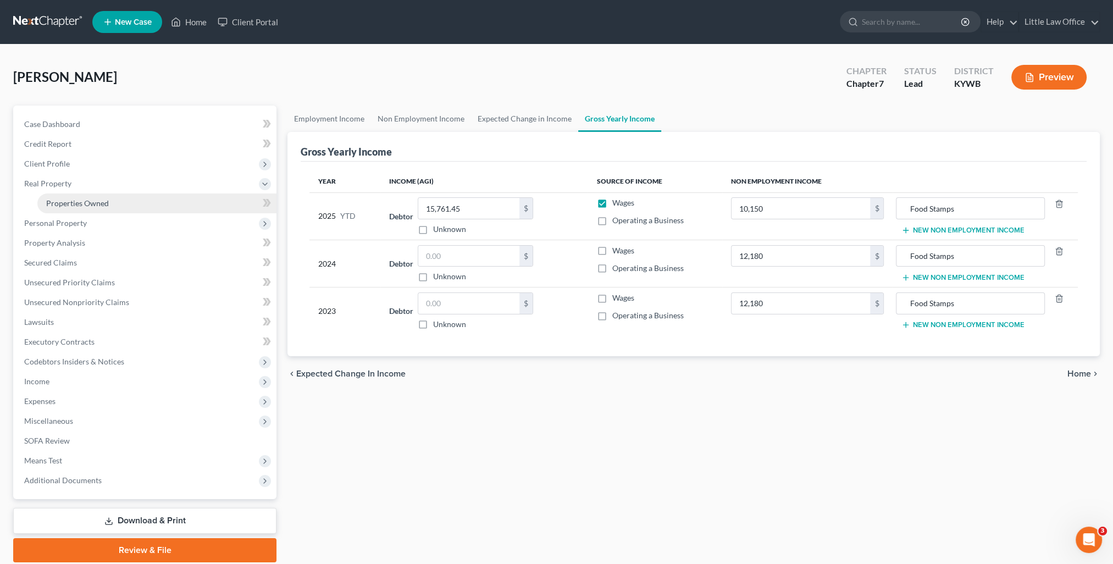
click at [73, 202] on span "Properties Owned" at bounding box center [77, 203] width 63 height 9
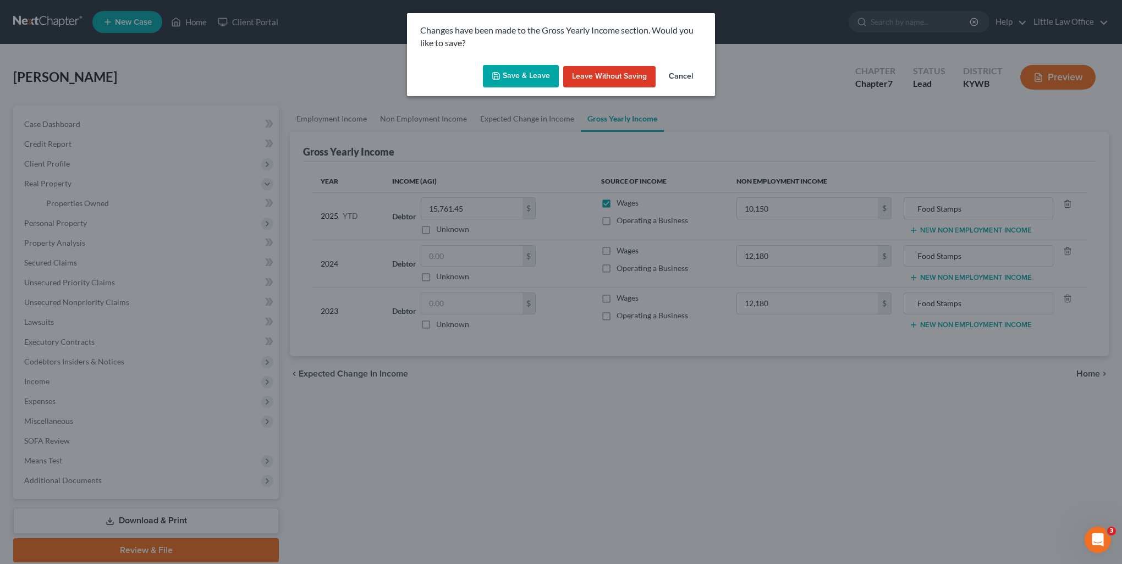
click at [515, 78] on button "Save & Leave" at bounding box center [521, 76] width 76 height 23
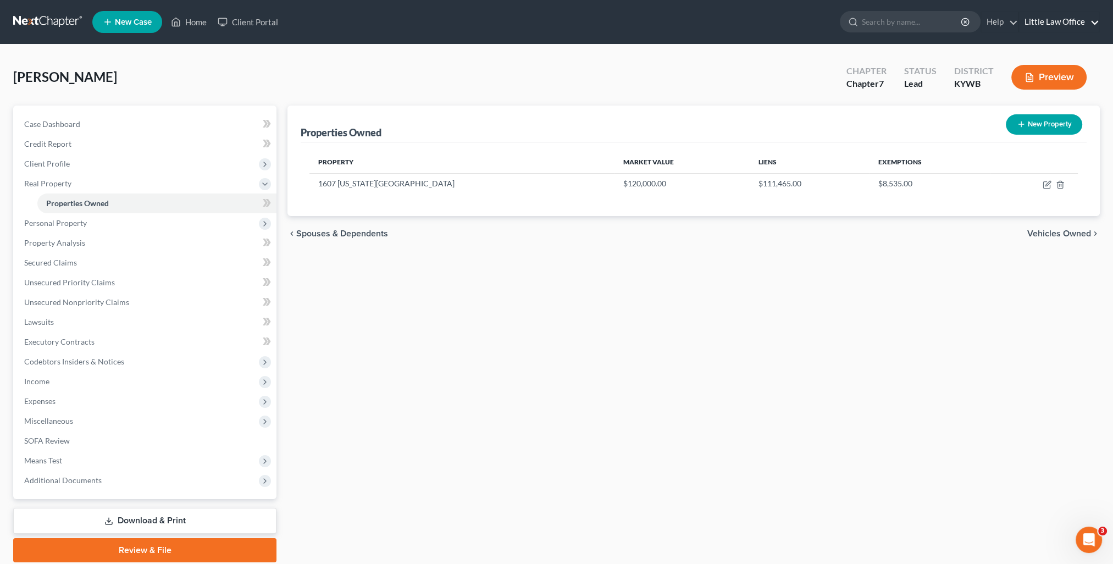
click at [1067, 18] on link "Little Law Office" at bounding box center [1059, 22] width 80 height 20
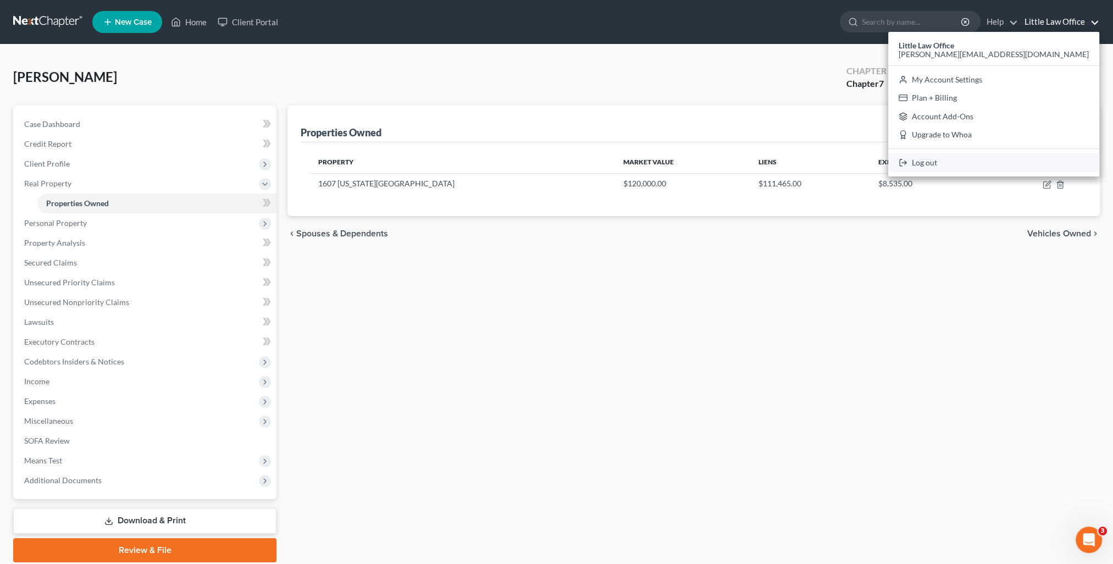
click at [1028, 169] on link "Log out" at bounding box center [994, 162] width 211 height 19
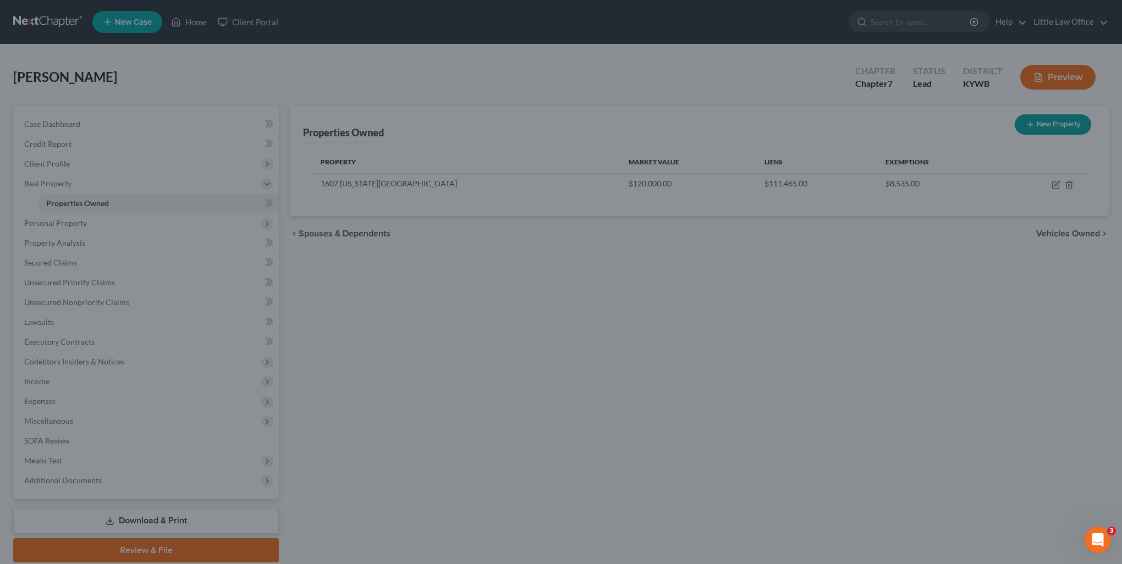
click at [774, 296] on div at bounding box center [561, 282] width 1122 height 564
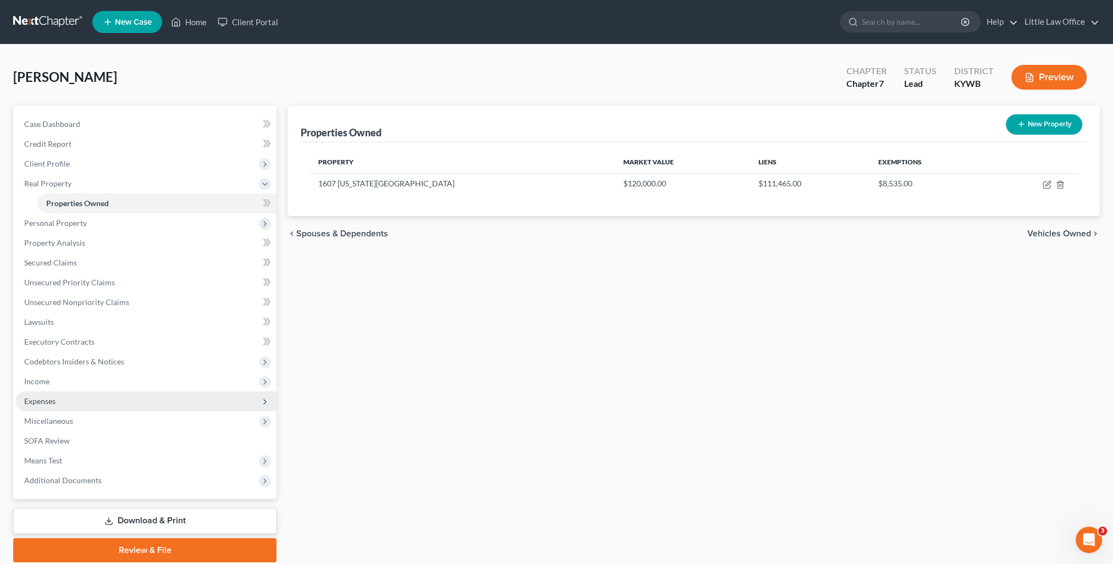
click at [73, 405] on span "Expenses" at bounding box center [145, 402] width 261 height 20
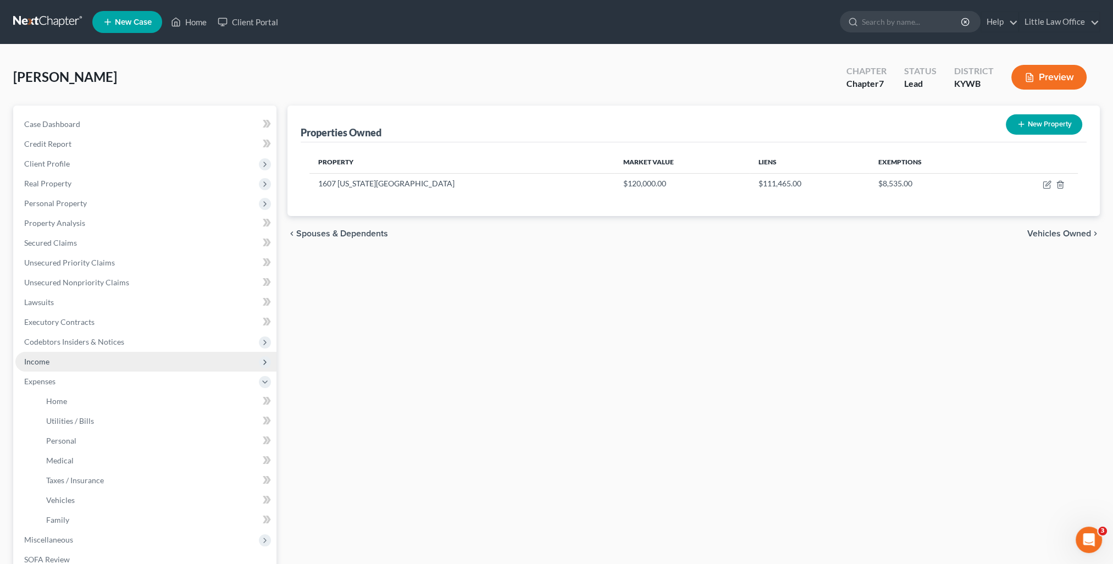
click at [60, 358] on span "Income" at bounding box center [145, 362] width 261 height 20
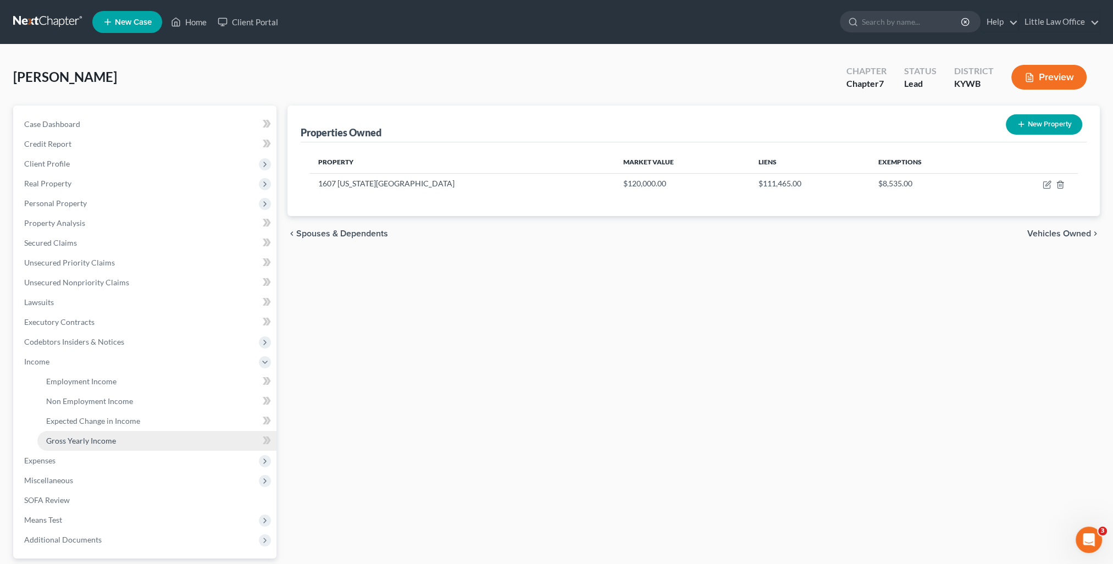
click at [90, 431] on link "Gross Yearly Income" at bounding box center [156, 441] width 239 height 20
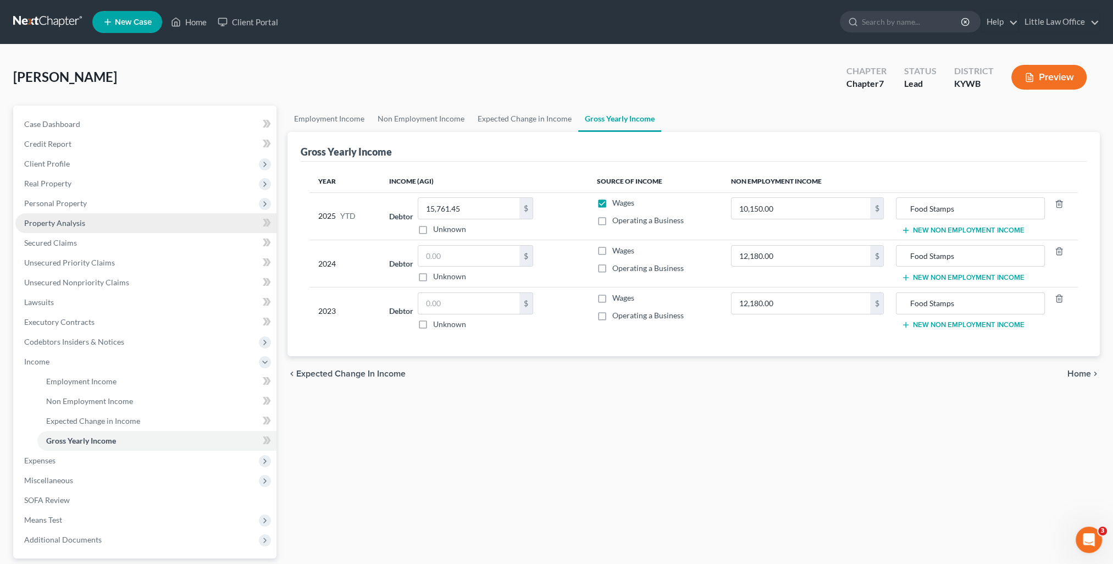
click at [103, 228] on link "Property Analysis" at bounding box center [145, 223] width 261 height 20
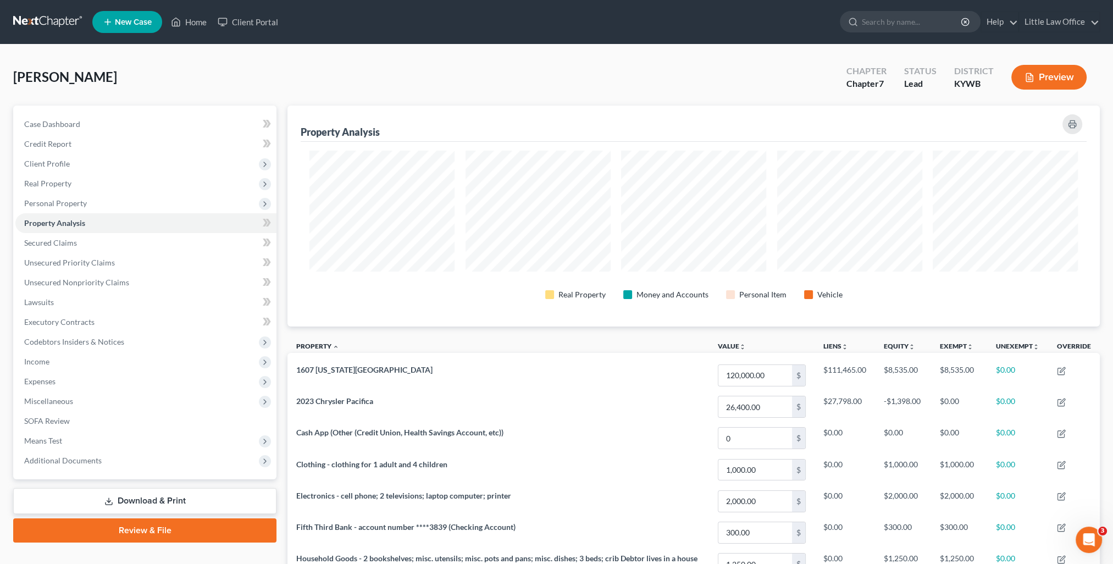
scroll to position [221, 812]
click at [1065, 24] on link "Little Law Office" at bounding box center [1059, 22] width 80 height 20
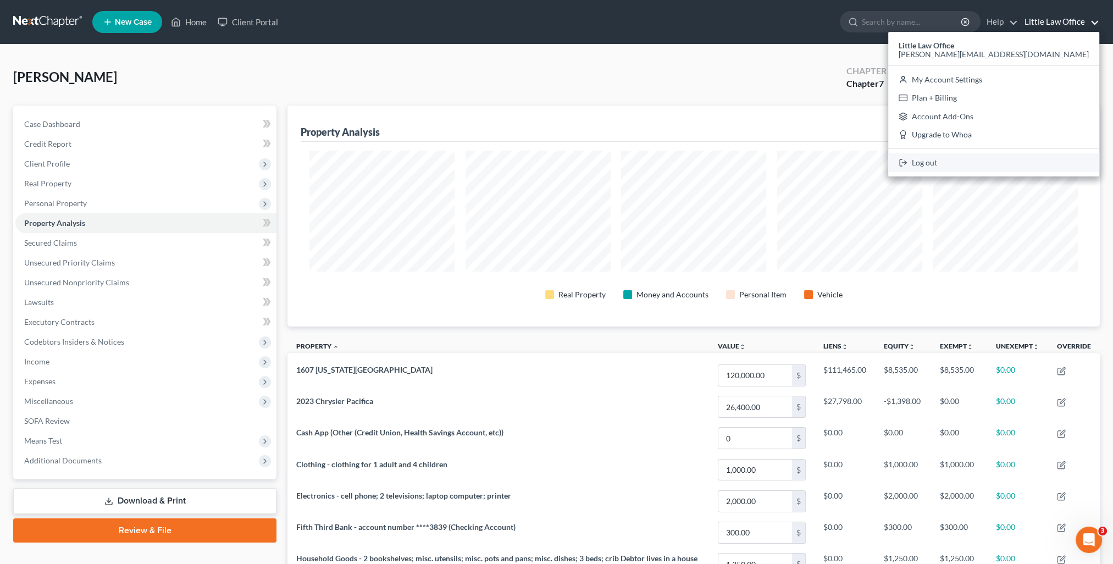
click at [1031, 168] on link "Log out" at bounding box center [994, 162] width 211 height 19
